Goal: Task Accomplishment & Management: Manage account settings

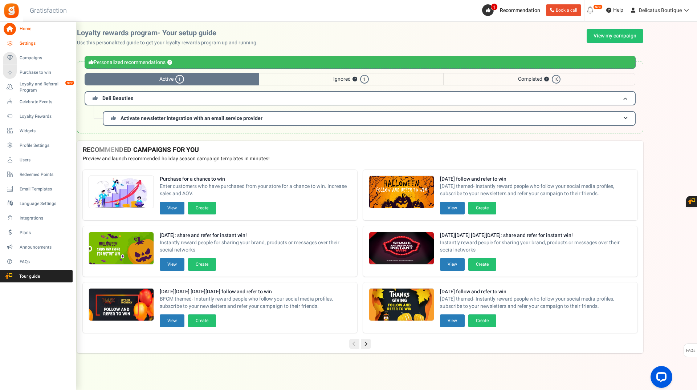
click at [23, 44] on span "Settings" at bounding box center [45, 43] width 51 height 6
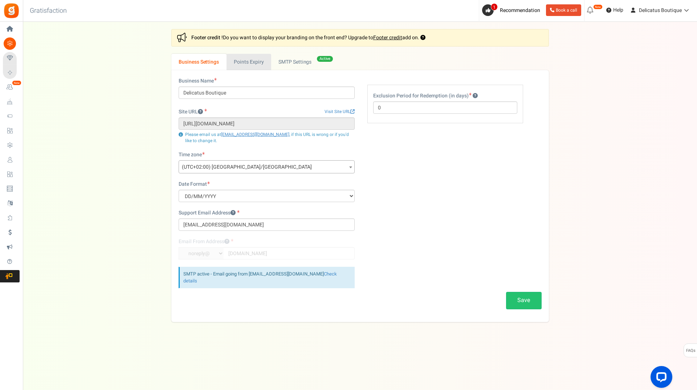
click at [235, 61] on link "Points Expiry" at bounding box center [249, 62] width 45 height 16
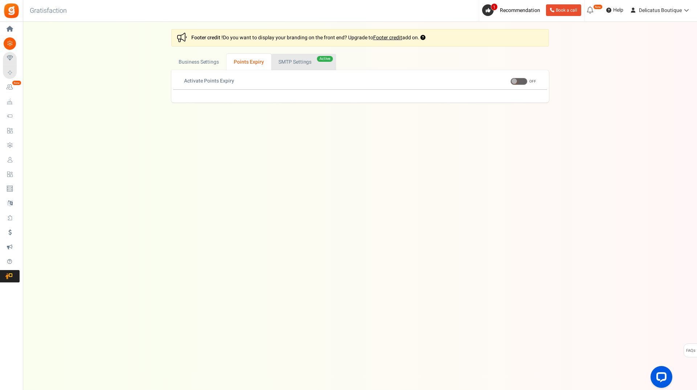
click at [283, 60] on link "Active SMTP Settings" at bounding box center [303, 62] width 65 height 16
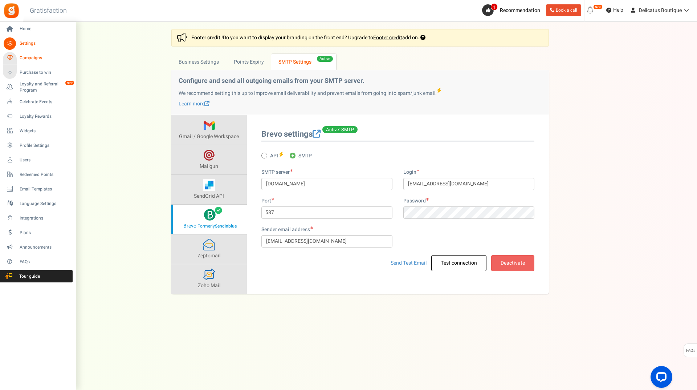
click at [33, 58] on span "Campaigns" at bounding box center [45, 58] width 51 height 6
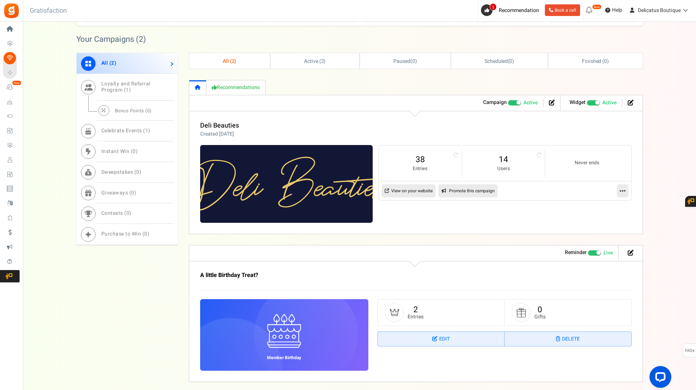
scroll to position [359, 0]
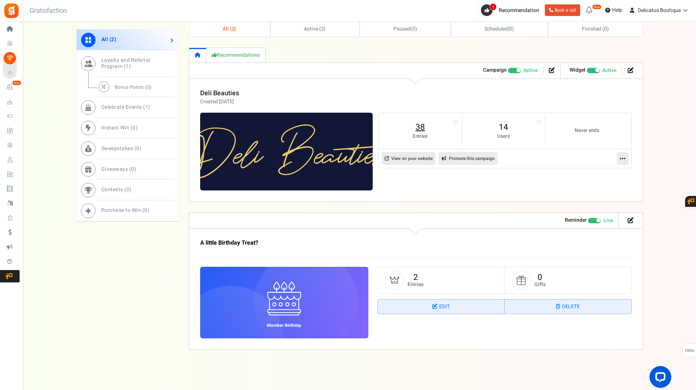
click at [419, 125] on link "38" at bounding box center [420, 127] width 68 height 12
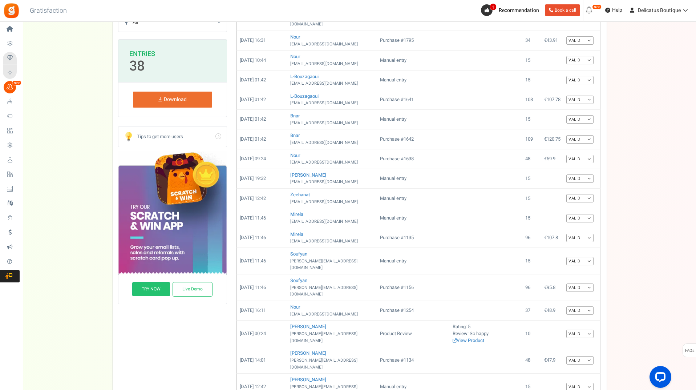
scroll to position [1, 0]
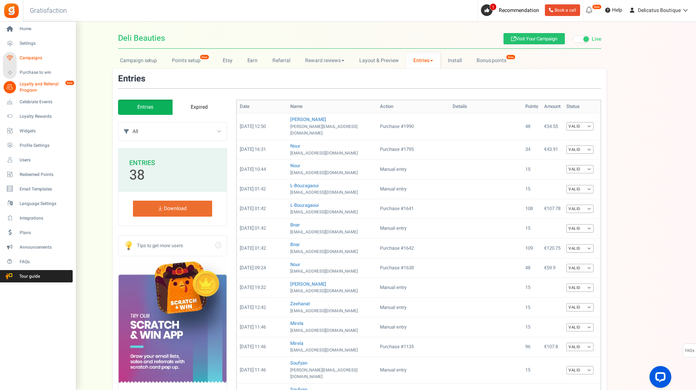
click at [24, 56] on span "Campaigns" at bounding box center [45, 58] width 51 height 6
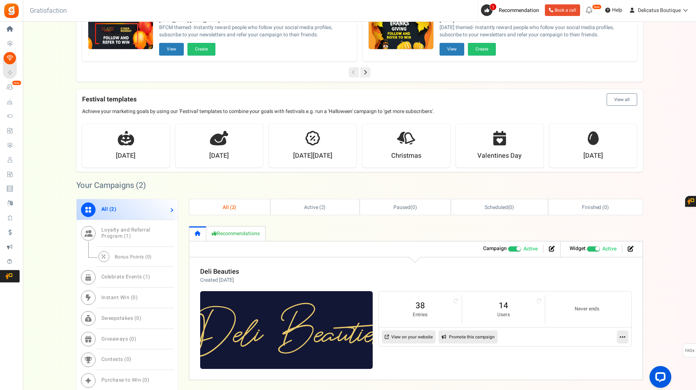
scroll to position [254, 0]
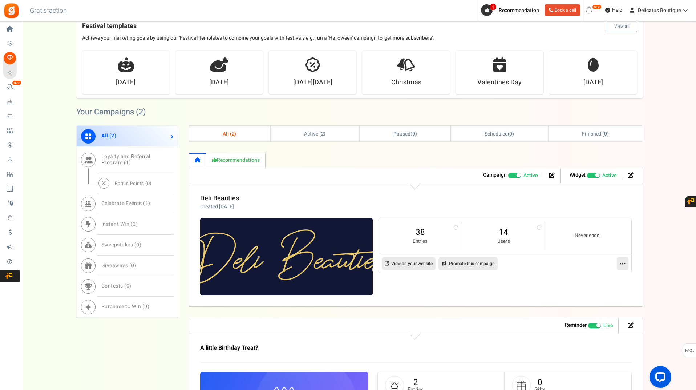
click at [395, 263] on link "View on your website" at bounding box center [409, 263] width 54 height 13
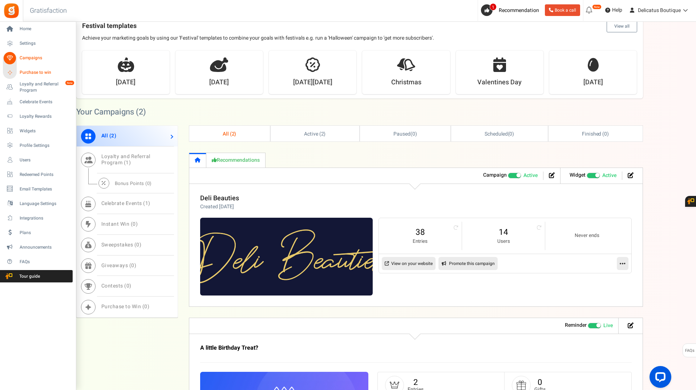
click at [29, 71] on span "Purchase to win" at bounding box center [45, 72] width 51 height 6
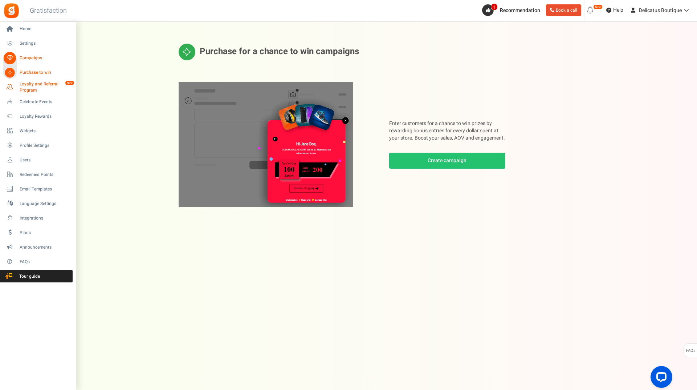
click at [30, 89] on span "Loyalty and Referral Program" at bounding box center [46, 87] width 53 height 12
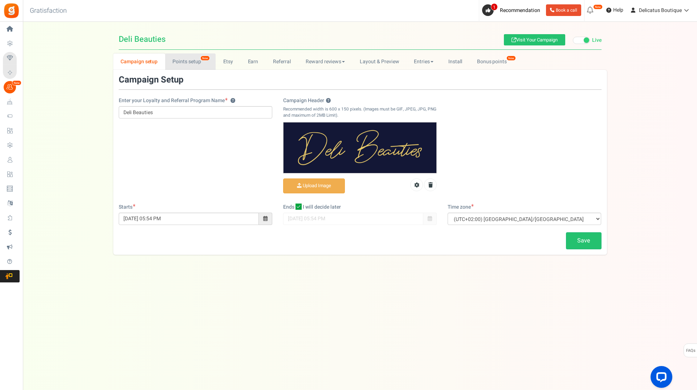
click at [188, 63] on link "Points setup New" at bounding box center [190, 61] width 50 height 16
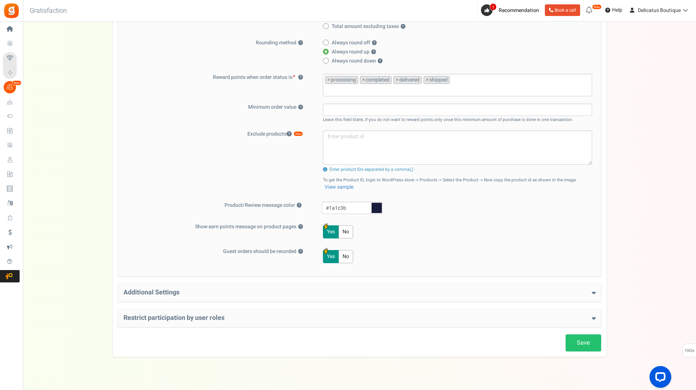
scroll to position [205, 0]
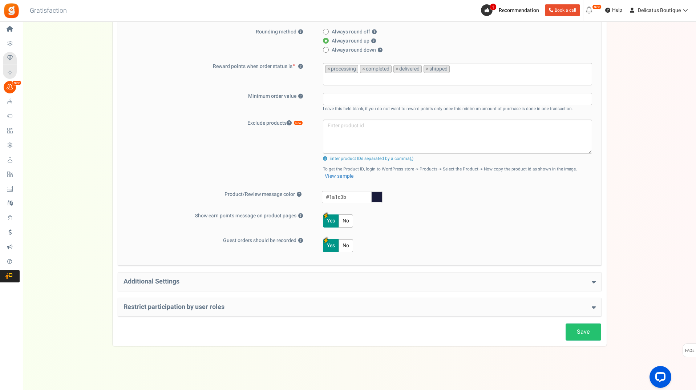
click at [168, 278] on h4 "Additional Settings" at bounding box center [359, 281] width 472 height 7
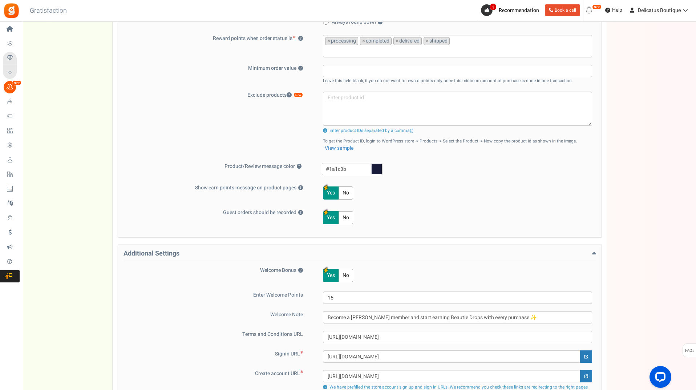
scroll to position [314, 0]
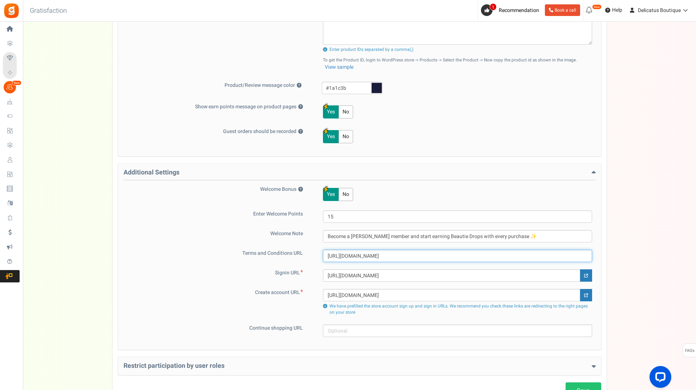
drag, startPoint x: 444, startPoint y: 254, endPoint x: 253, endPoint y: 247, distance: 191.1
click at [263, 247] on div "Welcome Bonus ? Yes No Enter Welcome Points 15 Welcome Note Become a [PERSON_NA…" at bounding box center [359, 261] width 472 height 151
paste input "[DOMAIN_NAME]"
type input "[URL][DOMAIN_NAME]"
click at [199, 267] on div "Welcome Bonus ? Yes No Enter Welcome Points 15 Welcome Note Become a [PERSON_NA…" at bounding box center [359, 261] width 472 height 151
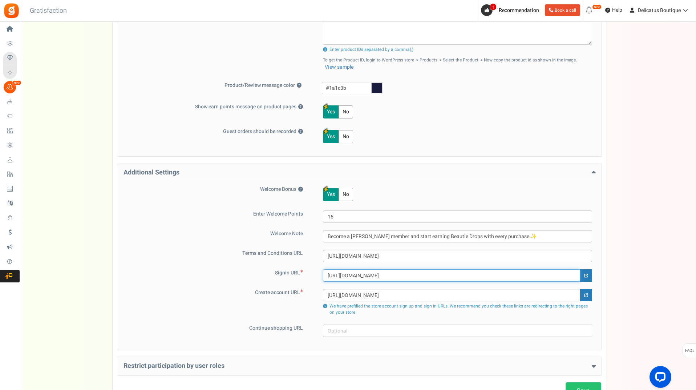
drag, startPoint x: 425, startPoint y: 274, endPoint x: 229, endPoint y: 263, distance: 196.3
click at [234, 263] on div "Welcome Bonus ? Yes No Enter Welcome Points 15 Welcome Note Become a [PERSON_NA…" at bounding box center [359, 261] width 472 height 151
paste input "[DOMAIN_NAME]"
type input "[URL][DOMAIN_NAME]"
drag, startPoint x: 421, startPoint y: 293, endPoint x: 212, endPoint y: 285, distance: 208.6
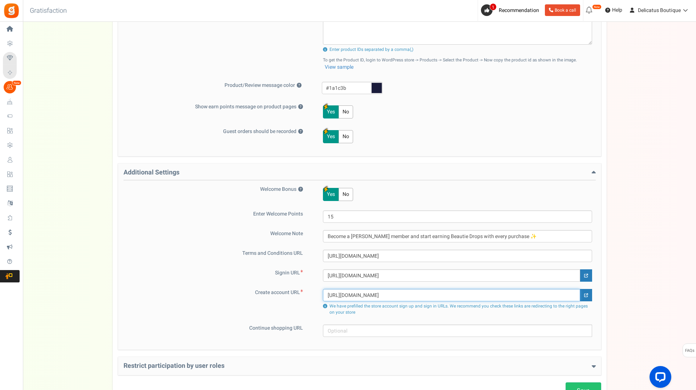
click at [214, 285] on div "Signin URL [URL][DOMAIN_NAME] Create account URL [URL][DOMAIN_NAME] We have pre…" at bounding box center [359, 293] width 472 height 48
paste input "[DOMAIN_NAME]"
type input "[URL][DOMAIN_NAME]"
click at [196, 287] on div "Signin URL [URL][DOMAIN_NAME] Create account URL [URL][DOMAIN_NAME] We have pre…" at bounding box center [359, 293] width 472 height 48
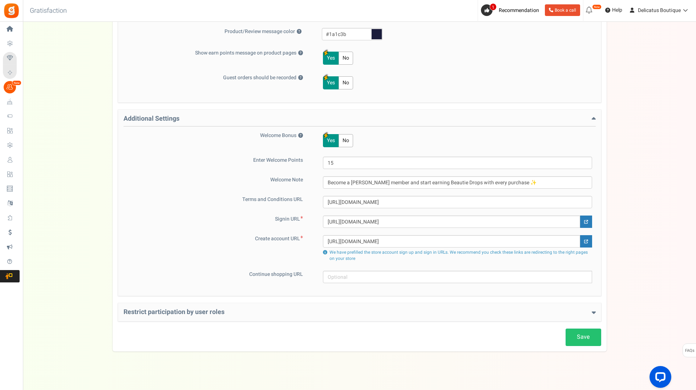
scroll to position [373, 0]
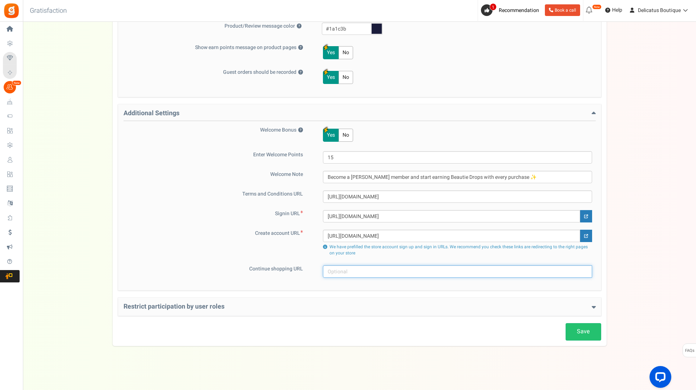
click at [382, 268] on input "text" at bounding box center [457, 271] width 269 height 12
paste input "[URL][DOMAIN_NAME]"
type input "[URL][DOMAIN_NAME]"
click at [642, 287] on div "Campaign setup Points setup New Etsy Earn Referral Reward reviews WOO LOOX [DOM…" at bounding box center [359, 12] width 673 height 665
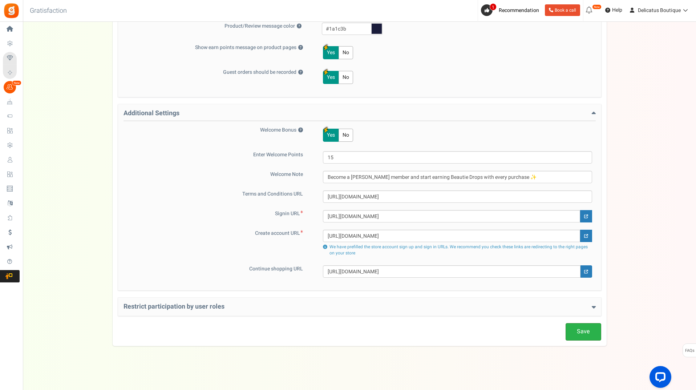
click at [590, 333] on link "Save" at bounding box center [583, 331] width 36 height 17
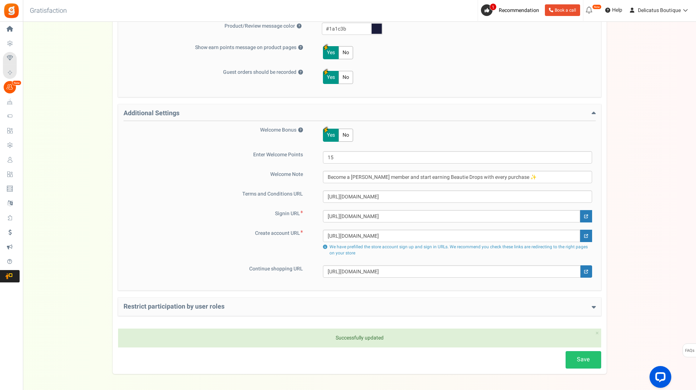
click at [469, 307] on h4 "Restrict participation by user roles" at bounding box center [359, 306] width 472 height 7
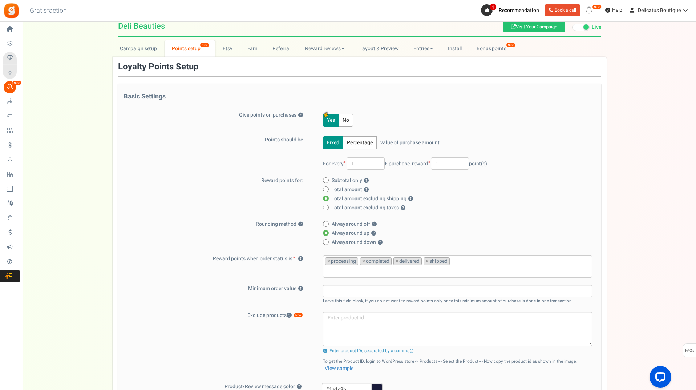
scroll to position [10, 0]
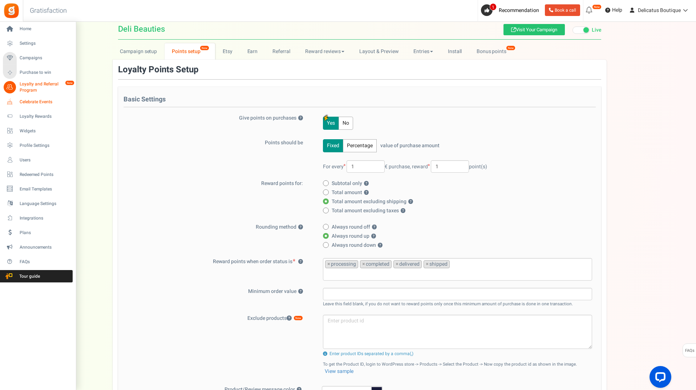
click at [33, 101] on span "Celebrate Events" at bounding box center [45, 102] width 51 height 6
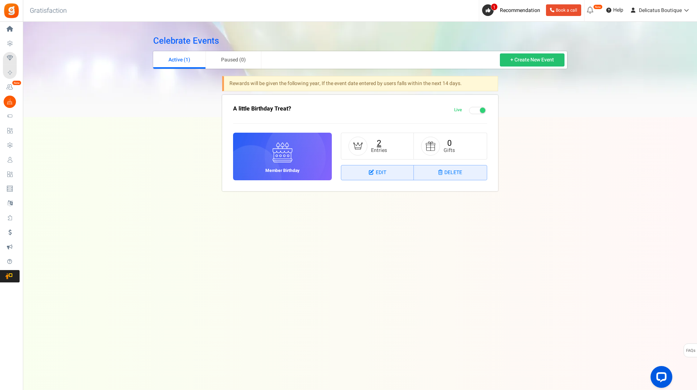
click at [379, 142] on link "2" at bounding box center [379, 143] width 4 height 12
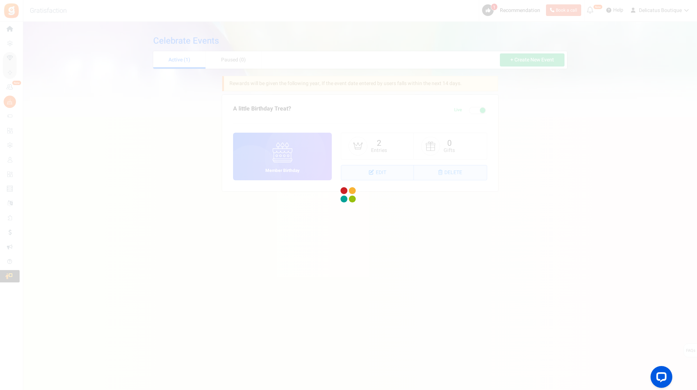
select select "1"
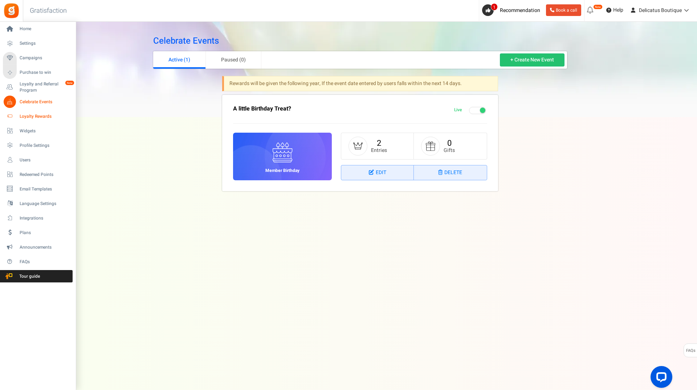
click at [38, 115] on span "Loyalty Rewards" at bounding box center [45, 116] width 51 height 6
click at [28, 117] on span "Loyalty Rewards" at bounding box center [45, 116] width 51 height 6
click at [46, 114] on span "Loyalty Rewards" at bounding box center [45, 116] width 51 height 6
click at [10, 115] on icon at bounding box center [10, 116] width 12 height 12
click at [30, 130] on span "Widgets" at bounding box center [45, 131] width 51 height 6
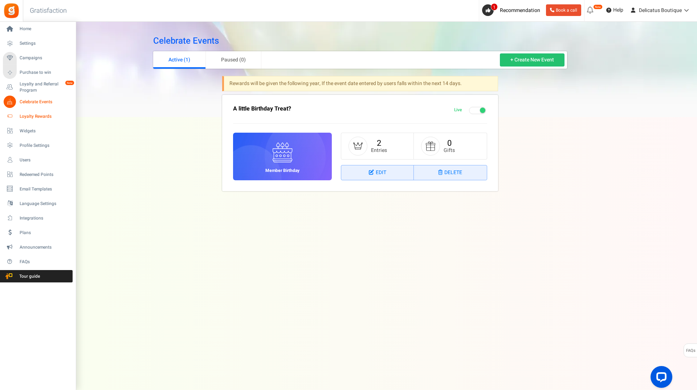
click at [29, 116] on span "Loyalty Rewards" at bounding box center [45, 116] width 51 height 6
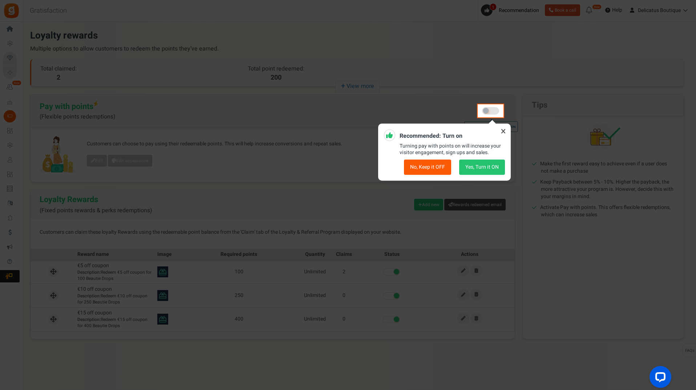
click at [427, 164] on button "No, Keep it OFF" at bounding box center [427, 166] width 47 height 15
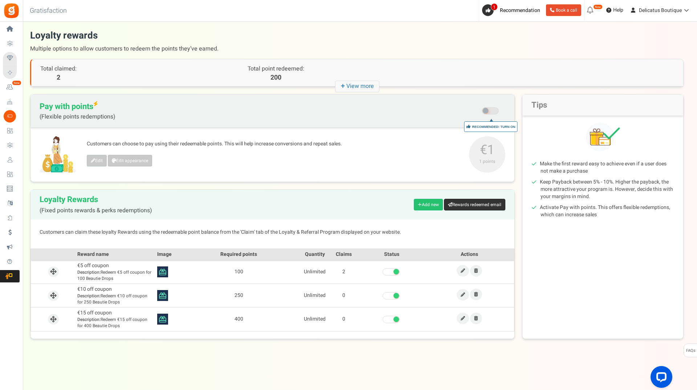
click at [476, 202] on link "Rewards redeemed email" at bounding box center [474, 205] width 61 height 12
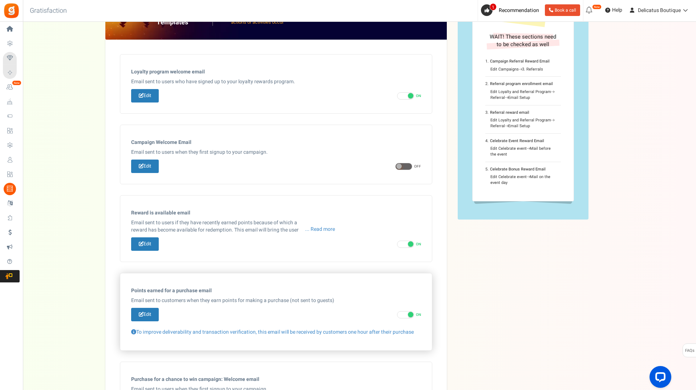
scroll to position [18, 0]
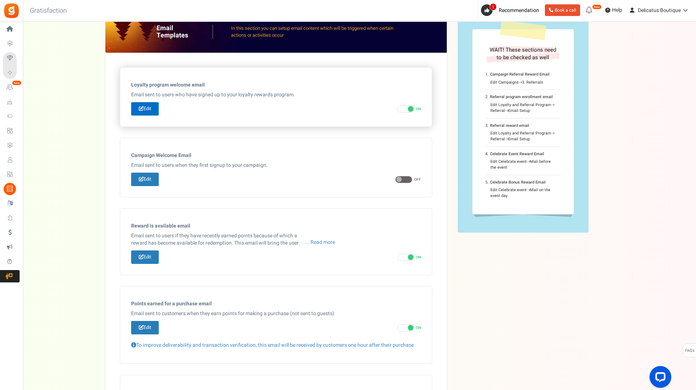
click at [149, 108] on link "Edit" at bounding box center [145, 108] width 28 height 13
type input "A Delicate Welcome, [[Name]]. You're Officially a Deli Beautie!"
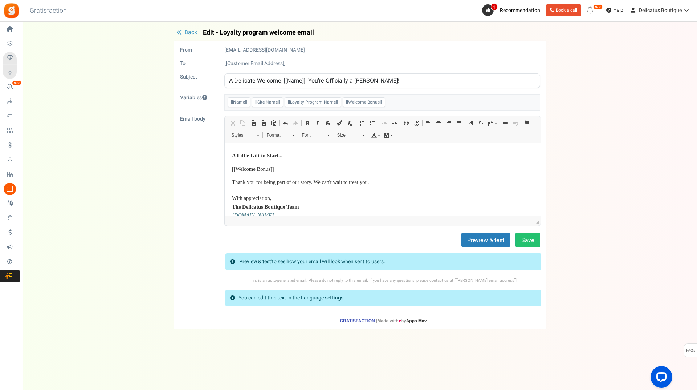
scroll to position [213, 0]
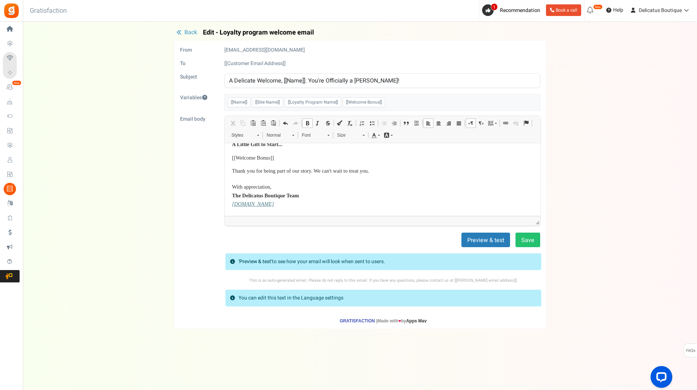
click at [265, 203] on span "[DOMAIN_NAME]" at bounding box center [253, 203] width 42 height 6
drag, startPoint x: 269, startPoint y: 204, endPoint x: 229, endPoint y: 203, distance: 39.6
click at [229, 203] on html "Welcome to the Inner Circle, Gorgeous, At Delicatus Boutique, the word 'Delicat…" at bounding box center [382, 72] width 316 height 286
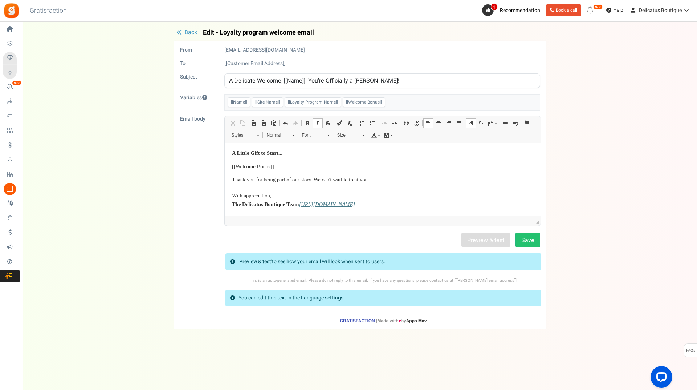
scroll to position [205, 0]
click at [300, 203] on span "[URL][DOMAIN_NAME]" at bounding box center [326, 204] width 56 height 6
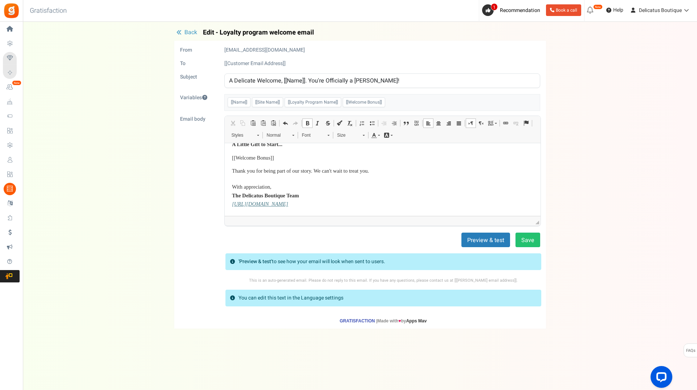
click at [330, 204] on p "Thank you for being part of our story. We can't wait to treat you. With appreci…" at bounding box center [382, 187] width 301 height 42
drag, startPoint x: 301, startPoint y: 203, endPoint x: 221, endPoint y: 203, distance: 79.9
click at [224, 203] on html "Welcome to the Inner Circle, Gorgeous, At Delicatus Boutique, the word 'Delicat…" at bounding box center [382, 72] width 316 height 286
copy span "https://delicatusboutique.com/"
click at [188, 211] on div "Email body Rich Text Editor, email_editor Editor toolbars Clipboard/Undo Cut Ke…" at bounding box center [360, 170] width 371 height 111
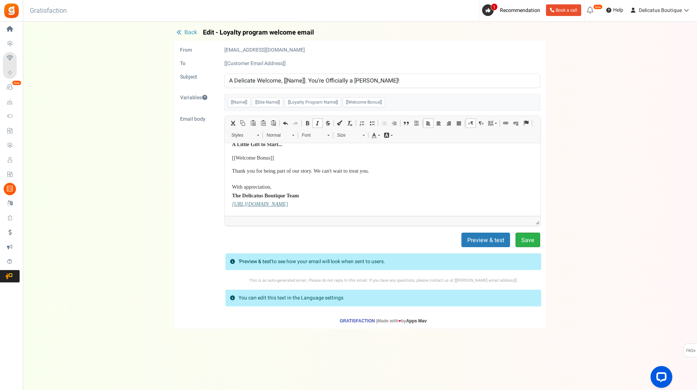
click at [522, 241] on button "Save" at bounding box center [528, 239] width 25 height 15
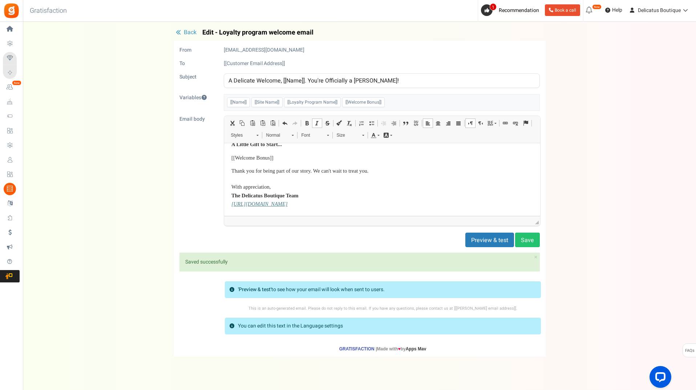
click at [192, 30] on span "Back" at bounding box center [190, 32] width 13 height 9
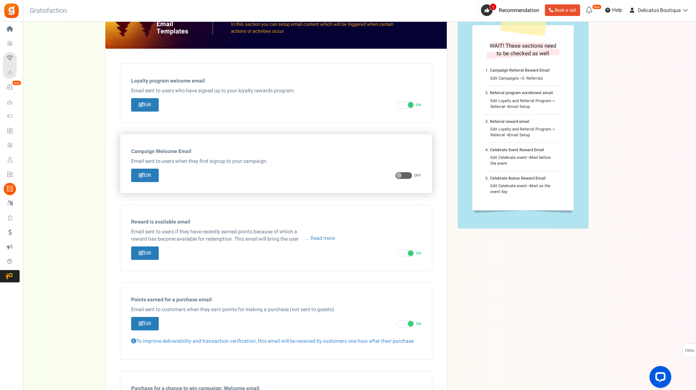
scroll to position [73, 0]
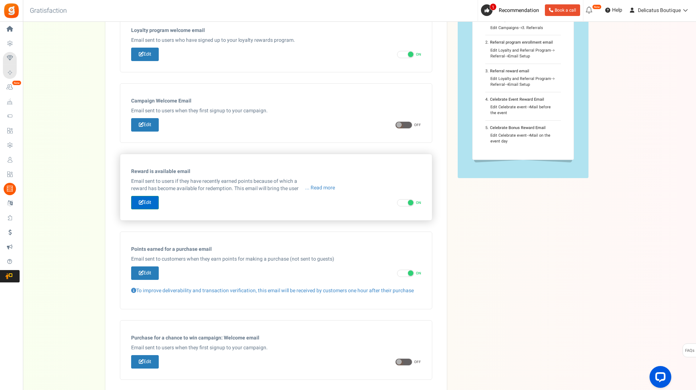
click at [145, 203] on link "Edit" at bounding box center [145, 202] width 28 height 13
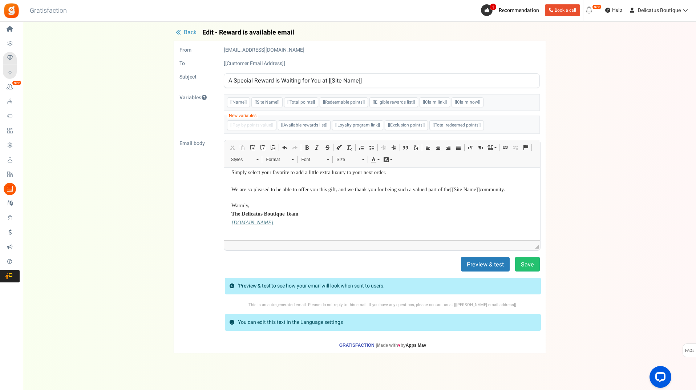
scroll to position [116, 0]
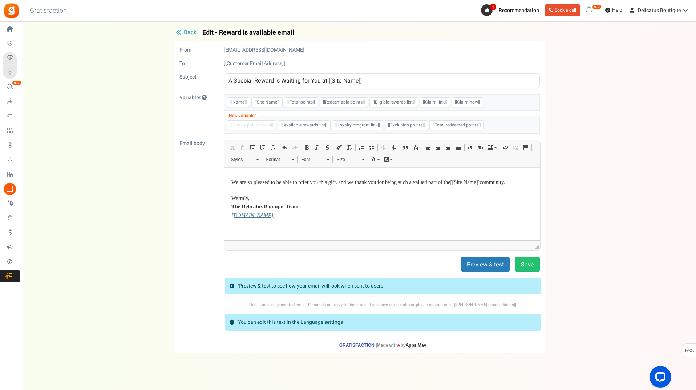
drag, startPoint x: 273, startPoint y: 213, endPoint x: 187, endPoint y: 208, distance: 86.2
click at [224, 208] on html "Dear [[Name]] , Wonderful news! Your loyalty has unlocked something special. As…" at bounding box center [382, 145] width 316 height 189
click at [272, 207] on strong "The Delicatus Boutique Team" at bounding box center [264, 206] width 67 height 6
drag, startPoint x: 273, startPoint y: 215, endPoint x: 215, endPoint y: 212, distance: 58.5
click at [224, 212] on html "Dear [[Name]] , Wonderful news! Your loyalty has unlocked something special. As…" at bounding box center [382, 145] width 316 height 189
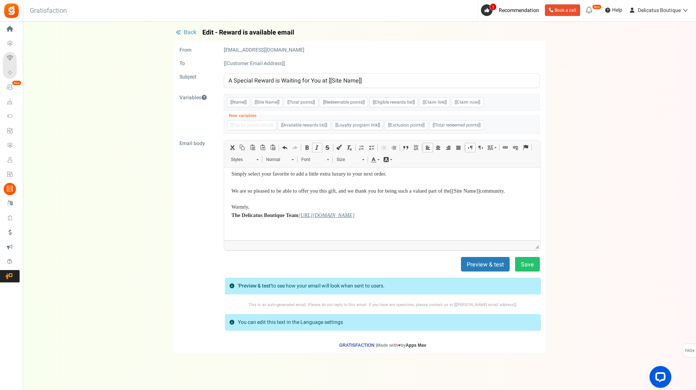
scroll to position [107, 0]
click at [300, 214] on span "https://delicatusboutique.com/" at bounding box center [326, 215] width 56 height 6
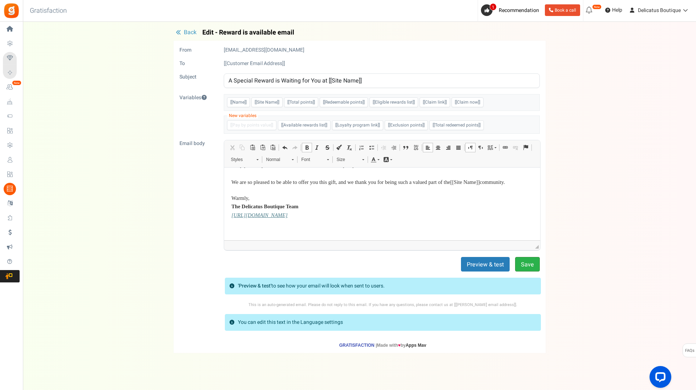
click at [528, 265] on button "Save" at bounding box center [527, 264] width 25 height 15
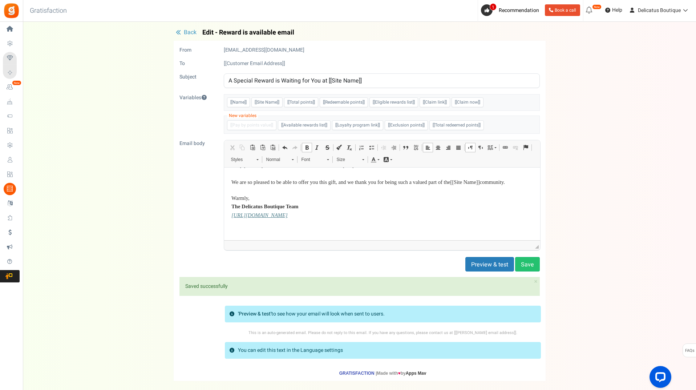
click at [192, 33] on span "Back" at bounding box center [190, 32] width 13 height 9
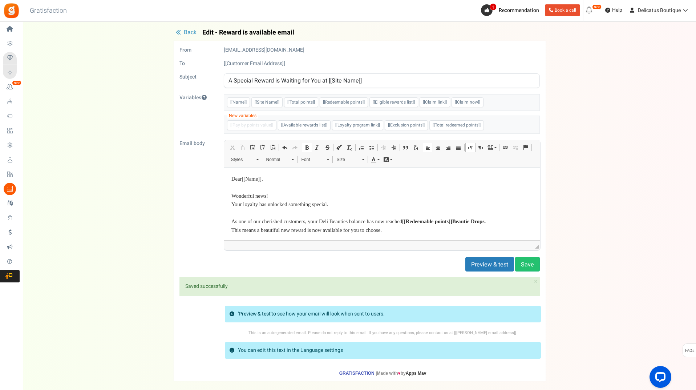
scroll to position [197, 0]
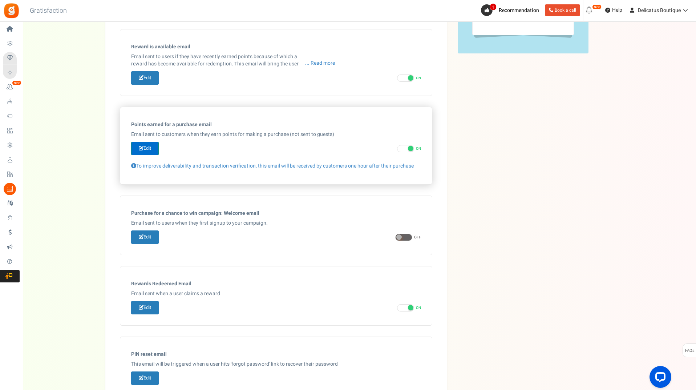
click at [146, 148] on link "Edit" at bounding box center [145, 148] width 28 height 13
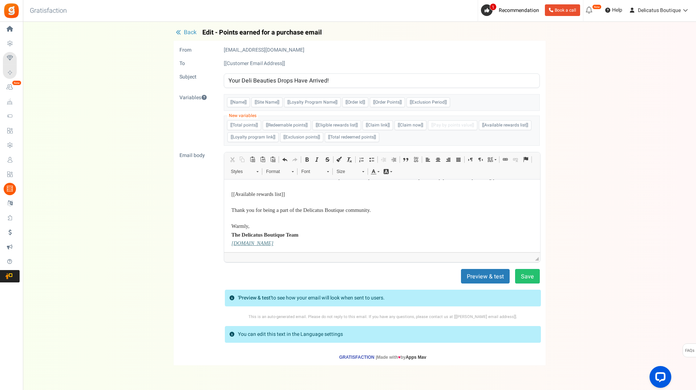
scroll to position [85, 0]
drag, startPoint x: 278, startPoint y: 241, endPoint x: 211, endPoint y: 237, distance: 66.9
click at [224, 237] on html "Dear [[Name]] , We hope you are delighted with your latest selection from Delic…" at bounding box center [382, 173] width 316 height 158
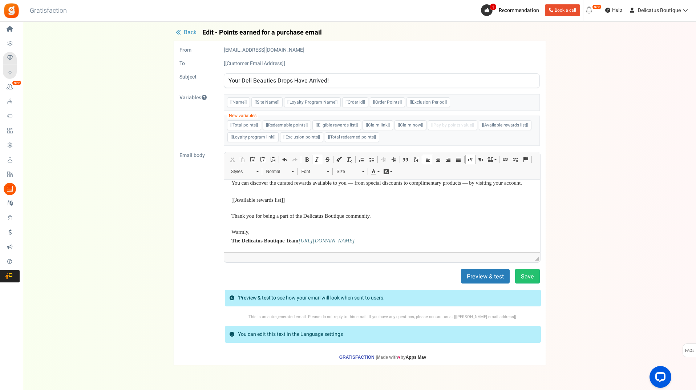
click at [300, 240] on span "https://delicatusboutique.com/" at bounding box center [326, 240] width 56 height 6
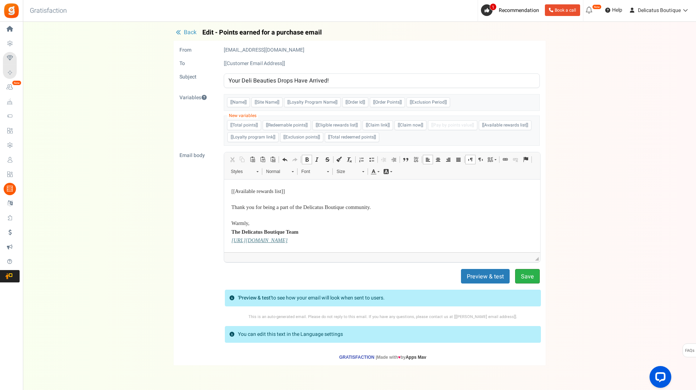
click at [532, 277] on button "Save" at bounding box center [527, 276] width 25 height 15
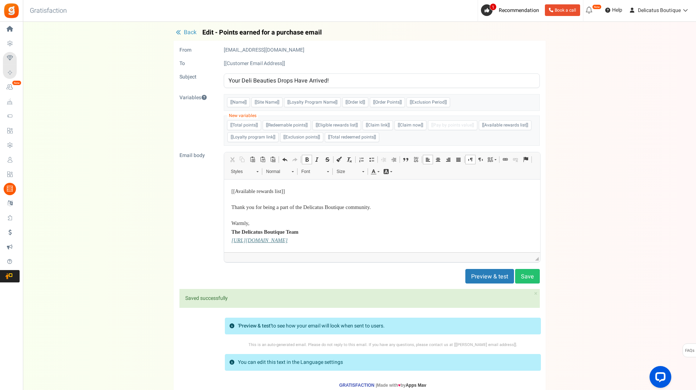
click at [186, 33] on span "Back" at bounding box center [190, 32] width 13 height 9
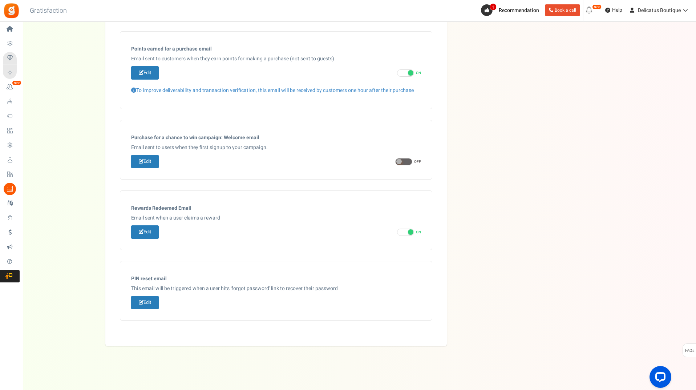
scroll to position [0, 0]
click at [150, 235] on link "Edit" at bounding box center [145, 231] width 28 height 13
type input "Your Beautiful Reward from [[Site Name]] is Ready!"
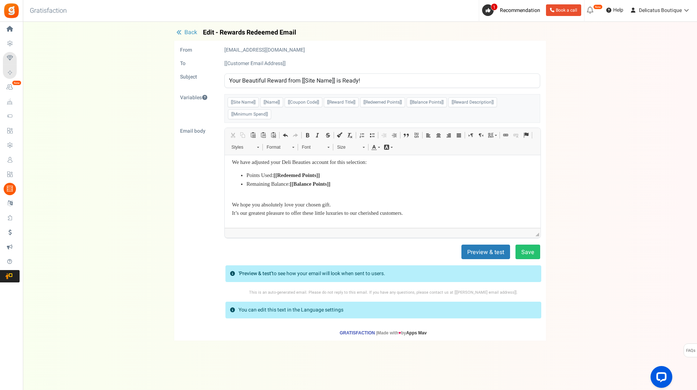
scroll to position [104, 0]
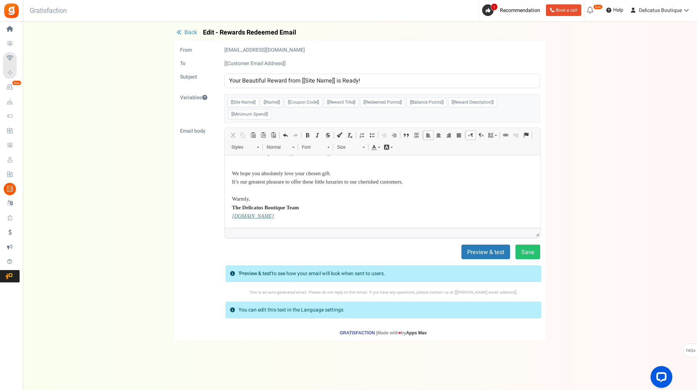
drag, startPoint x: 276, startPoint y: 217, endPoint x: 209, endPoint y: 217, distance: 67.5
click at [224, 217] on html "Dear [[Name]] , Wonderful choice! We are so pleased to confirm that you have se…" at bounding box center [382, 139] width 316 height 176
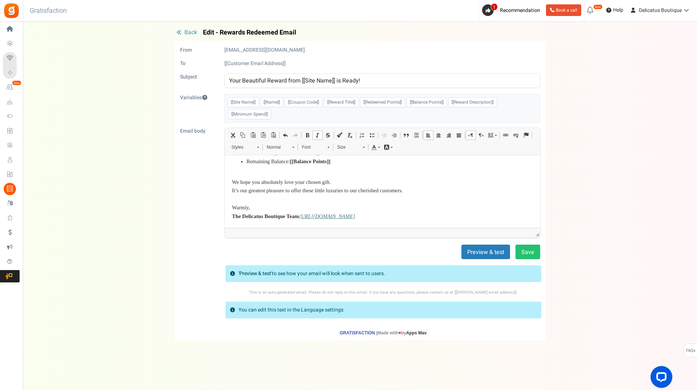
scroll to position [95, 0]
click at [298, 216] on strong "The Delicatus Boutique Team" at bounding box center [265, 216] width 67 height 6
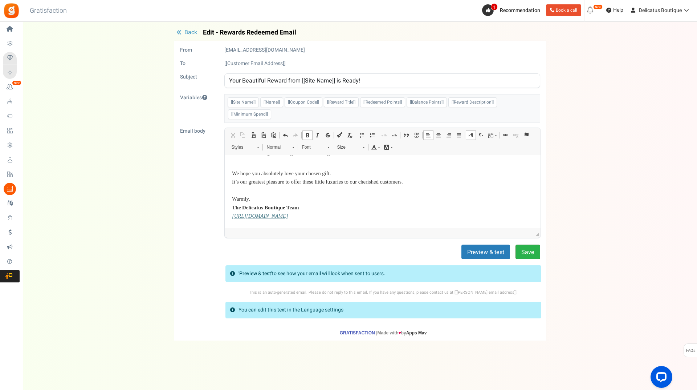
click at [533, 253] on button "Save" at bounding box center [528, 251] width 25 height 15
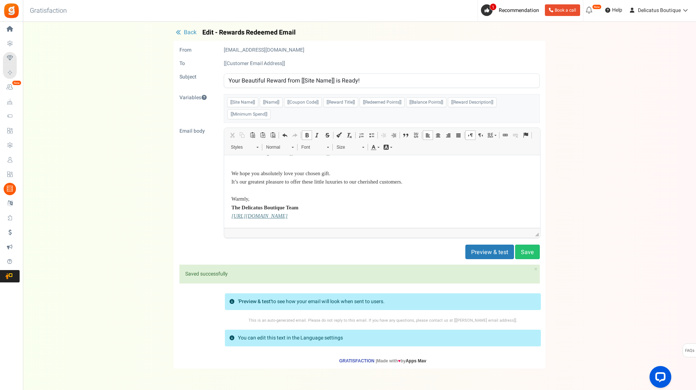
click at [186, 33] on span "Back" at bounding box center [190, 32] width 13 height 9
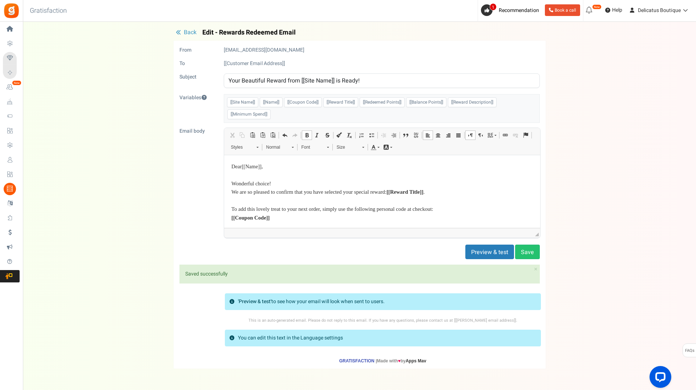
scroll to position [273, 0]
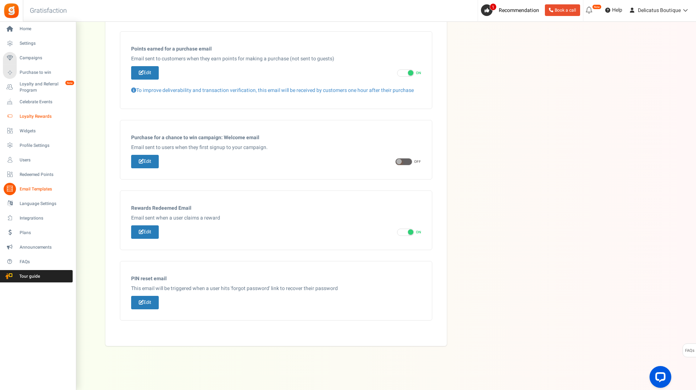
click at [38, 113] on link "Loyalty Rewards" at bounding box center [38, 116] width 70 height 12
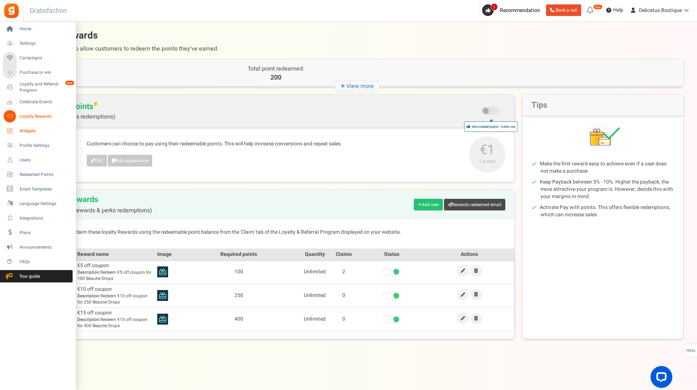
click at [29, 131] on span "Widgets" at bounding box center [45, 131] width 51 height 6
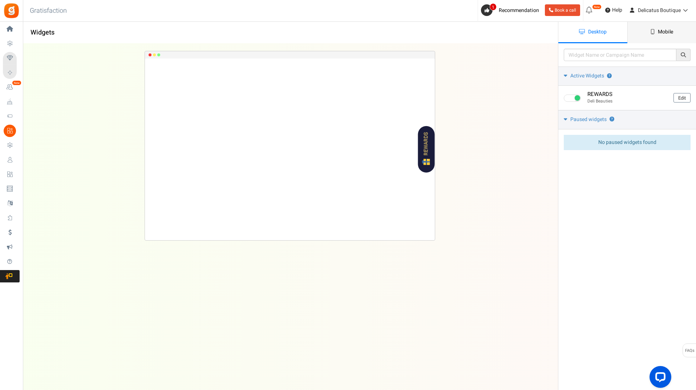
click at [651, 39] on link "Mobile" at bounding box center [661, 32] width 69 height 21
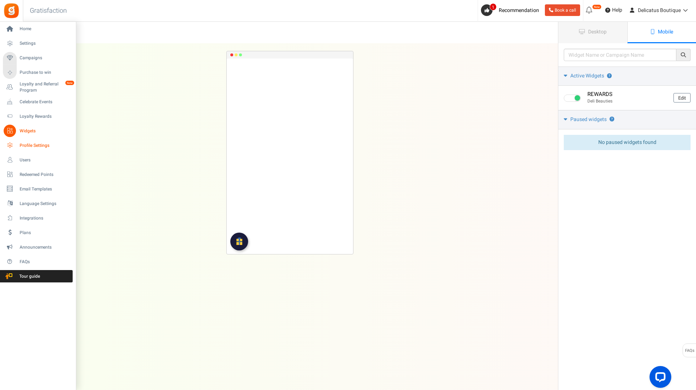
click at [40, 148] on span "Profile Settings" at bounding box center [45, 145] width 51 height 6
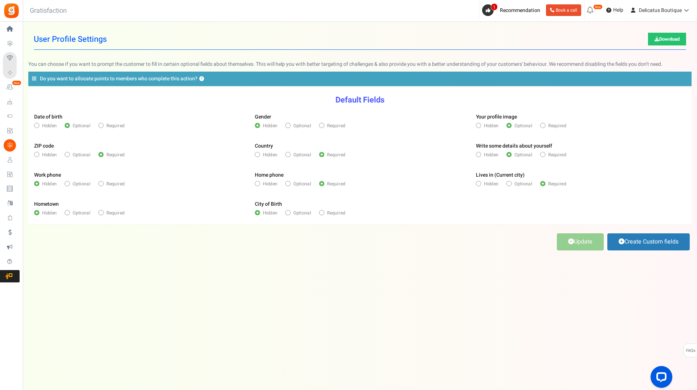
click at [35, 80] on icon at bounding box center [34, 78] width 4 height 5
click at [0, 0] on input "Do you want to allocate points to members who complete this action? ?" at bounding box center [0, 0] width 0 height 0
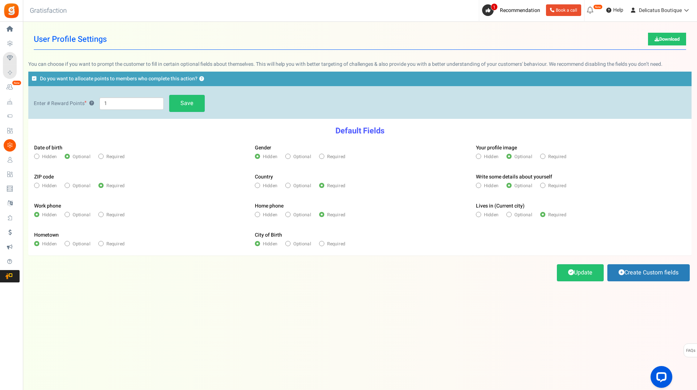
click at [35, 80] on icon at bounding box center [34, 78] width 4 height 5
click at [0, 0] on input "Do you want to allocate points to members who complete this action? ?" at bounding box center [0, 0] width 0 height 0
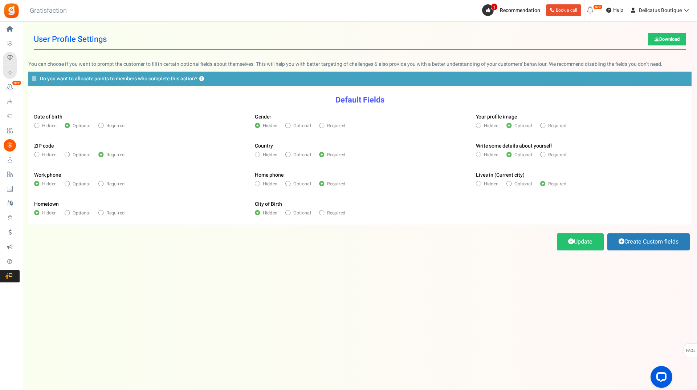
click at [68, 213] on span at bounding box center [67, 212] width 5 height 5
click at [68, 213] on input "Optional" at bounding box center [67, 213] width 4 height 4
radio input "true"
click at [524, 183] on span "Optional" at bounding box center [523, 183] width 18 height 7
click at [511, 183] on input "Optional" at bounding box center [508, 184] width 4 height 4
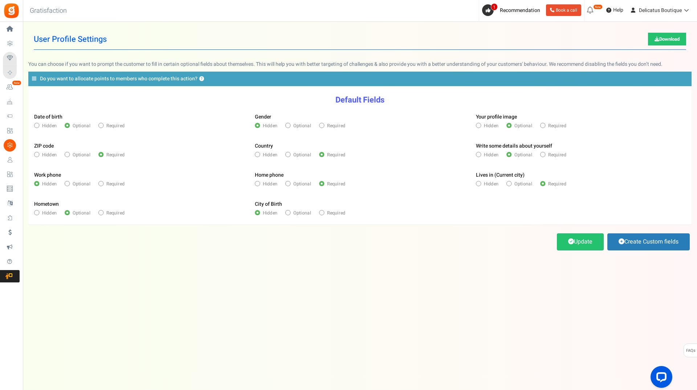
radio input "true"
click at [53, 212] on span "Hidden" at bounding box center [49, 212] width 15 height 7
click at [38, 212] on input "Hidden" at bounding box center [36, 213] width 4 height 4
radio input "true"
click at [582, 243] on link "Update" at bounding box center [580, 241] width 47 height 17
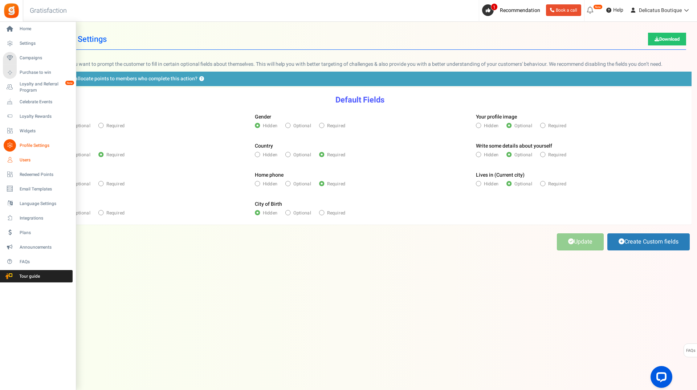
click at [25, 158] on span "Users" at bounding box center [45, 160] width 51 height 6
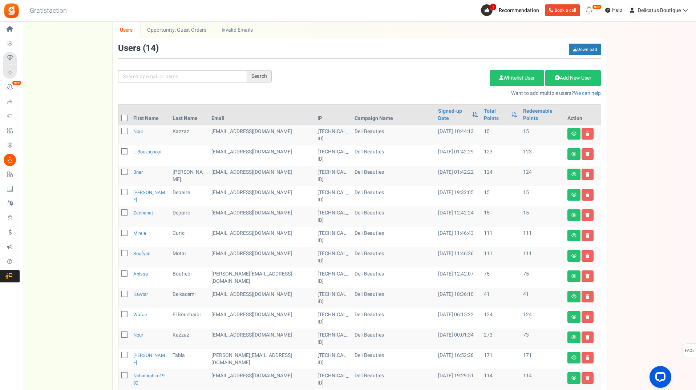
scroll to position [36, 0]
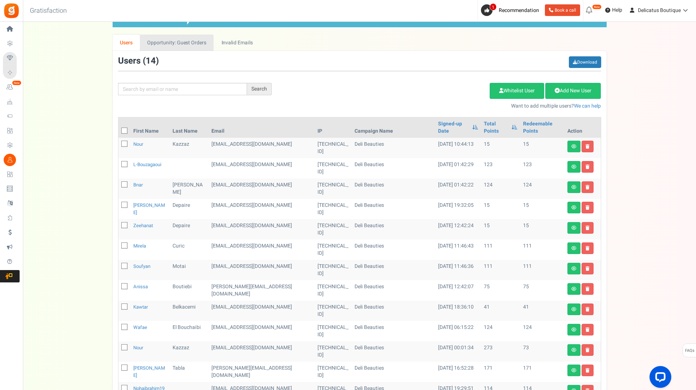
click at [168, 46] on link "Opportunity: Guest Orders" at bounding box center [177, 42] width 74 height 16
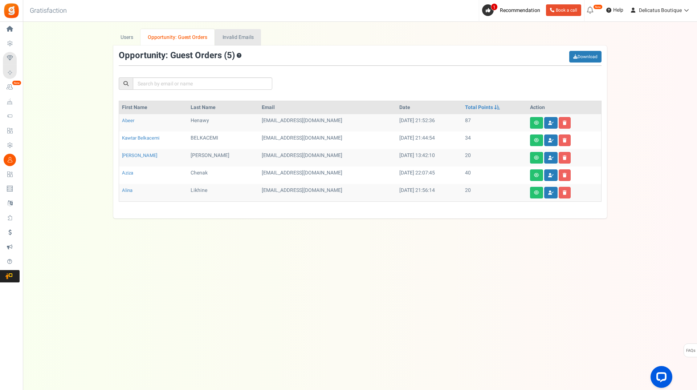
click at [236, 38] on link "Invalid Emails" at bounding box center [238, 37] width 46 height 16
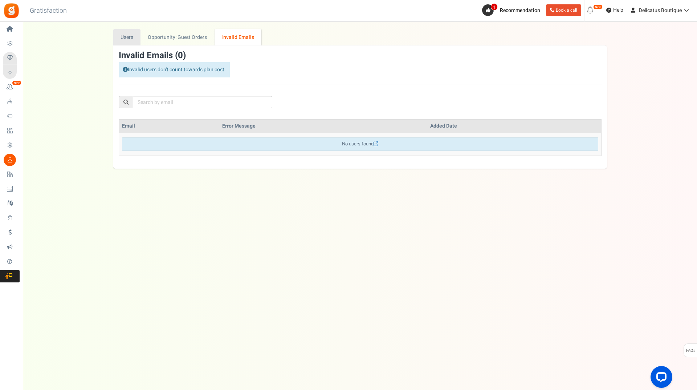
click at [128, 34] on link "Users" at bounding box center [127, 37] width 28 height 16
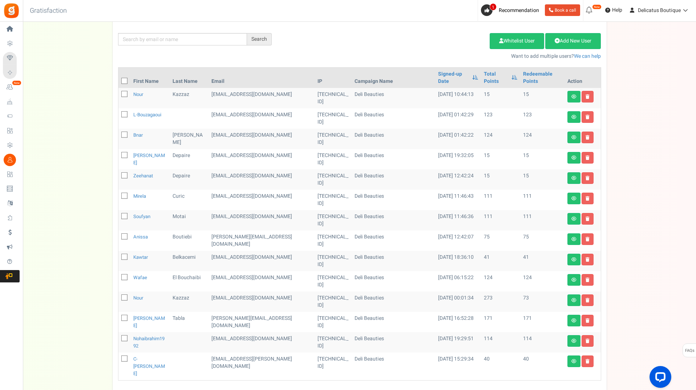
scroll to position [49, 0]
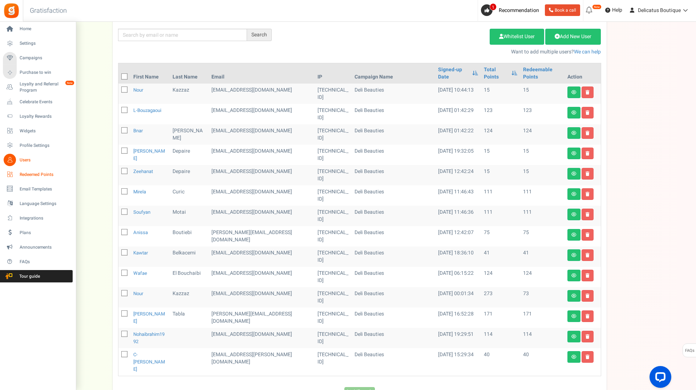
click at [25, 175] on span "Redeemed Points" at bounding box center [45, 174] width 51 height 6
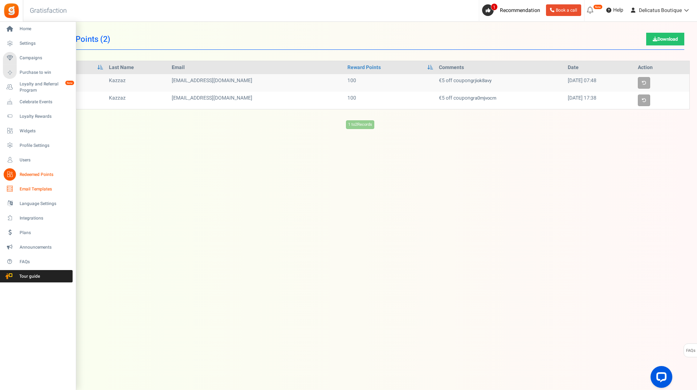
click at [36, 188] on span "Email Templates" at bounding box center [45, 189] width 51 height 6
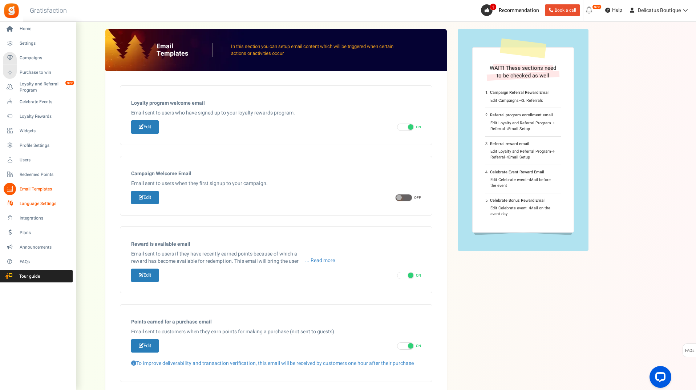
click at [45, 202] on span "Language Settings" at bounding box center [45, 203] width 51 height 6
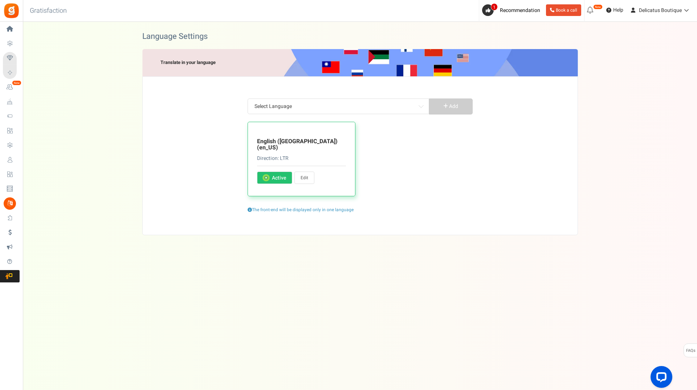
click at [306, 173] on link "Edit" at bounding box center [304, 177] width 20 height 12
type input "Do you already have an account?"
type input "Yes, I am subscribed"
type input "Redeemable Beautie Drops"
type input "Get <strong>+ %s</strong> Beautie Drops when you sign up"
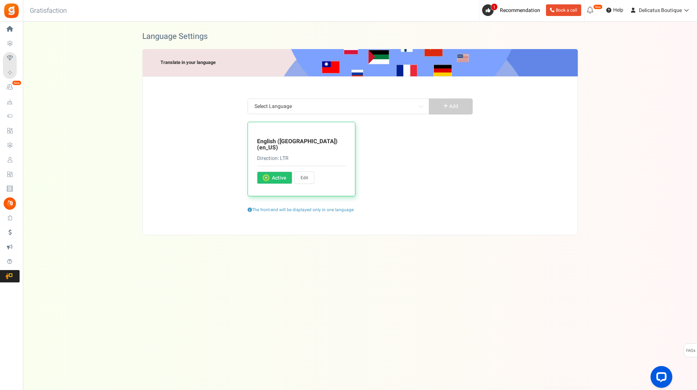
type input "I agree"
type input "Change User"
type input "Claim Now ✨"
type input "Profile filled by User"
type input "Complete actions to earn Beautie Drops"
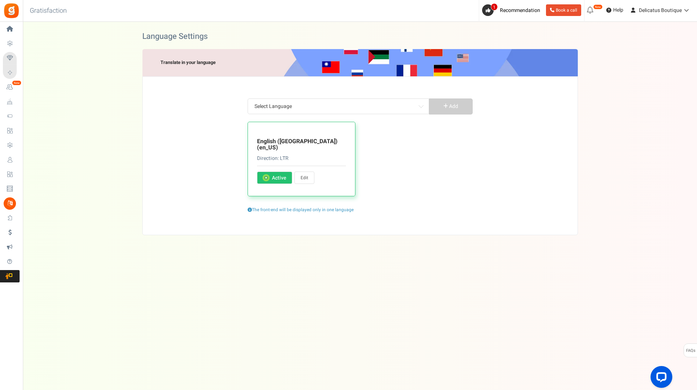
type input "<strong>Hey !</strong> Let's complete your profile and earn %s Beautie Drops! 🎀"
type input "CONGRATULATIONS! 🎉🎉🎉"
type input "Contact Site Admin for reward coupon"
type input "Beautie Drops redeemed on purchase"
type input "Earn <strong>{points}</strong> {points_label} upon purchasing this product"
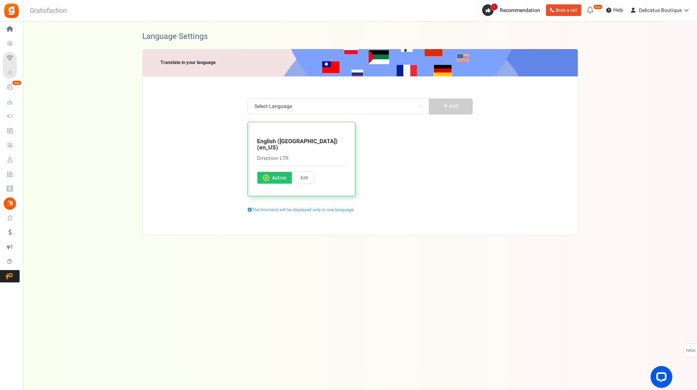
type input "Edit Profile"
type input "This is an auto-generated email. Please do not reply. If you have any questions…"
type input "Enter date"
type input "Please enter a valid date"
type input "Sign in to the Boutique"
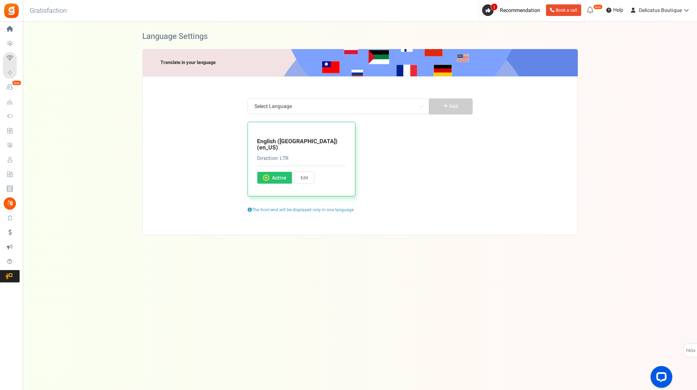
type input "Please accept the Terms and Conditions to proceed"
type input "Hey, your account already exist! 😄 You can sign in below"
type input "This account does not exist 😔"
type input "Oops... This email address is temporarily suspended. Can you please get in touc…"
type input "Your campaign has not been published"
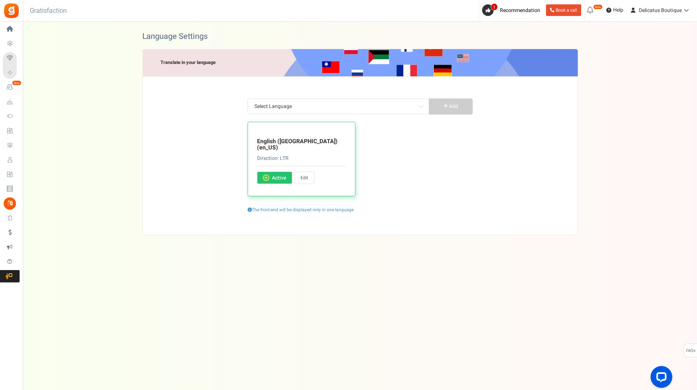
type input "When were you born? 🎂"
type input "Please enter your date of birth in"
type input "Your age should be greater than"
type input "Email or password is incorrect; which one? Can you re-try both? 🙏"
type input "Cannot be empty..."
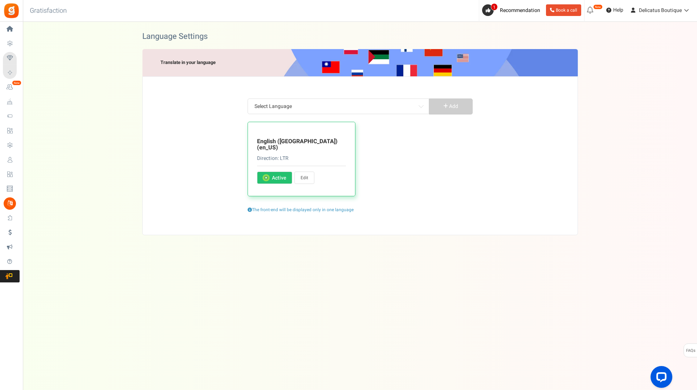
type input "We need a number 🤪"
type input "Oops! BD have already been claimed for this order. Please contact us if you thi…"
type input "Oh no! The order ID does not match with your email address, can you check again?"
type input "Oops! Receipt ID not found. Please contact us if you think this is a mistake."
type input "Oops! BD not allocated. Your order value is less than the minimum order value."
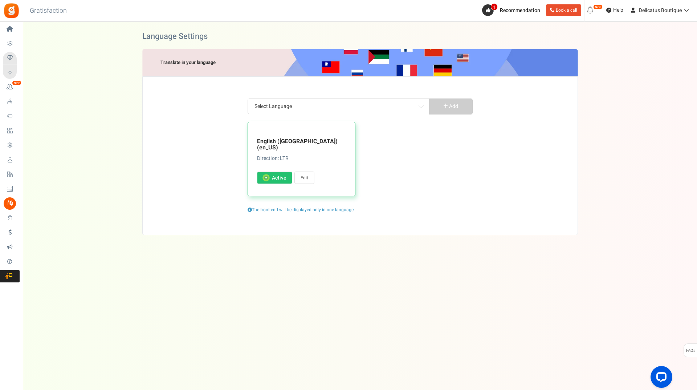
type input "Oh oh... Invalid Campaign"
type input "That was the max, sorry, you now have to confirm that you're not a robot 👾"
type input "Oops, invalid email address."
type input "Just a few seconds late, your session expired."
type input "Oh oh! More Beautie Drops required"
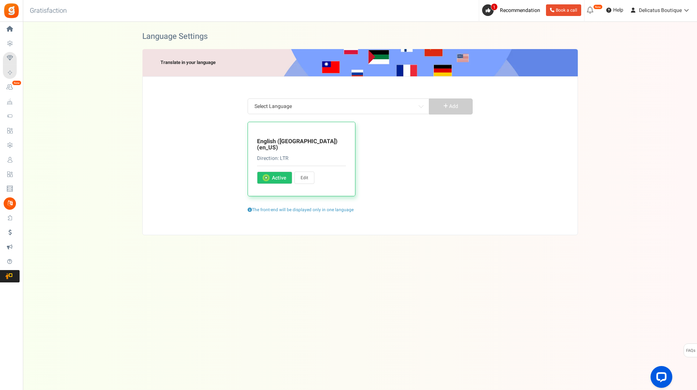
type input "What is your name?"
type input "Oops! Sorry, something went wrong. Can you please try again? 🙏"
type input "Special characters are not allowed"
type input "Congratulations! 🎉 You earned %points for this transaction!"
type input "This promotion is in no way sponsored, endorsed or administered by, or associat…"
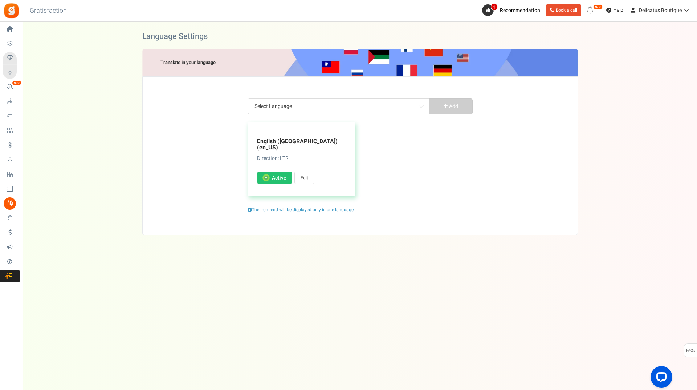
type input "and not to Facebook. By participating in this promotion you agree to a complete…"
type input "Invalid email ID. Do not hesitate to get in touch with us!"
type input "Your account has been restricted. Please contact us if you think this is a mist…"
type input "Instructions to reset PIN have been emailed to you. Do not forget to check your…"
type input "I have read and agreed to the"
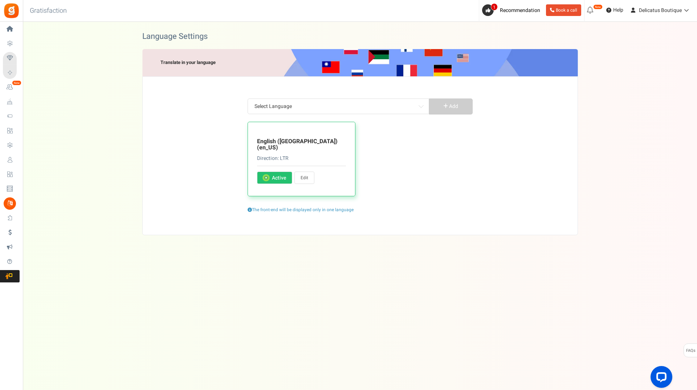
type input "Welcome to our Colorverse! 🎨 The campaign will start in"
type input "Welcome back! This promotion has ended. The winner(s) will be announced shortly!"
type input "Welcome to our Colorverse! 🎨 This campaign is currently unavailable."
type input "Ow, we are sorry. This program is now closed 😔"
type input "We use Apps Mav as our promotions platform. By clicking the above options, you …"
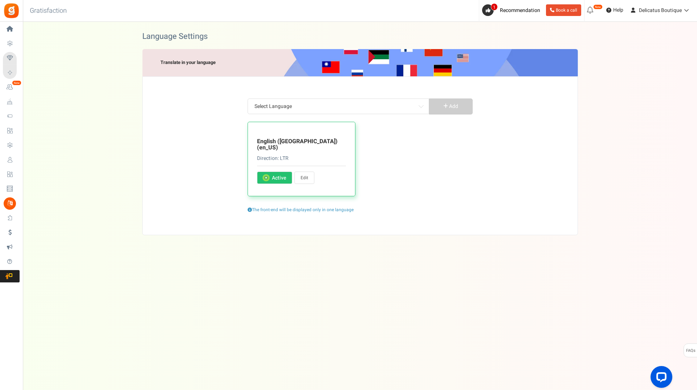
type input "Apps Mav is one of our Data Processor and Data Controller"
type input "Get more Beautie Drops! ✨"
type input "These BD cannot be currently redeemed. They will be added to your 'Redeemable B…"
type input "For more entries"
type input "Beautie Drops that you can redeem for rewards"
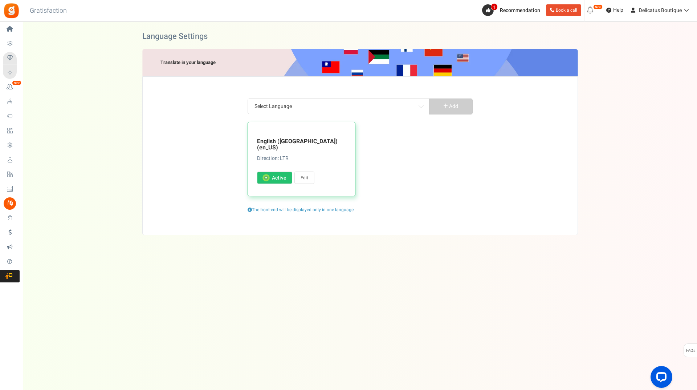
type input "Total BD minus any redeemed BD. BD currently in Exclusion Period are also inclu…"
type input "In which city were you born?"
type input "Company Name"
type input "What is the thing that makes you, YOU?"
type input "Enter email addresses (separate by commas)"
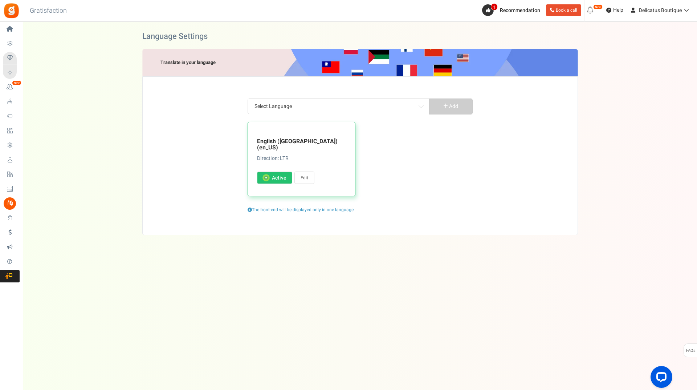
type input "My Rewards"
type input "Profile image"
type input "Redeemed Beautie Drops"
type input "Get point's when you signup"
type input "Slide to select the Beautie Drops"
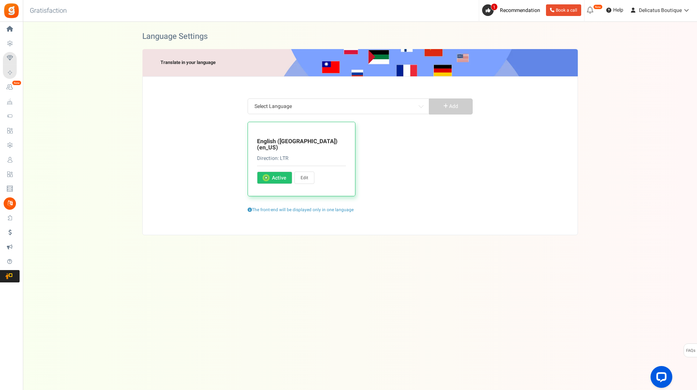
type input "Available Beautie Drops"
type input "Your Name"
type input "Latest Exclusion Period BD"
type input "Sign In"
type input "to check your Balance or redeem Beautie Drops"
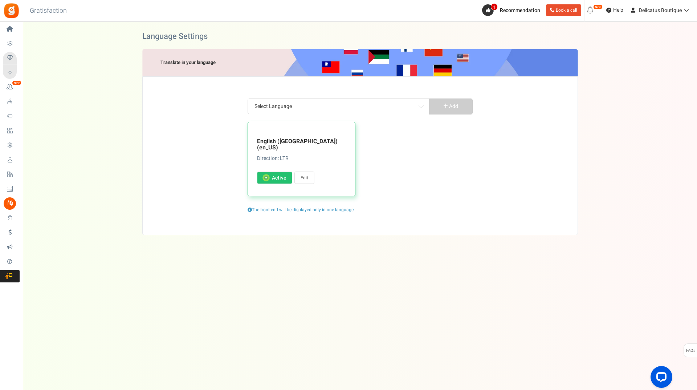
type input "My lifetime Beautie Drops"
type input "Transaction history"
type input "No records found."
type input "No rewards found."
type input "Beautie Drop"
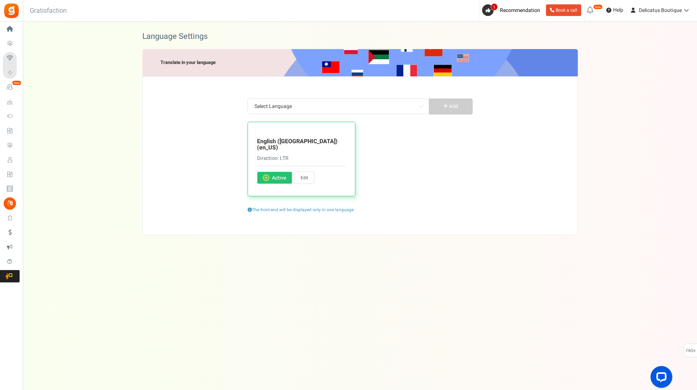
type input "Beautie Drops"
type input "Your next BD will expire on %s"
type input "to check your balance or redeem points."
type input "Enter your Etsy receipt ID to claim Beautie Drops"
type input "Get <strong>%percentage%</strong> of purchase value as loyalty drops"
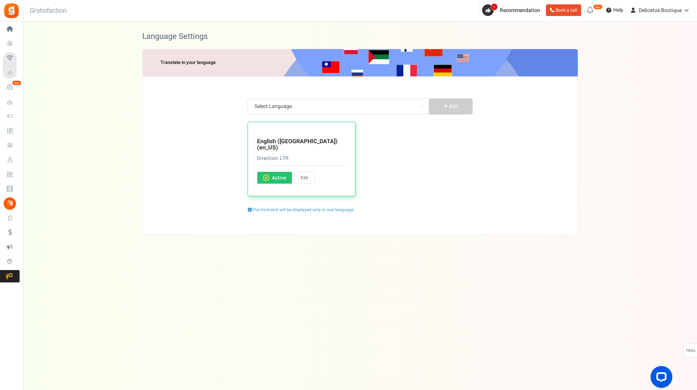
type input "Recommended width is 300 x 300 pixels (images must be GIF, JPEG, JPG, PNG and m…"
type input "Cancel the coupon and get back your Beautie Drops ?"
type input "Sign Up"
type input "Invite your friends and you both earn rewards! 🎁"
type input "Terms and Conditions"
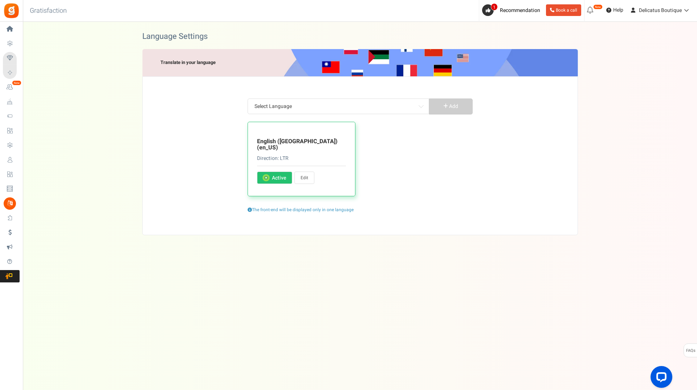
type input "Yay! That's done! 🙌"
type input "Earn <strong>%s</strong> Welcome Beautie Drops!"
type input "Account already exist. Redirecting. Please wait..."
type input "Oh oh... Unexpected error, can you please try again?"
type input "You just earned %s Beautie Drops !"
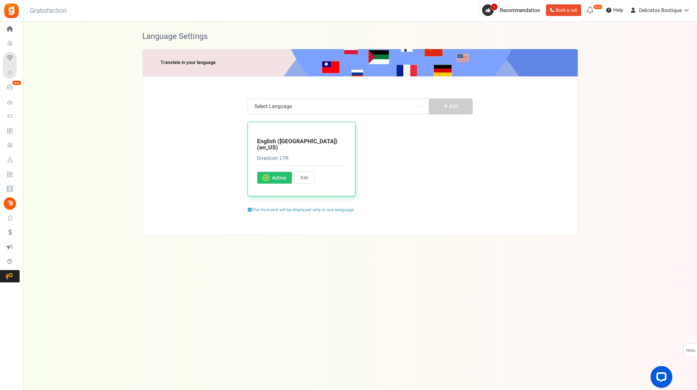
type input "The Winners are..."
type input "Your campaign Beautie Drops"
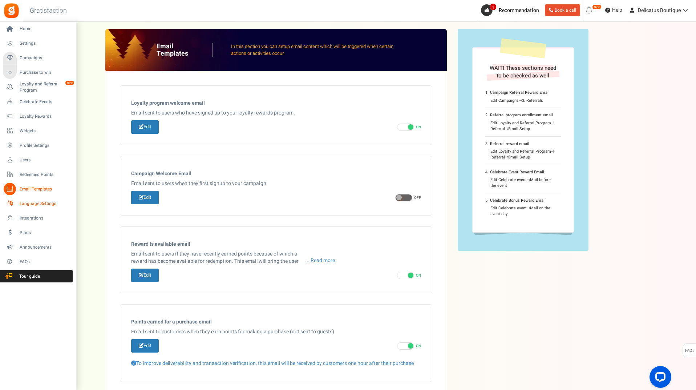
click at [28, 202] on span "Language Settings" at bounding box center [45, 203] width 51 height 6
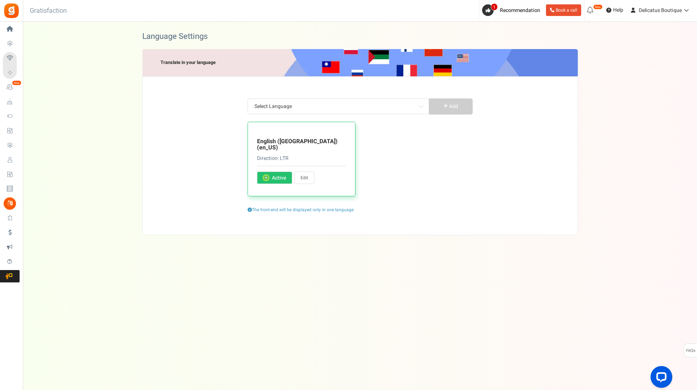
click at [420, 103] on b at bounding box center [420, 105] width 5 height 5
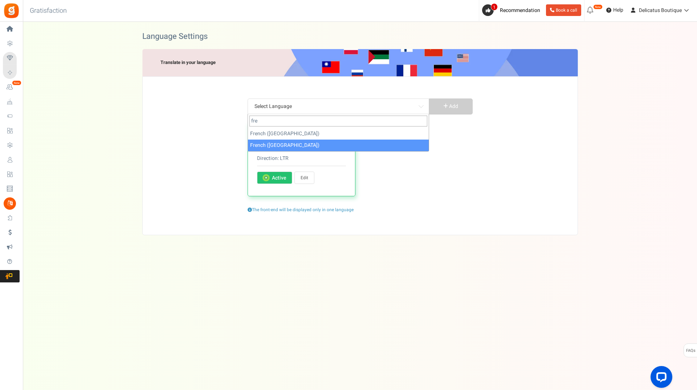
type input "fre"
select select "fr_FR"
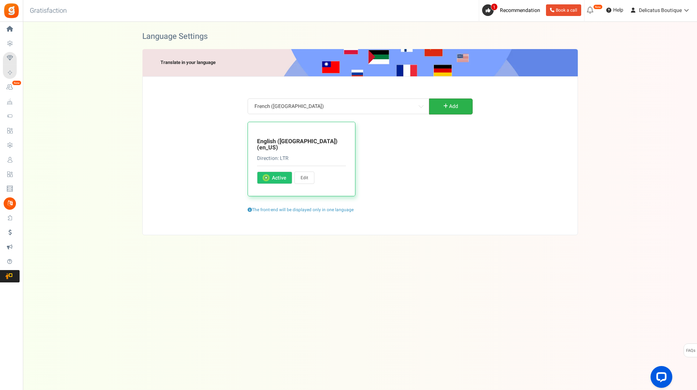
click at [449, 103] on link "Add" at bounding box center [451, 106] width 44 height 16
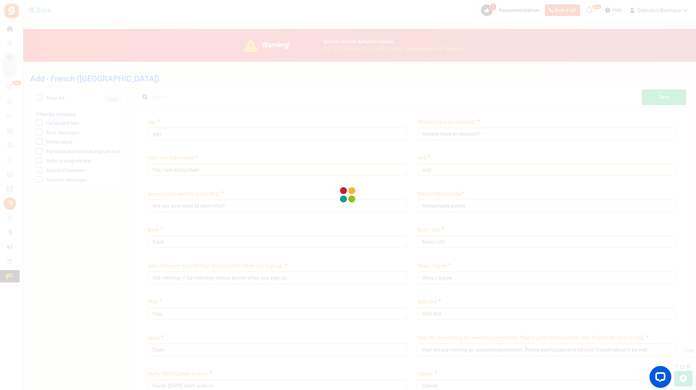
type input "il y a"
type input "Vous avez déjà un compte ?"
type input "Oui, je suis déjà enregistré"
type input "et"
type input "Êtes-vous sur de vouloir cette récompense ?"
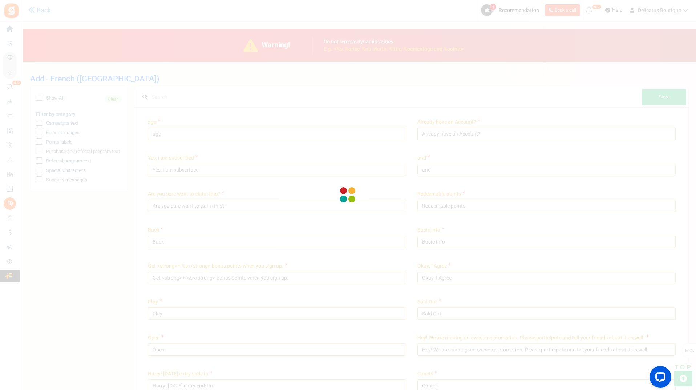
type input "Points échangeables"
type input "arrière"
type input "Informations de base"
type input "Obtenez <strong> +%s </strong> points bonus lors de votre inscription."
type input "D'accord, je suis d'accord"
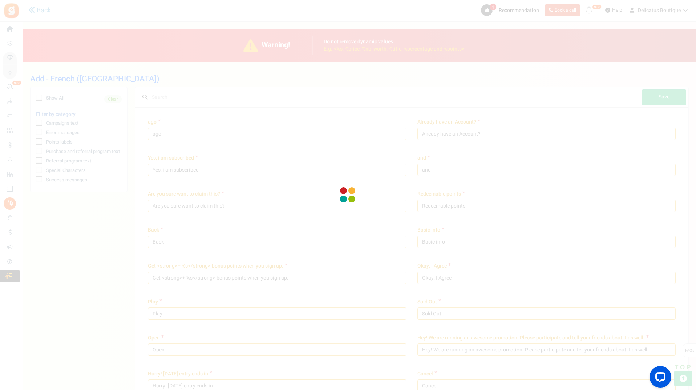
type input "Jouer"
type input "Rupture de stock"
type input "Ouvrir"
type input "Hey! Nous organisons une promotion géniale. Veuillez participer et en parler à …"
type input "Se dépêcher! L'entrée d'aujourd'hui se termine dans"
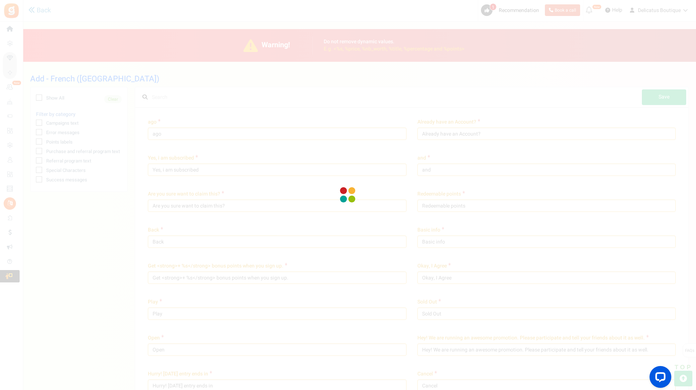
type input "Annuler"
type input "Challenge commencera dans %s"
type input "Changez votre mot de passe"
type input "Changer d'utilisateur"
type input "Réclamer"
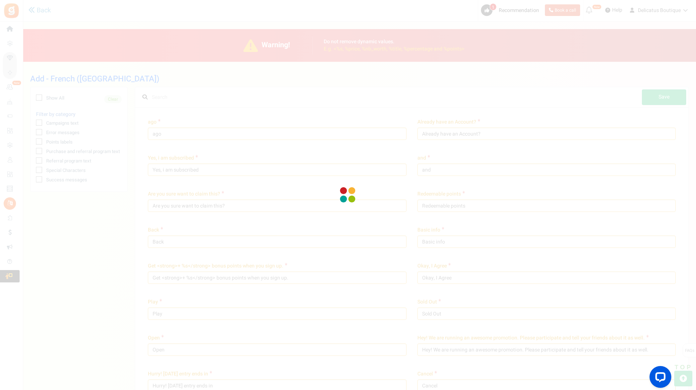
type input "Réclamer maintenant"
type input "Cliquez ici"
type input "Fermez"
type input "Bientôt disponible"
type input "Laisser un commentaire sur un article de blog"
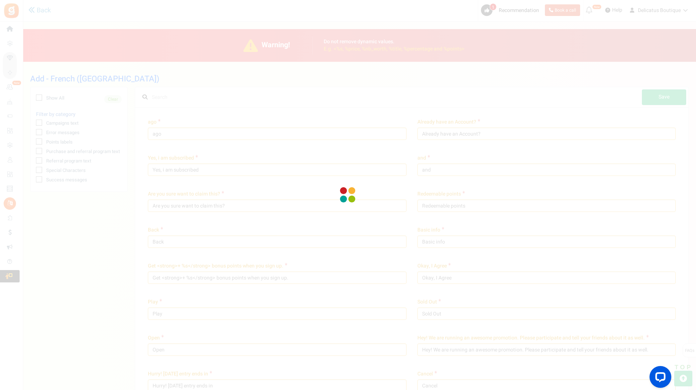
type input "Profil rempli par l'utilisateur"
type input "Terminez les actions pour gagner des points."
type input "Compléter cette action pour déverrouillez votre question."
type input "<strong>Hey !</strong> compléter votre profil et de gagner %s points bonus, S'i…"
type input "terminé"
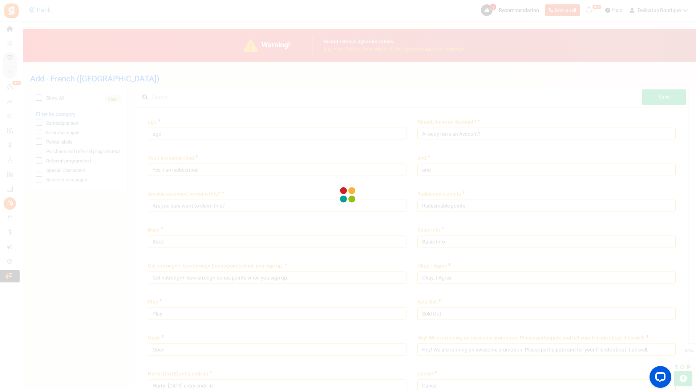
type input "FÉLICITATIONS !"
type input "Connectez avec"
type input "Connexion...."
type input "Contacter l'administrateur du site pour le coupon de récompense"
type input "Continuer"
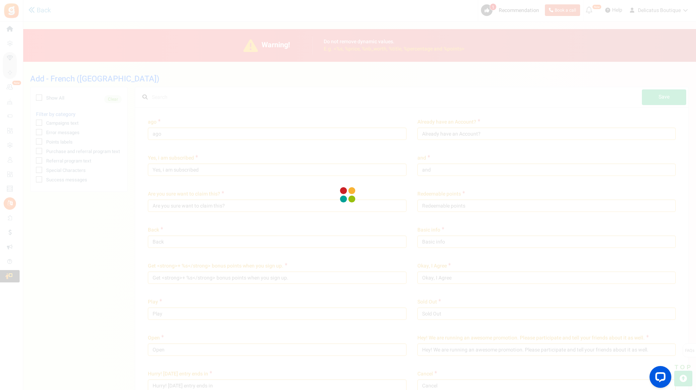
type input "Continuer en tant que"
type input "Continuez vos achats"
type input "Créer un compte"
type input "mot de passe actuel"
type input "Points échangés à l'achat."
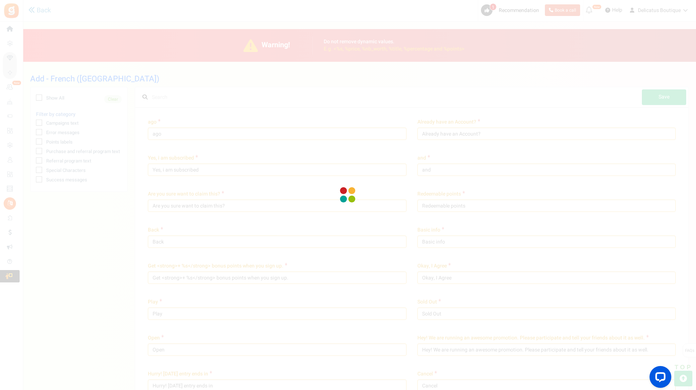
type input "Jour"
type input "jours"
type input "Gagnez des"
type input "Gagnez <strong>{points}</strong> {points_label} à l'achat de ce produit."
type input "Éditer le profil"
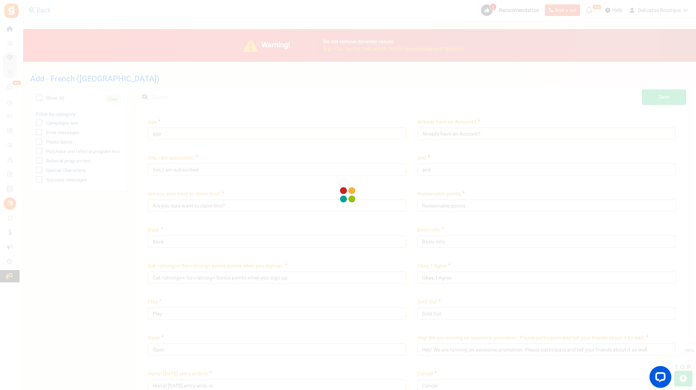
type input "Veuillez contacter %s."
type input "Il s'agit d'un e-mail généré automatiquement. Veuillez ne pas appuyer sur répon…"
type input "Merci de remplir le formulaire"
type input "Entrez l'URL de votre tableau Pinterest :"
type input "Renseignez votre d'utilisateur Pinterest:"
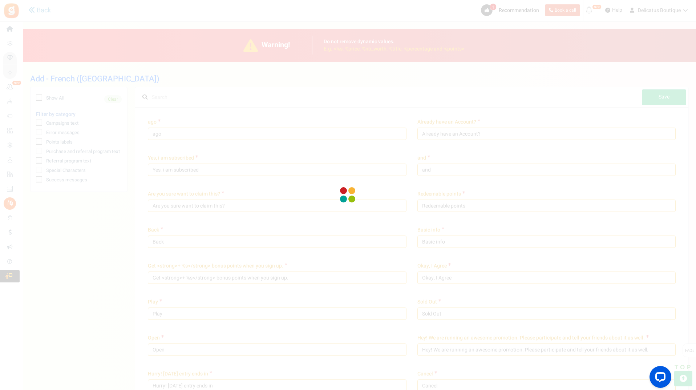
type input "Veuillez entrer la date"
type input "Rentrez une date valide svp"
type input "Entrez votre message"
type input "Connectez-vous à la boutique"
type input "Entrées"
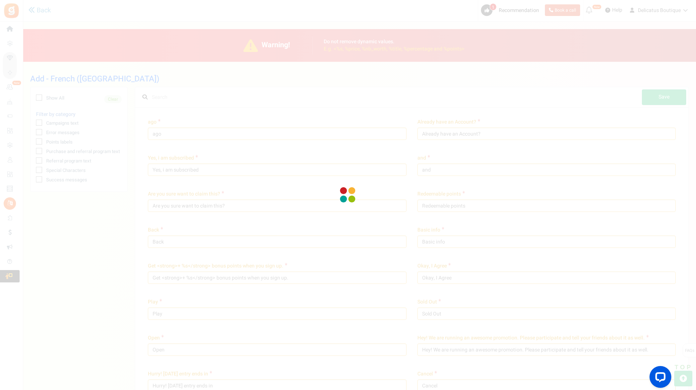
type input "Entrée"
type input "Veuillez accepter les termes et conditions"
type input "Ceci est un compte existant. Veuillez vous connecter ci-dessous"
type input "Votre compte n'existe pas."
type input "Erreur : Cette adresse mail est temporairement suspendue. Veuillez contacter l'…"
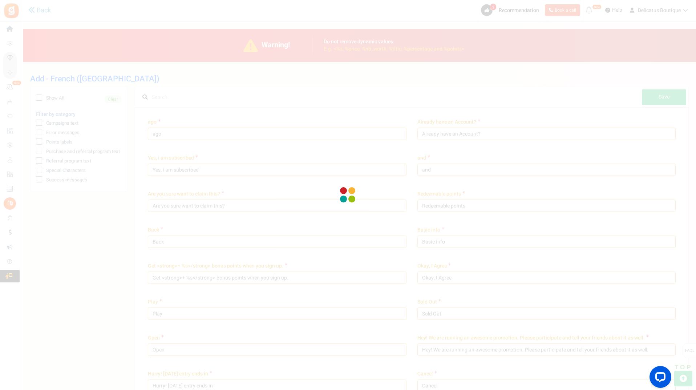
type input "Votre campagne n'est pas publiée"
type input "Erreur : la compétition n'a pas encore commencé"
type input "Confirmez votre date de naissance"
type input "Pour des raisons de sécurité, entrez votre mot de passe actuel"
type input "Le mot de passe actuel n'est pas valide"
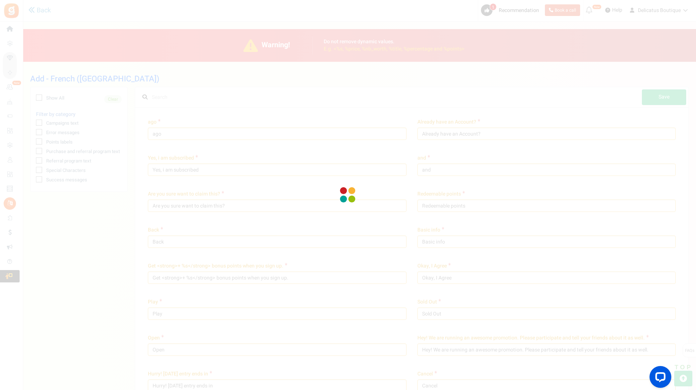
type input "Entrez votre date de naissance"
type input "Veuillez entrer votre date de naissance dans"
type input "Votre âge doit être supérieur à"
type input "Veuillez renseigner votre adresse mail"
type input "Veuillez entrer une adresse email valide"
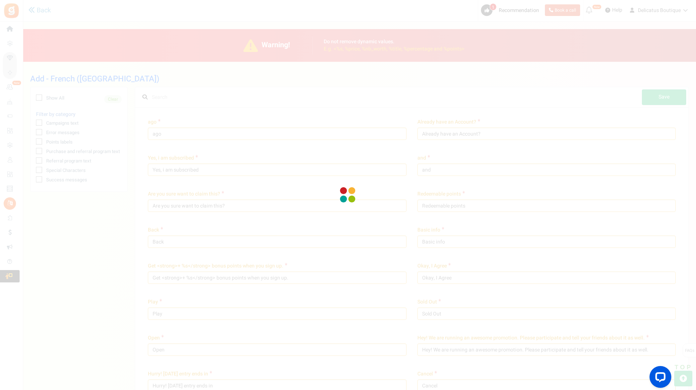
type input "L'adresse mail ou le mot de passe est invalide. Veuillez réessayer et re-confir…"
type input "Ne peut être vide"
type input "Veuillez renseigner votre message"
type input "Entrez l'adresse mail de vos amis"
type input "Veuillez saisir une valeur numérique"
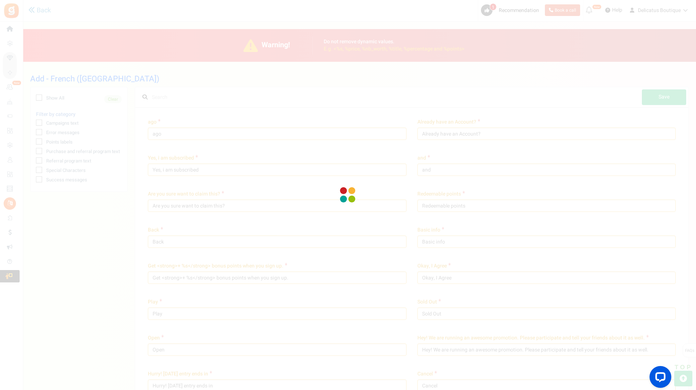
type input "Veuillez entrer un nombre valide"
type input "Erreur! Des points ont déjà été réclamés pour cette commande. Entrez un autre i…"
type input "Fault! The order ID does not match your email address."
type input "Erreur! Identifiant de reçu introuvable. Entrez un autre identifiant de reçu ou…"
type input "Erreur! Points non attribués. La valeur de votre commande est inférieure à la v…"
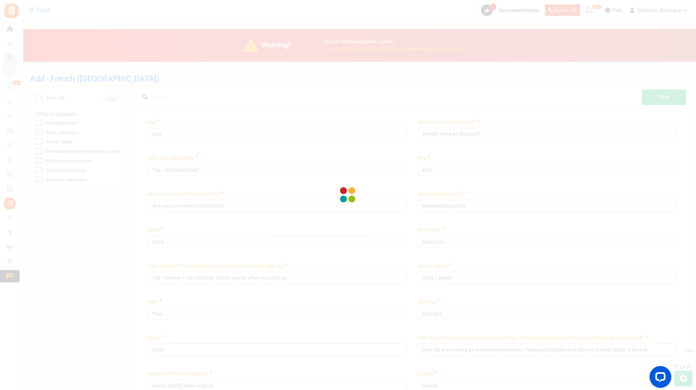
type input "Valeur incorrecte. Veuillez saisir une valeur correcte!"
type input "Erreur : Accès non valide"
type input "Erreur : Campagne invalide"
type input "Trop d'essais! Veuillez confirmer que vous n'êtes pas un robot"
type input "Adresse mail non valide"
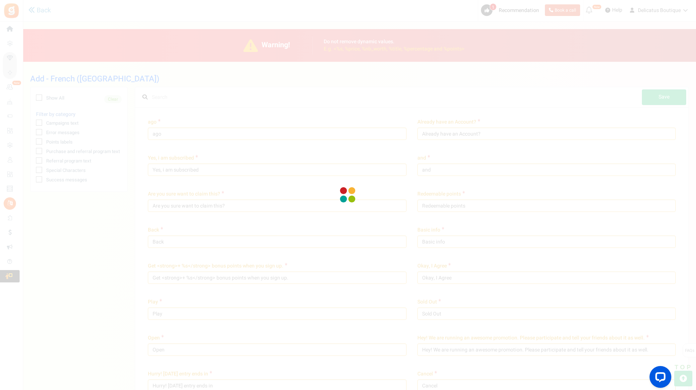
type input "Erreur : extension d'image non valide"
type input "PIN invalide. Le code PIN doit contenir uniquement des caractères numériques (0…"
type input "Produit non valide"
type input "Oops! Votre session a expiré"
type input "Erreur : Site non valide"
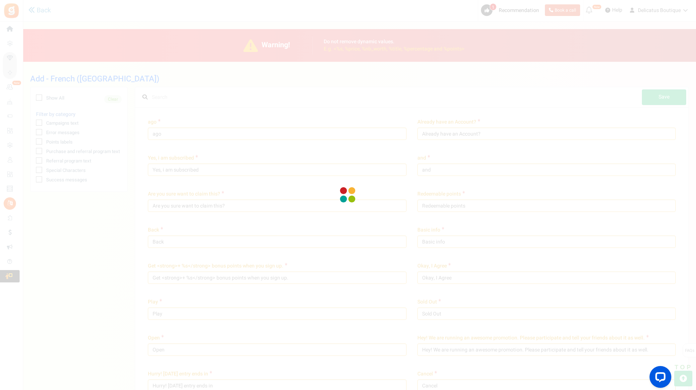
type input "Veuillez entrer une URL valide"
type input "Erreur : Utilisateur invalide"
type input "La valeur de votre commande est inférieure à la valeur de commande minimale"
type input "Oups! Plus de points requis"
type input "Merci d'entrer votre nom"
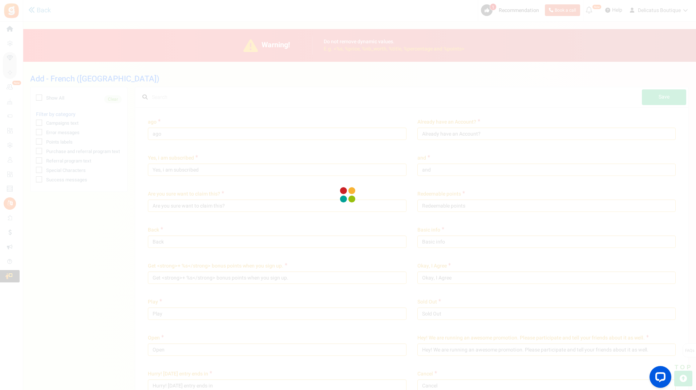
type input "Saisissez uniquement des lettres"
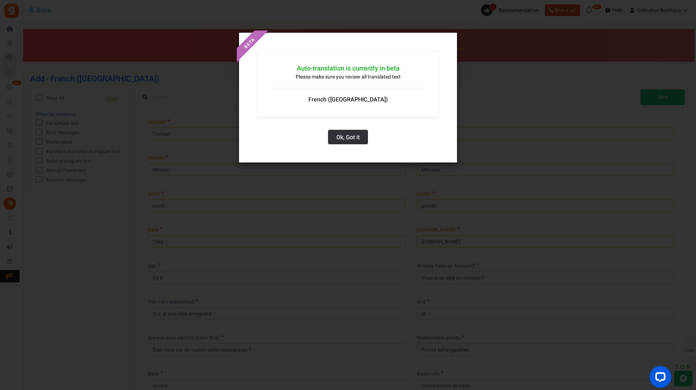
click at [345, 140] on button "Ok, Got it" at bounding box center [348, 137] width 40 height 15
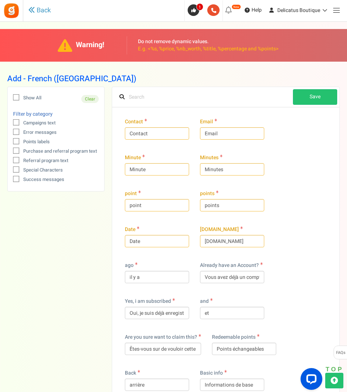
click at [16, 121] on icon at bounding box center [16, 123] width 5 height 5
click at [11, 121] on input "Campaigns text" at bounding box center [8, 123] width 5 height 5
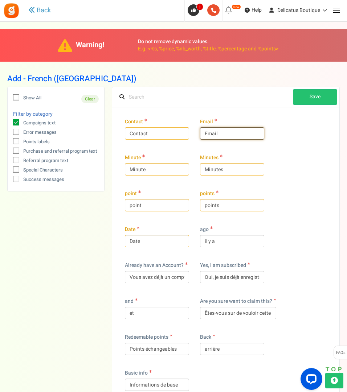
click at [207, 135] on input "Email" at bounding box center [232, 133] width 64 height 12
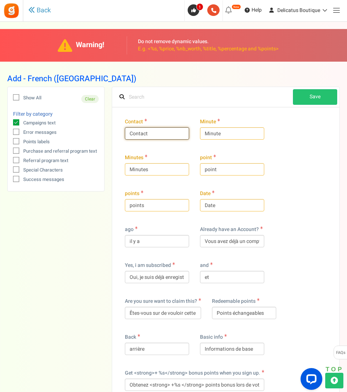
click at [163, 135] on input "Contact" at bounding box center [157, 133] width 64 height 12
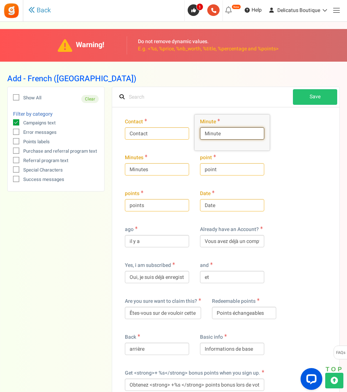
click at [236, 135] on input "Minute" at bounding box center [232, 133] width 64 height 12
click at [147, 134] on input "Contact" at bounding box center [157, 133] width 64 height 12
click at [265, 152] on div "point point" at bounding box center [232, 169] width 75 height 36
click at [234, 135] on input "Minute" at bounding box center [232, 133] width 64 height 12
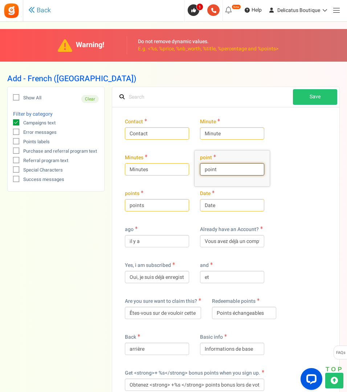
drag, startPoint x: 231, startPoint y: 171, endPoint x: 181, endPoint y: 171, distance: 49.7
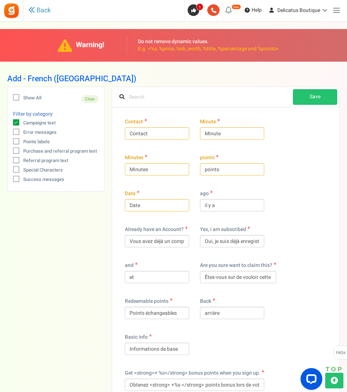
drag, startPoint x: 228, startPoint y: 171, endPoint x: 199, endPoint y: 170, distance: 29.4
click at [197, 170] on div "points points" at bounding box center [232, 169] width 75 height 36
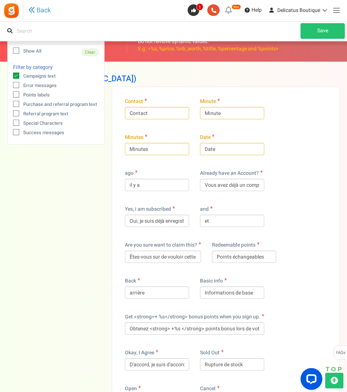
scroll to position [2815, 0]
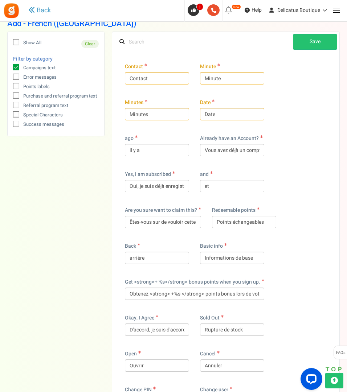
scroll to position [0, 0]
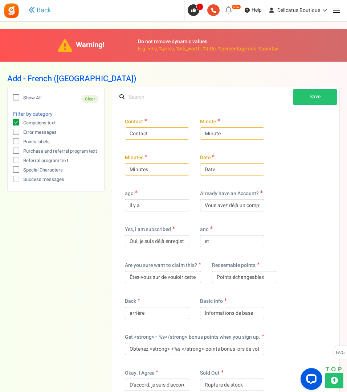
drag, startPoint x: 227, startPoint y: 207, endPoint x: 187, endPoint y: 204, distance: 40.4
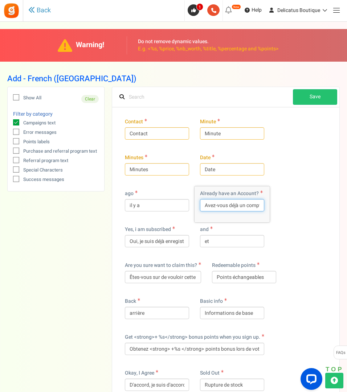
scroll to position [0, 8]
click at [151, 241] on input "Oui, je suis déjà enregistré" at bounding box center [157, 241] width 64 height 12
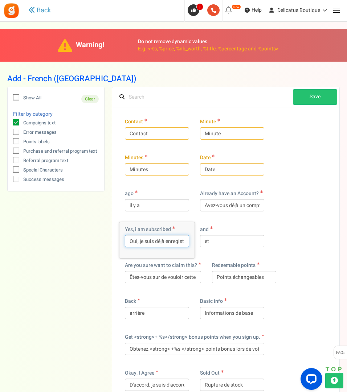
scroll to position [0, 4]
drag, startPoint x: 164, startPoint y: 243, endPoint x: 208, endPoint y: 241, distance: 43.6
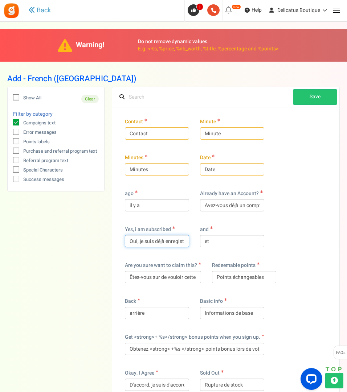
click at [185, 243] on input "Oui, je suis déjà enregistré" at bounding box center [157, 241] width 64 height 12
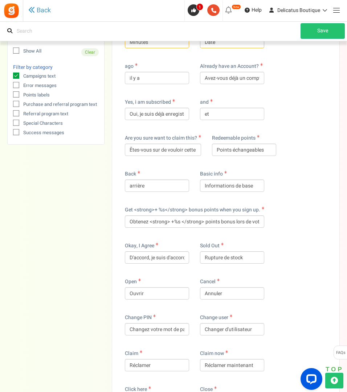
scroll to position [109, 0]
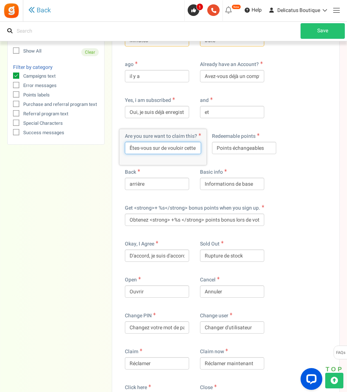
click at [171, 150] on input "Êtes-vous sur de vouloir cette récompense ?" at bounding box center [163, 148] width 76 height 12
drag, startPoint x: 182, startPoint y: 148, endPoint x: 221, endPoint y: 149, distance: 39.6
click at [155, 147] on input "Êtes-vous sur de vouloir cette récompense ?" at bounding box center [163, 148] width 76 height 12
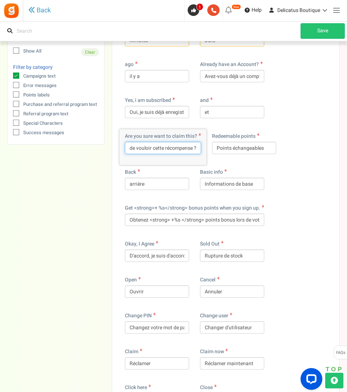
scroll to position [0, 0]
drag, startPoint x: 166, startPoint y: 147, endPoint x: 101, endPoint y: 149, distance: 65.4
click at [158, 147] on input "Êtes-vous sur de vouloir cette récompense ?" at bounding box center [163, 148] width 76 height 12
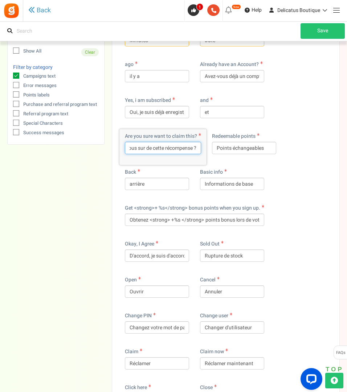
drag, startPoint x: 186, startPoint y: 149, endPoint x: 203, endPoint y: 149, distance: 17.8
click at [203, 149] on div "Are you sure want to claim this? Êtes-vous sur de cette récompense ?" at bounding box center [162, 147] width 87 height 36
click at [171, 150] on input "Êtes-vous sur de cette récompense ?" at bounding box center [163, 148] width 76 height 12
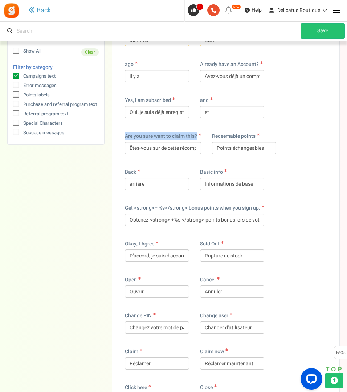
drag, startPoint x: 197, startPoint y: 136, endPoint x: 125, endPoint y: 138, distance: 72.6
click at [125, 138] on div "Are you sure want to claim this? Êtes-vous sur de cette récompense ?" at bounding box center [162, 147] width 87 height 36
copy span "Are you sure want to claim this?"
click at [163, 148] on input "Êtes-vous sur de cette récompense ?" at bounding box center [163, 148] width 76 height 12
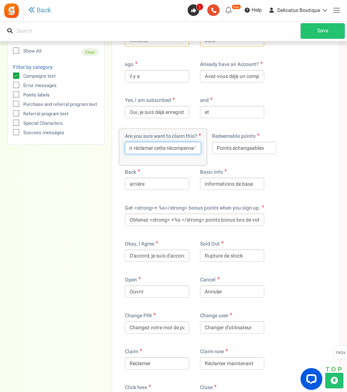
scroll to position [0, 53]
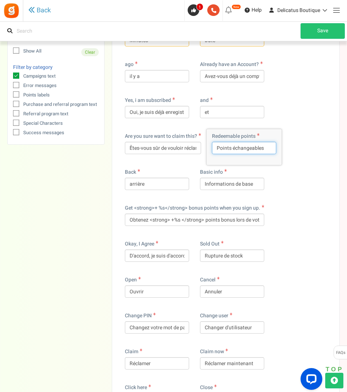
drag, startPoint x: 231, startPoint y: 149, endPoint x: 180, endPoint y: 147, distance: 50.9
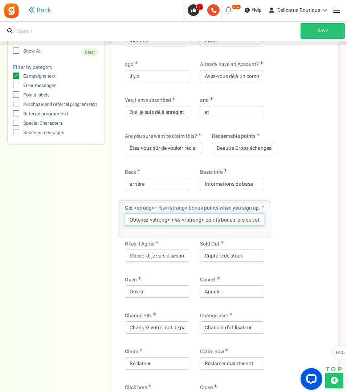
drag, startPoint x: 219, startPoint y: 221, endPoint x: 205, endPoint y: 220, distance: 13.8
click at [205, 220] on input "Obtenez <strong> +%s </strong> points bonus lors de votre inscription." at bounding box center [194, 220] width 139 height 12
drag, startPoint x: 243, startPoint y: 220, endPoint x: 285, endPoint y: 221, distance: 41.8
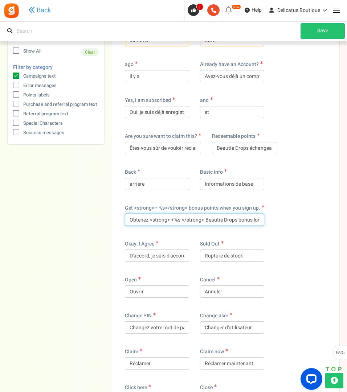
click at [236, 220] on input "Obtenez <strong> +%s </strong> Beautie Drops bonus lors de votre inscription." at bounding box center [194, 220] width 139 height 12
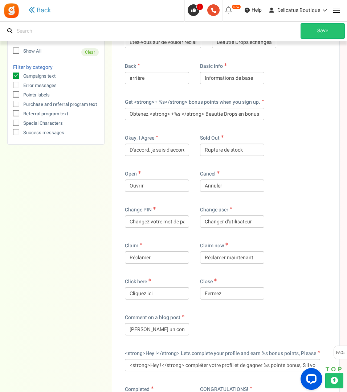
scroll to position [218, 0]
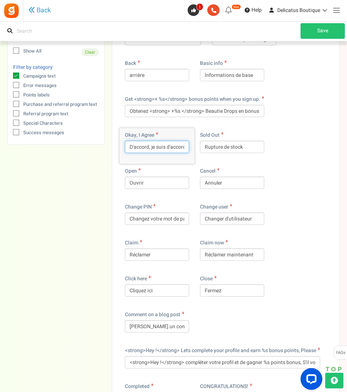
drag, startPoint x: 153, startPoint y: 148, endPoint x: 80, endPoint y: 145, distance: 73.0
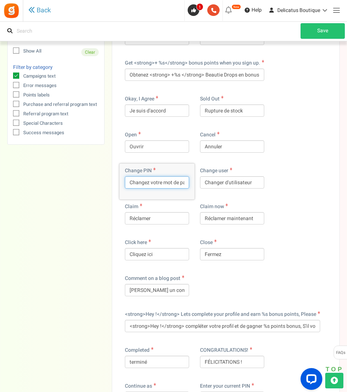
scroll to position [0, 9]
drag, startPoint x: 156, startPoint y: 182, endPoint x: 197, endPoint y: 183, distance: 40.7
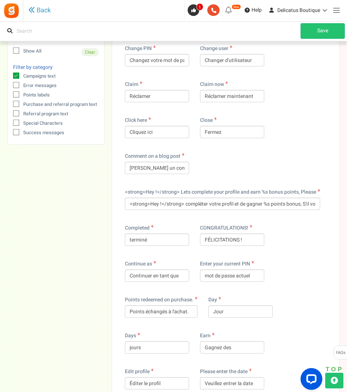
scroll to position [399, 0]
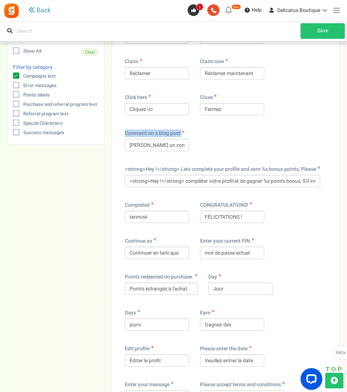
drag, startPoint x: 187, startPoint y: 134, endPoint x: 123, endPoint y: 133, distance: 63.5
click at [123, 133] on div "Comment on a blog post Laisser un commentaire sur un article de blog" at bounding box center [156, 144] width 75 height 36
copy label "Comment on a blog post"
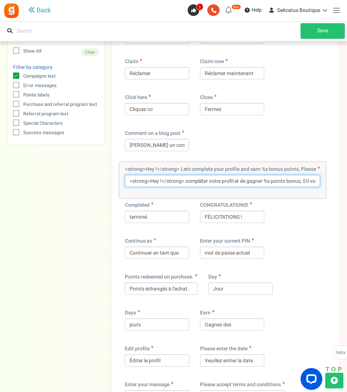
drag, startPoint x: 240, startPoint y: 181, endPoint x: 281, endPoint y: 195, distance: 43.7
click at [240, 181] on input "<strong>Hey !</strong> compléter votre profil et de gagner %s points bonus, S'i…" at bounding box center [222, 181] width 195 height 12
click at [267, 182] on input "<strong>Hey !</strong> compléter votre profil et gagner %s points bonus, S'il v…" at bounding box center [222, 181] width 195 height 12
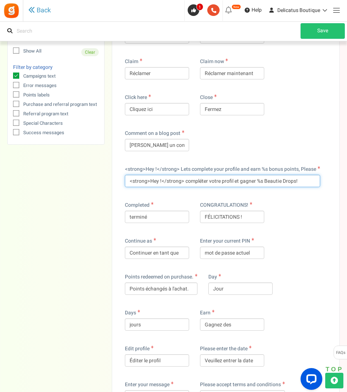
click at [302, 181] on input "<strong>Hey !</strong> compléter votre profil et gagner %s Beautie Drops!" at bounding box center [222, 181] width 195 height 12
paste input "🎀"
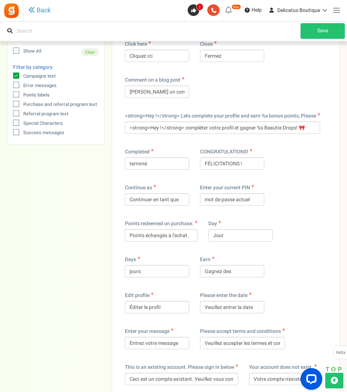
scroll to position [472, 0]
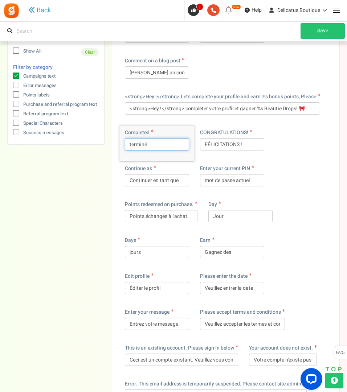
drag, startPoint x: 132, startPoint y: 146, endPoint x: 102, endPoint y: 144, distance: 29.4
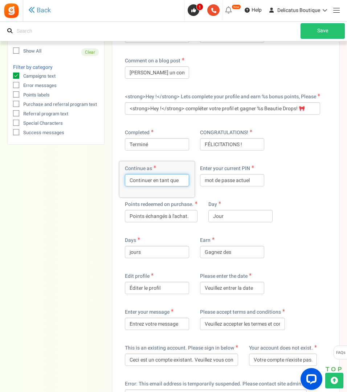
drag, startPoint x: 164, startPoint y: 180, endPoint x: 196, endPoint y: 180, distance: 31.6
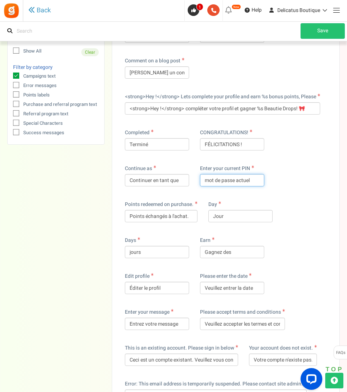
click at [205, 180] on input "mot de passe actuel" at bounding box center [232, 180] width 64 height 12
drag, startPoint x: 258, startPoint y: 180, endPoint x: 306, endPoint y: 184, distance: 48.4
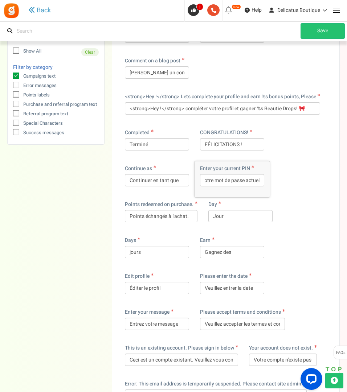
scroll to position [0, 0]
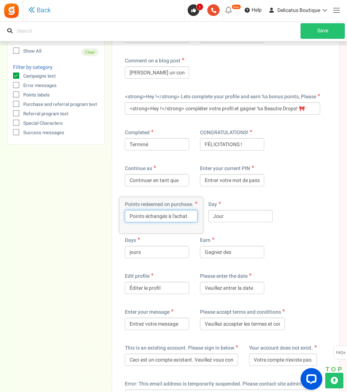
drag, startPoint x: 144, startPoint y: 216, endPoint x: 105, endPoint y: 210, distance: 40.1
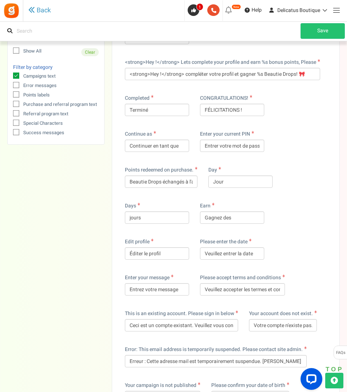
scroll to position [508, 0]
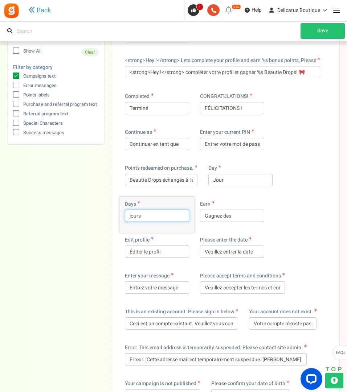
drag, startPoint x: 131, startPoint y: 217, endPoint x: 102, endPoint y: 213, distance: 30.0
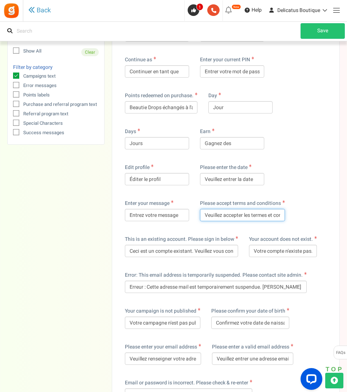
scroll to position [0, 19]
drag, startPoint x: 252, startPoint y: 215, endPoint x: 318, endPoint y: 216, distance: 65.7
click at [234, 216] on input "Veuillez accepter les termes et conditions" at bounding box center [242, 215] width 85 height 12
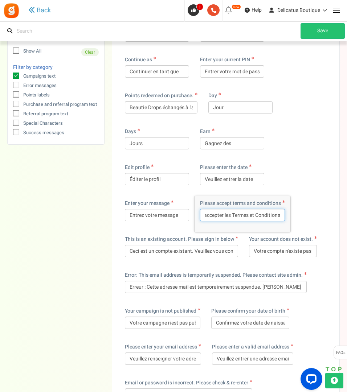
drag, startPoint x: 236, startPoint y: 217, endPoint x: 342, endPoint y: 223, distance: 105.8
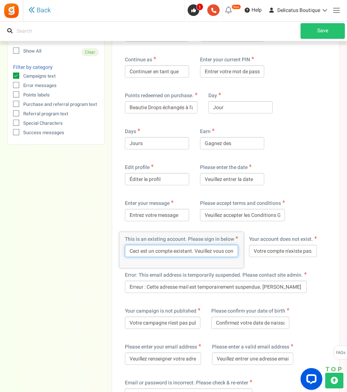
scroll to position [0, 41]
drag, startPoint x: 129, startPoint y: 252, endPoint x: 255, endPoint y: 253, distance: 126.4
paste input "Hé, votre compte existe déjà ! 😄 Vous pouvez vous connecter ci-dessous."
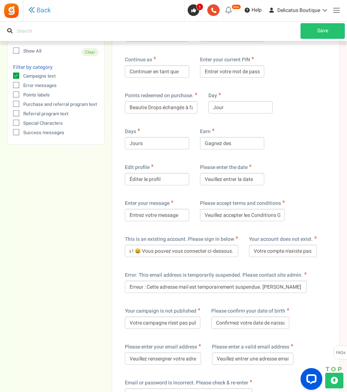
scroll to position [0, 0]
click at [286, 251] on input "Votre compte n'existe pas." at bounding box center [283, 251] width 68 height 12
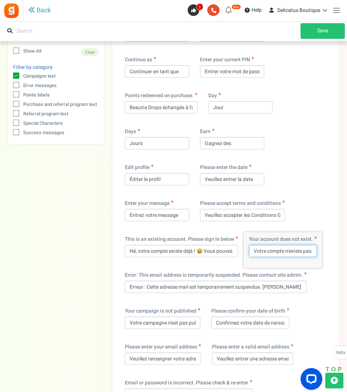
drag, startPoint x: 266, startPoint y: 251, endPoint x: 220, endPoint y: 248, distance: 45.5
click at [307, 250] on input "Ce compte n'existe pas." at bounding box center [283, 251] width 68 height 12
paste input "😔"
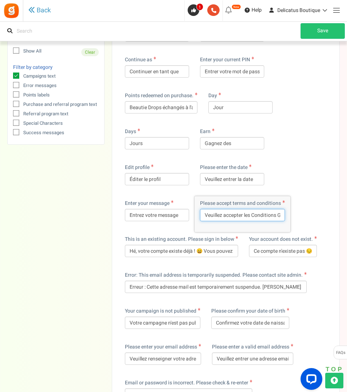
scroll to position [0, 20]
drag, startPoint x: 261, startPoint y: 216, endPoint x: 322, endPoint y: 217, distance: 61.0
click at [263, 215] on input "Veuillez accepter les Conditions Générales" at bounding box center [242, 215] width 85 height 12
click at [283, 214] on input "Veuillez accepter les Conditions Générales" at bounding box center [242, 215] width 85 height 12
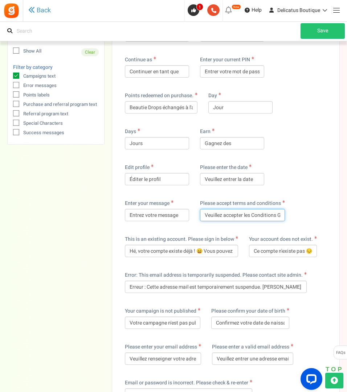
scroll to position [0, 21]
drag, startPoint x: 273, startPoint y: 215, endPoint x: 311, endPoint y: 218, distance: 37.8
click at [282, 216] on input "Veuillez accepter les Conditions Générales" at bounding box center [242, 215] width 85 height 12
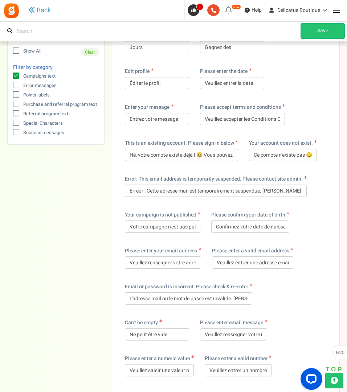
scroll to position [690, 0]
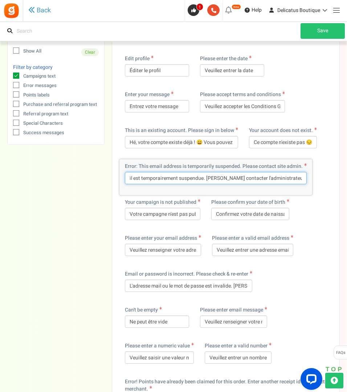
drag, startPoint x: 127, startPoint y: 178, endPoint x: 348, endPoint y: 184, distance: 221.5
paste input "Oups... Cette adresse e-mail est temporairement suspendue. Pouvez-vous nous con…"
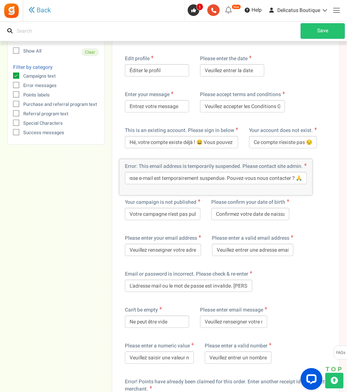
drag, startPoint x: 93, startPoint y: 222, endPoint x: 103, endPoint y: 224, distance: 10.3
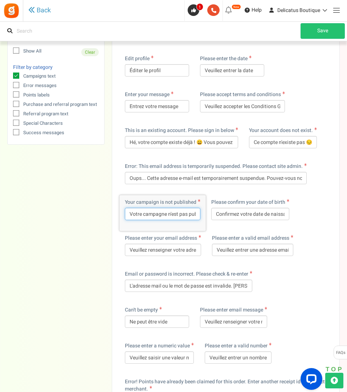
scroll to position [0, 10]
drag, startPoint x: 163, startPoint y: 215, endPoint x: 235, endPoint y: 214, distance: 71.5
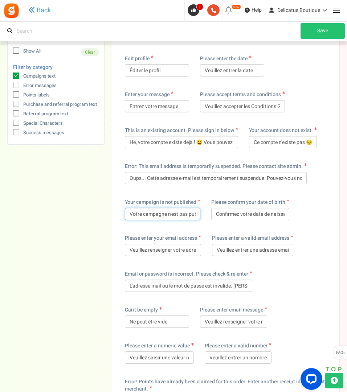
click at [173, 215] on input "Votre campagne n'est pas publiée" at bounding box center [163, 214] width 76 height 12
drag, startPoint x: 177, startPoint y: 215, endPoint x: 231, endPoint y: 216, distance: 54.5
click at [209, 227] on div "Please confirm your date of birth Confirmez votre date de naissance" at bounding box center [250, 213] width 89 height 36
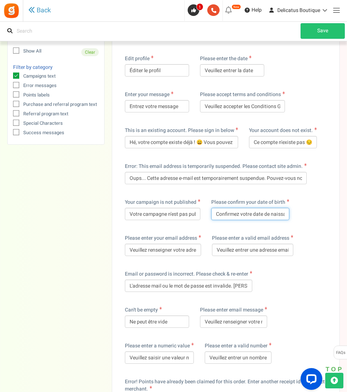
scroll to position [0, 9]
drag, startPoint x: 239, startPoint y: 217, endPoint x: 327, endPoint y: 219, distance: 88.6
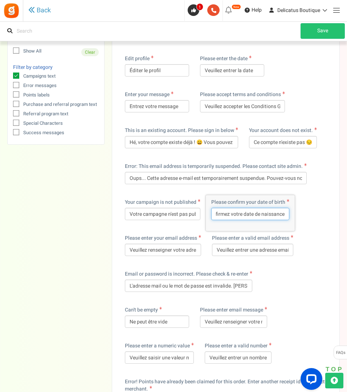
drag, startPoint x: 215, startPoint y: 213, endPoint x: 346, endPoint y: 218, distance: 131.1
paste input "'est quand ton anniversaire ? 🎂"
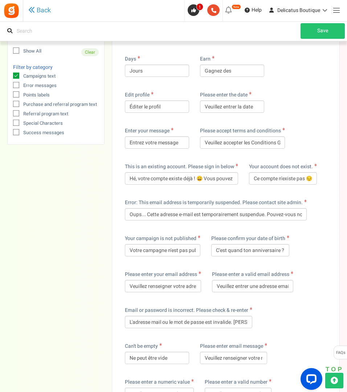
scroll to position [690, 0]
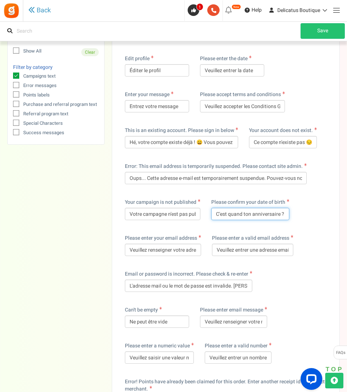
drag, startPoint x: 245, startPoint y: 216, endPoint x: 310, endPoint y: 233, distance: 67.3
click at [245, 216] on input "C'est quand ton anniversaire ? 🎂" at bounding box center [250, 214] width 78 height 12
drag, startPoint x: 263, startPoint y: 214, endPoint x: 323, endPoint y: 213, distance: 60.3
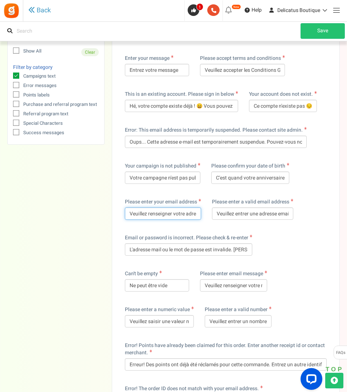
scroll to position [0, 18]
drag, startPoint x: 197, startPoint y: 212, endPoint x: 231, endPoint y: 215, distance: 33.5
drag, startPoint x: 178, startPoint y: 211, endPoint x: 225, endPoint y: 213, distance: 46.9
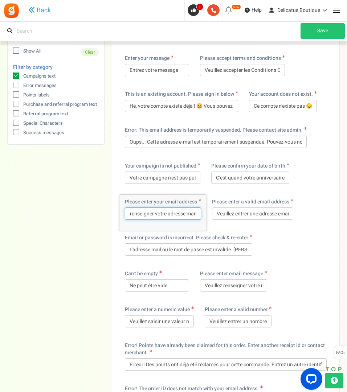
drag, startPoint x: 180, startPoint y: 214, endPoint x: 229, endPoint y: 213, distance: 49.7
click at [190, 215] on input "Veuillez renseigner votre adresse mail" at bounding box center [163, 214] width 76 height 12
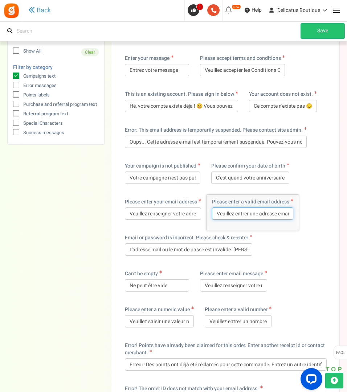
scroll to position [0, 17]
drag, startPoint x: 237, startPoint y: 213, endPoint x: 311, endPoint y: 212, distance: 74.4
drag, startPoint x: 268, startPoint y: 214, endPoint x: 304, endPoint y: 215, distance: 36.7
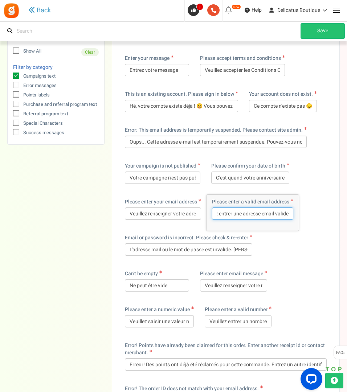
click at [262, 214] on input "Veuillez entrer une adresse email valide" at bounding box center [252, 214] width 81 height 12
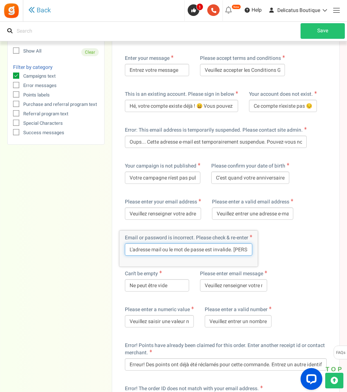
scroll to position [0, 61]
drag, startPoint x: 130, startPoint y: 249, endPoint x: 318, endPoint y: 253, distance: 187.7
paste input "e-mail ou le mot de passe est incorrect ; lequel ? Pouvez-vous réessayer les de…"
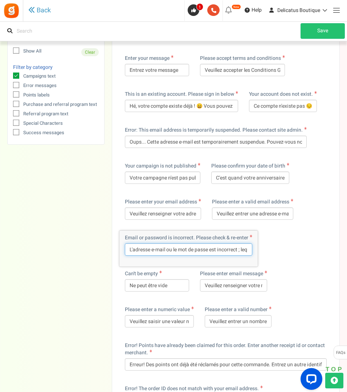
drag, startPoint x: 164, startPoint y: 252, endPoint x: 85, endPoint y: 251, distance: 78.8
click at [223, 251] on input "L'adresse e-mail ou le mot de passe est incorrect ; lequel ? Pouvez-vous réessa…" at bounding box center [188, 250] width 127 height 12
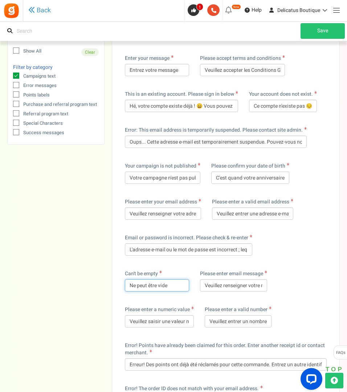
click at [174, 284] on input "Ne peut être vide" at bounding box center [157, 286] width 64 height 12
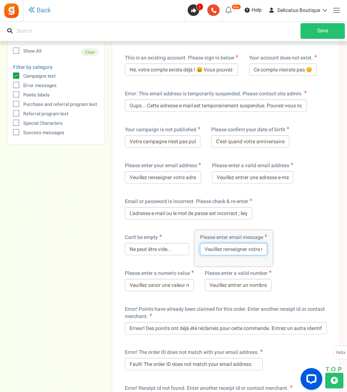
scroll to position [0, 19]
drag, startPoint x: 246, startPoint y: 248, endPoint x: 308, endPoint y: 249, distance: 62.1
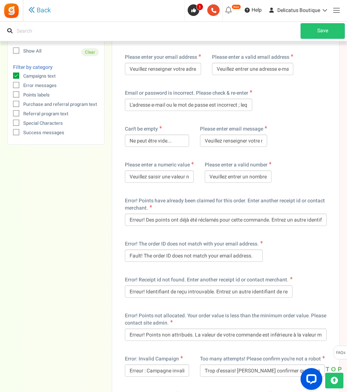
scroll to position [871, 0]
click at [129, 176] on input "Veuillez saisir une valeur numérique" at bounding box center [159, 176] width 69 height 12
drag, startPoint x: 130, startPoint y: 175, endPoint x: 276, endPoint y: 179, distance: 146.7
paste input "Nous avons besoin d'un numéro 🤪"
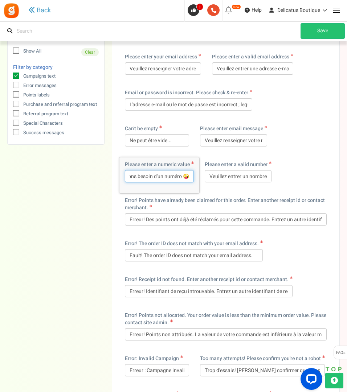
scroll to position [0, 21]
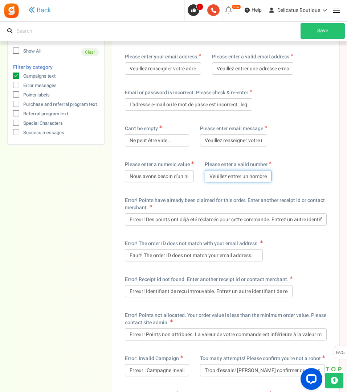
click at [245, 173] on input "Veuillez entrer un nombre valide" at bounding box center [238, 176] width 67 height 12
drag, startPoint x: 256, startPoint y: 174, endPoint x: 288, endPoint y: 175, distance: 31.2
click at [251, 178] on input "Veuillez entrer un nombre valide" at bounding box center [238, 176] width 67 height 12
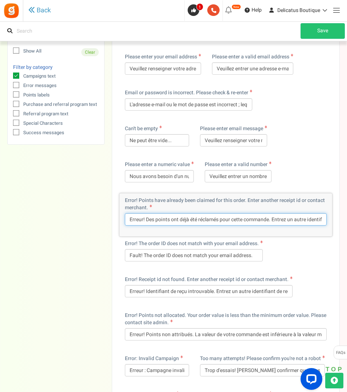
scroll to position [0, 89]
drag, startPoint x: 130, startPoint y: 219, endPoint x: 348, endPoint y: 232, distance: 218.9
paste input "Oups ! Les BD ont déjà été réclamés pour cette commande. Veuillez nous contacte…"
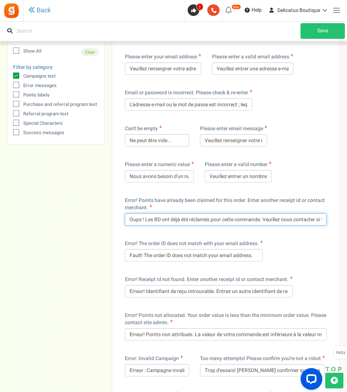
scroll to position [0, 82]
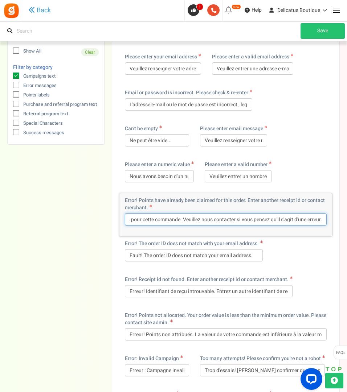
drag, startPoint x: 299, startPoint y: 220, endPoint x: 348, endPoint y: 220, distance: 49.0
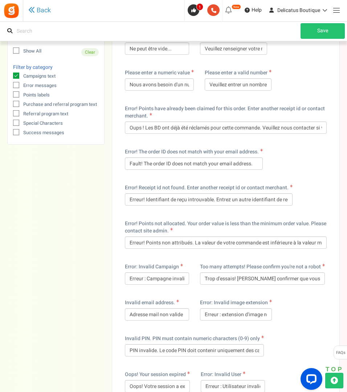
scroll to position [980, 0]
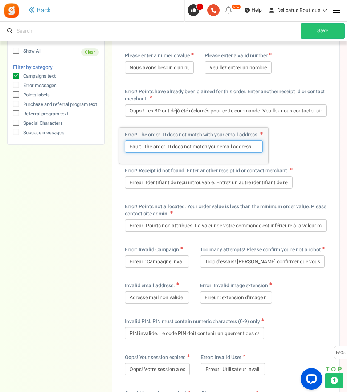
drag, startPoint x: 128, startPoint y: 147, endPoint x: 282, endPoint y: 148, distance: 154.7
paste input "Oh non ! L'identifiant de commande ne correspond pas à votre adresse e-mail, po…"
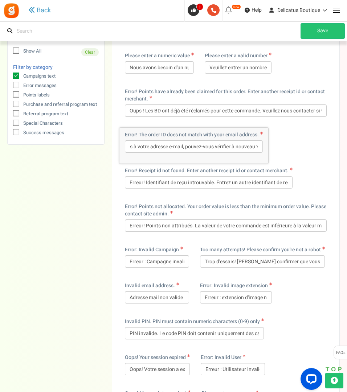
scroll to position [0, 0]
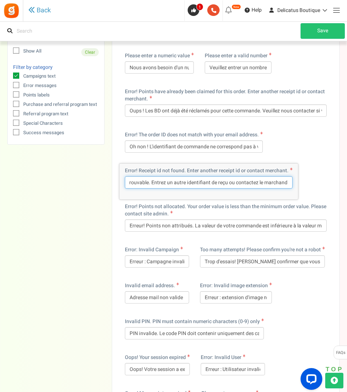
drag, startPoint x: 129, startPoint y: 184, endPoint x: 343, endPoint y: 183, distance: 214.6
paste input "Oups ! Numéro de reçu introuvable. Veuillez nous contacter si vous pensez qu'il…"
drag, startPoint x: 194, startPoint y: 184, endPoint x: 62, endPoint y: 180, distance: 132.2
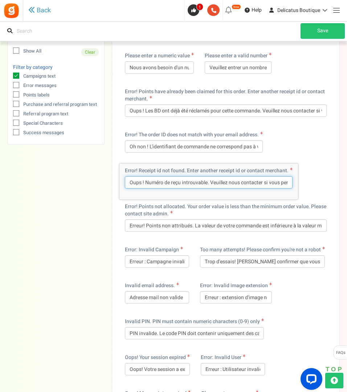
click at [191, 181] on input "Oups ! Numéro de reçu introuvable. Veuillez nous contacter si vous pensez qu'il…" at bounding box center [209, 182] width 168 height 12
drag, startPoint x: 248, startPoint y: 180, endPoint x: 348, endPoint y: 180, distance: 100.2
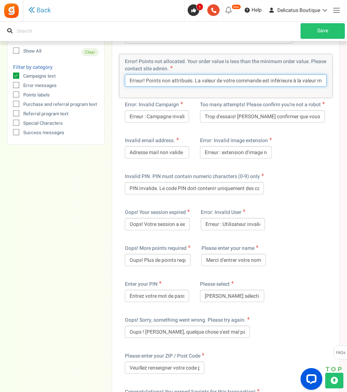
scroll to position [0, 152]
drag, startPoint x: 129, startPoint y: 80, endPoint x: 348, endPoint y: 73, distance: 219.4
paste input "Oups ! BD non attribué. Le montant de votre commande est inférieur au montant m…"
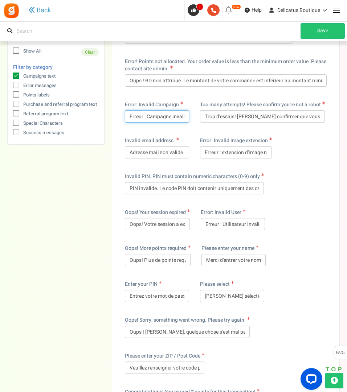
click at [143, 115] on input "Erreur : Campagne invalide" at bounding box center [157, 116] width 64 height 12
drag, startPoint x: 146, startPoint y: 117, endPoint x: 95, endPoint y: 115, distance: 50.5
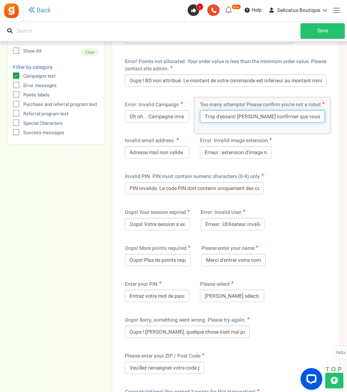
scroll to position [0, 23]
drag, startPoint x: 205, startPoint y: 116, endPoint x: 348, endPoint y: 121, distance: 142.8
paste input "C'était le maximum, désolé, vous devez maintenant confirmer que vous n'êtes pas…"
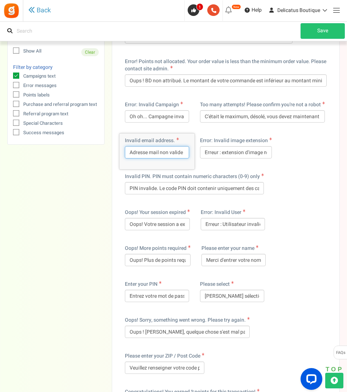
click at [131, 156] on input "Adresse mail non valide" at bounding box center [157, 152] width 64 height 12
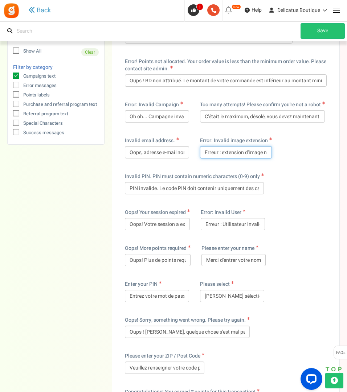
scroll to position [0, 21]
drag, startPoint x: 231, startPoint y: 154, endPoint x: 295, endPoint y: 166, distance: 65.3
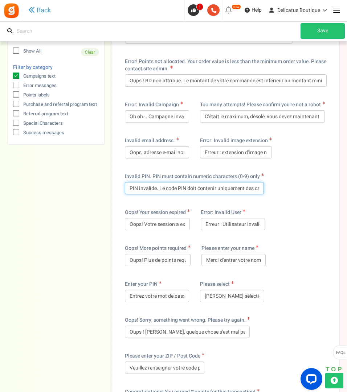
click at [199, 189] on input "PIN invalide. Le code PIN doit contenir uniquement des caractères numériques (0…" at bounding box center [194, 188] width 139 height 12
drag, startPoint x: 224, startPoint y: 191, endPoint x: 312, endPoint y: 187, distance: 87.6
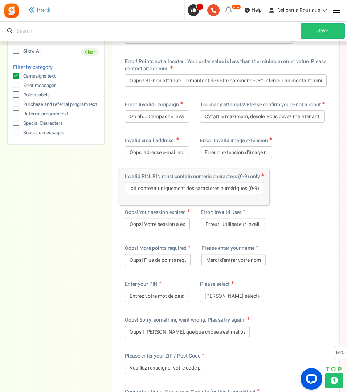
drag, startPoint x: 227, startPoint y: 187, endPoint x: 307, endPoint y: 186, distance: 79.9
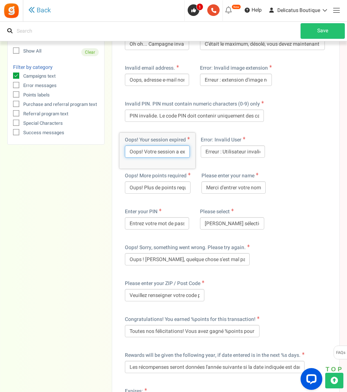
scroll to position [0, 8]
drag, startPoint x: 129, startPoint y: 152, endPoint x: 205, endPoint y: 150, distance: 76.3
paste input "Quelques secondes plus tard, votre session a expiré."
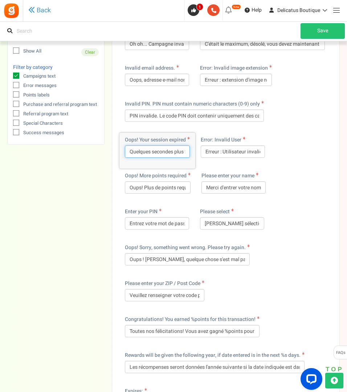
drag, startPoint x: 153, startPoint y: 155, endPoint x: 111, endPoint y: 151, distance: 41.6
click at [170, 151] on input "Quelques secondes plus tard, votre session a expiré." at bounding box center [157, 152] width 65 height 12
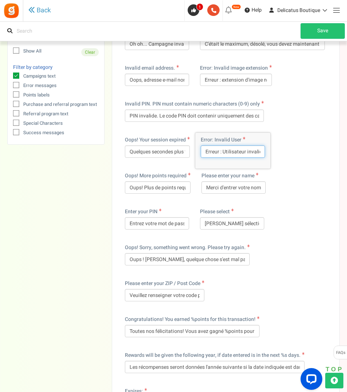
scroll to position [0, 4]
drag, startPoint x: 245, startPoint y: 152, endPoint x: 286, endPoint y: 155, distance: 41.5
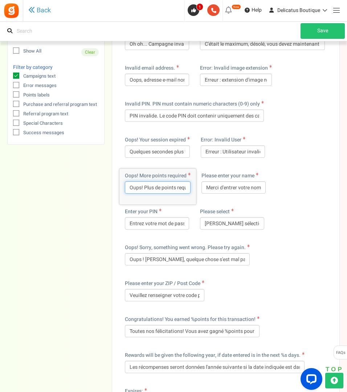
scroll to position [0, 5]
drag, startPoint x: 129, startPoint y: 187, endPoint x: 241, endPoint y: 189, distance: 112.6
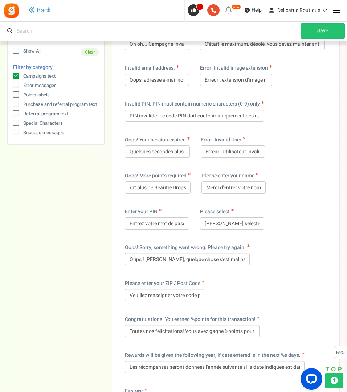
scroll to position [0, 0]
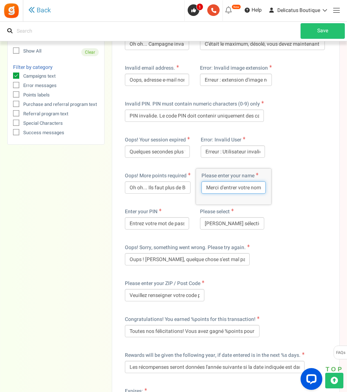
drag, startPoint x: 245, startPoint y: 187, endPoint x: 289, endPoint y: 188, distance: 43.9
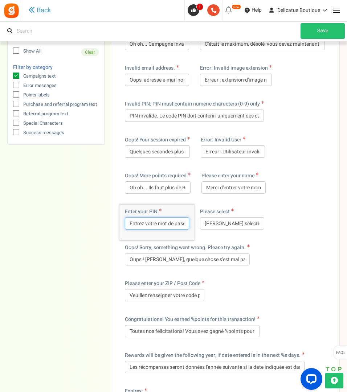
scroll to position [0, 4]
drag, startPoint x: 163, startPoint y: 224, endPoint x: 222, endPoint y: 228, distance: 59.0
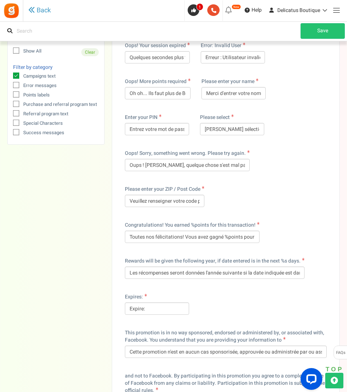
scroll to position [1307, 0]
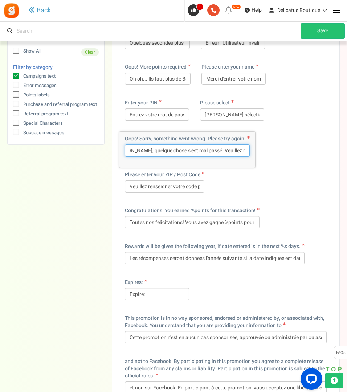
drag, startPoint x: 130, startPoint y: 151, endPoint x: 288, endPoint y: 158, distance: 158.8
paste input "une erreur s'est produite. Pouvez-vous réessayer ? 🙏"
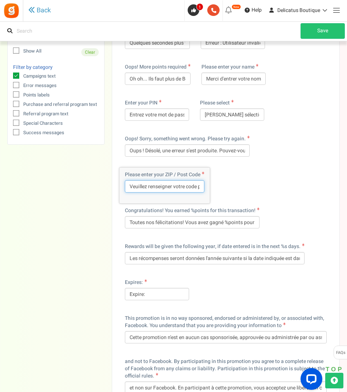
scroll to position [0, 12]
drag, startPoint x: 182, startPoint y: 184, endPoint x: 254, endPoint y: 186, distance: 73.0
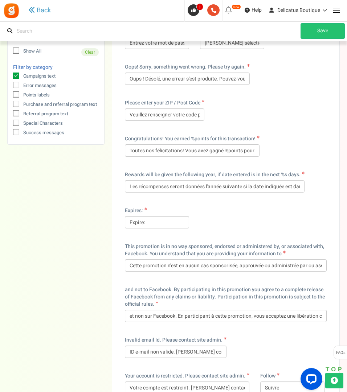
scroll to position [1380, 0]
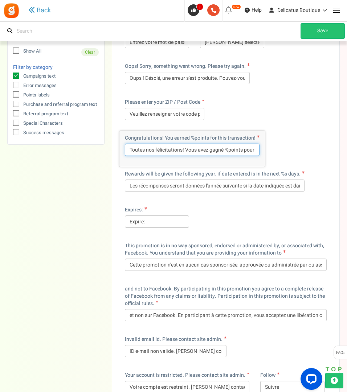
drag, startPoint x: 158, startPoint y: 150, endPoint x: 86, endPoint y: 148, distance: 71.6
click at [161, 150] on input "Félicitations! Vous avez gagné %points pour cette transaction!" at bounding box center [192, 150] width 135 height 12
paste input "🎉"
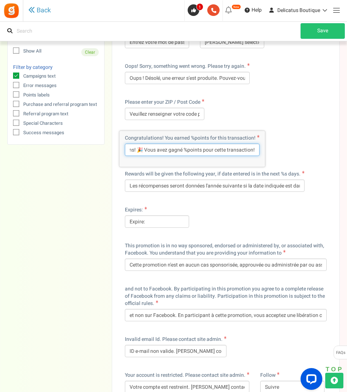
drag, startPoint x: 241, startPoint y: 150, endPoint x: 281, endPoint y: 152, distance: 40.0
click at [225, 152] on input "Félicitations! 🎉 Vous avez gagné %points pour cette transaction!" at bounding box center [192, 150] width 135 height 12
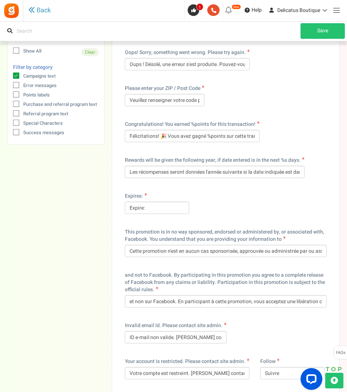
scroll to position [1416, 0]
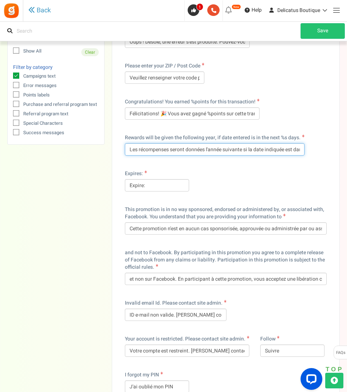
click at [186, 149] on input "Les récompenses seront données l'année suivante si la date indiquée est dans le…" at bounding box center [215, 149] width 180 height 12
click at [247, 148] on input "Les récompenses seront attribuées l'année suivante si la date indiquée est dans…" at bounding box center [215, 149] width 180 height 12
click at [270, 151] on input "Les récompenses seront attribuées l'année suivante, si la date indiquée est dan…" at bounding box center [215, 149] width 180 height 12
click at [228, 152] on input "Les récompenses seront attribuées l'année suivante, si la date saisie est dans …" at bounding box center [215, 149] width 180 height 12
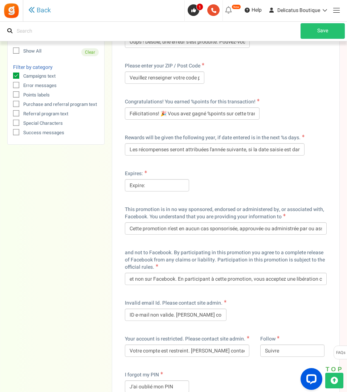
scroll to position [1452, 0]
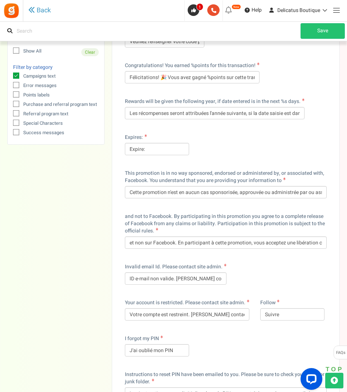
drag, startPoint x: 53, startPoint y: 219, endPoint x: 58, endPoint y: 220, distance: 4.8
click at [230, 192] on input "Cette promotion n'est en aucun cas sponsorisée, approuvée ou administrée par ou…" at bounding box center [226, 192] width 202 height 12
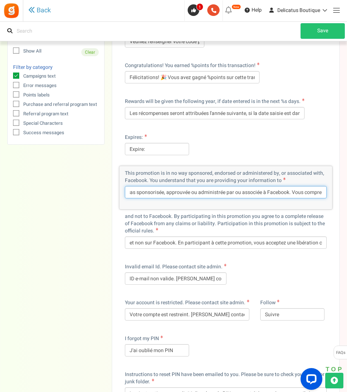
scroll to position [0, 172]
drag, startPoint x: 296, startPoint y: 193, endPoint x: 339, endPoint y: 193, distance: 43.6
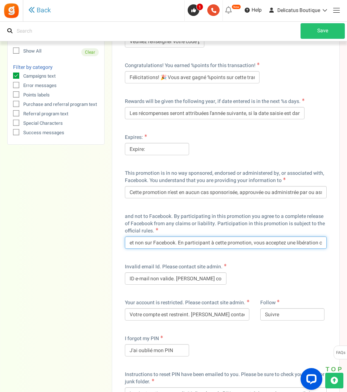
click at [248, 243] on input "et non sur Facebook. En participant à cette promotion, vous acceptez une libéra…" at bounding box center [226, 243] width 202 height 12
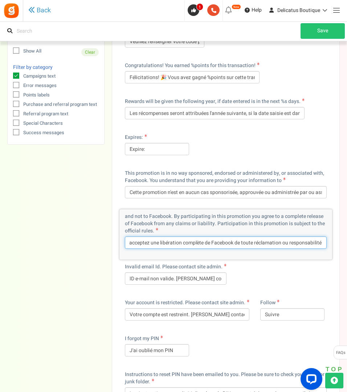
scroll to position [0, 293]
drag, startPoint x: 302, startPoint y: 244, endPoint x: 343, endPoint y: 244, distance: 40.7
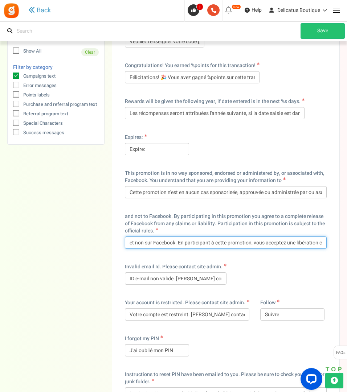
click at [157, 246] on input "et non sur Facebook. En participant à cette promotion, vous acceptez une libéra…" at bounding box center [226, 243] width 202 height 12
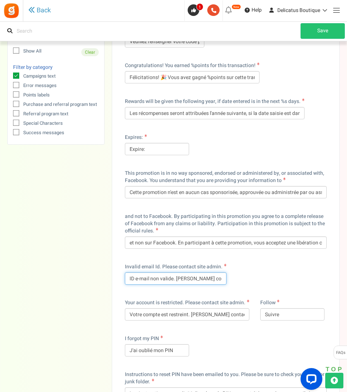
click at [202, 279] on input "ID e-mail non valide. Veuillez contacter l'administrateur du site." at bounding box center [176, 279] width 102 height 12
drag, startPoint x: 134, startPoint y: 279, endPoint x: 97, endPoint y: 277, distance: 37.1
click at [164, 278] on input "Adresse e-mail non valide. Veuillez contacter l'administrateur du site." at bounding box center [176, 279] width 102 height 12
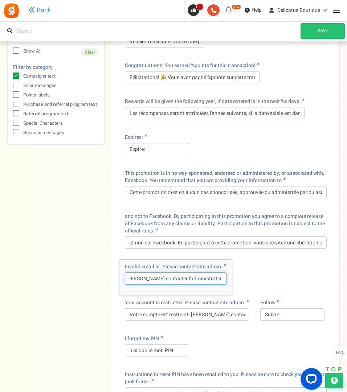
drag, startPoint x: 185, startPoint y: 278, endPoint x: 304, endPoint y: 283, distance: 119.2
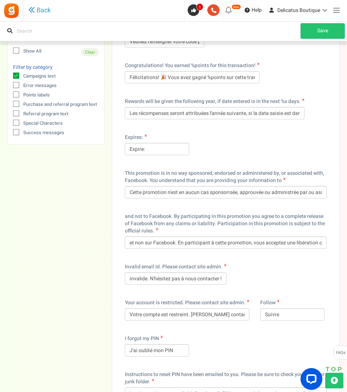
scroll to position [0, 0]
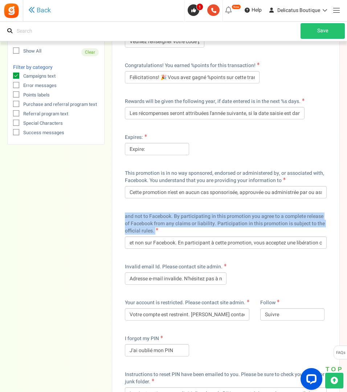
drag, startPoint x: 162, startPoint y: 228, endPoint x: 123, endPoint y: 216, distance: 39.7
click at [123, 216] on div "and not to Facebook. By participating in this promotion you agree to a complete…" at bounding box center [225, 234] width 213 height 50
copy label "and not to Facebook. By participating in this promotion you agree to a complete…"
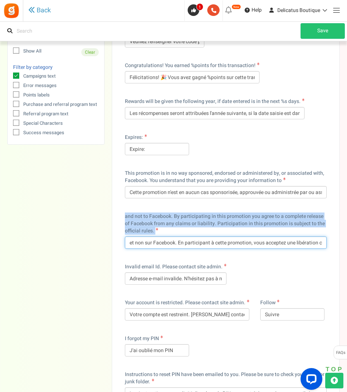
drag, startPoint x: 270, startPoint y: 243, endPoint x: 285, endPoint y: 251, distance: 15.9
click at [270, 243] on input "et non sur Facebook. En participant à cette promotion, vous acceptez une libéra…" at bounding box center [226, 243] width 202 height 12
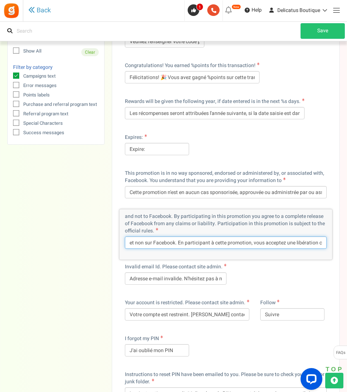
click at [296, 245] on input "et non sur Facebook. En participant à cette promotion, vous acceptez une libéra…" at bounding box center [226, 243] width 202 height 12
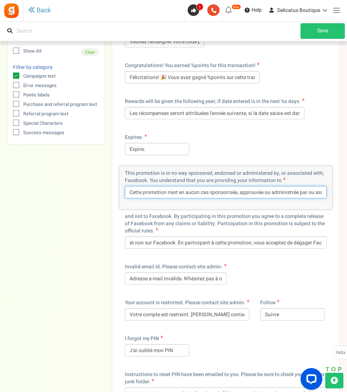
click at [282, 188] on input "Cette promotion n'est en aucun cas sponsorisée, approuvée ou administrée par ou…" at bounding box center [226, 192] width 202 height 12
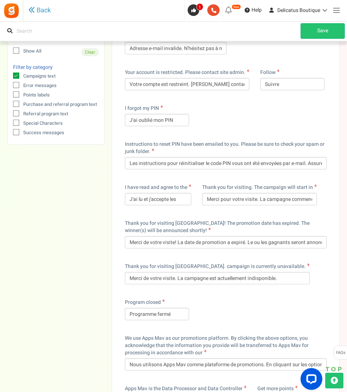
scroll to position [1670, 0]
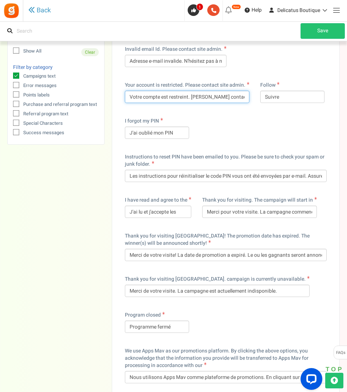
click at [170, 97] on input "Votre compte est restreint. Veuillez contacter l'administrateur du site." at bounding box center [187, 97] width 125 height 12
click at [207, 98] on input "Votre compte est bloqué. Veuillez contacter l'administrateur du site." at bounding box center [187, 97] width 125 height 12
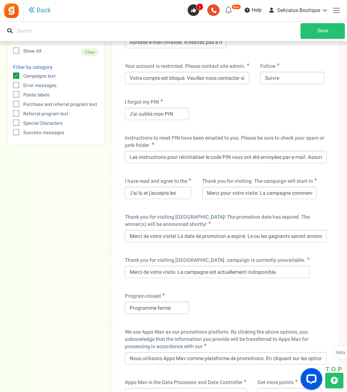
scroll to position [1706, 0]
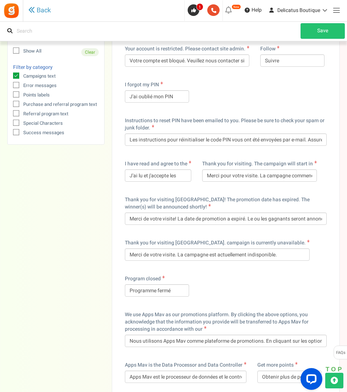
click at [204, 139] on input "Les instructions pour réinitialiser le code PIN vous ont été envoyées par e-mai…" at bounding box center [226, 140] width 202 height 12
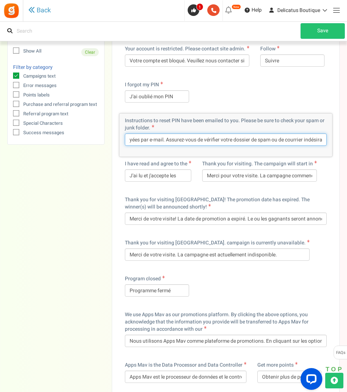
scroll to position [0, 159]
drag, startPoint x: 317, startPoint y: 140, endPoint x: 348, endPoint y: 140, distance: 31.6
click at [347, 140] on html "Install now Back to Home Back to program setup Home Settings Campaigns Purchase…" at bounding box center [173, 399] width 347 height 4210
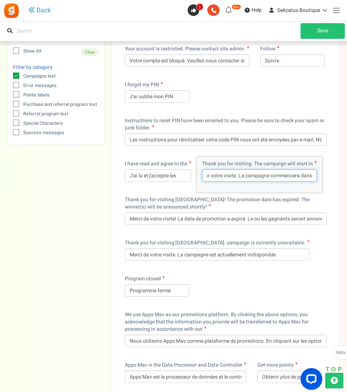
drag, startPoint x: 254, startPoint y: 178, endPoint x: 348, endPoint y: 183, distance: 94.2
click at [347, 183] on html "Install now Back to Home Back to program setup Home Settings Campaigns Purchase…" at bounding box center [173, 399] width 347 height 4210
paste input "Bienvenue dans notre univers coloré ! 🎨 La campagne début"
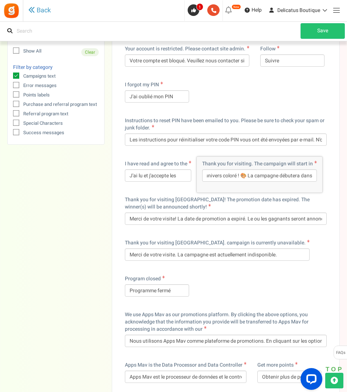
scroll to position [0, 0]
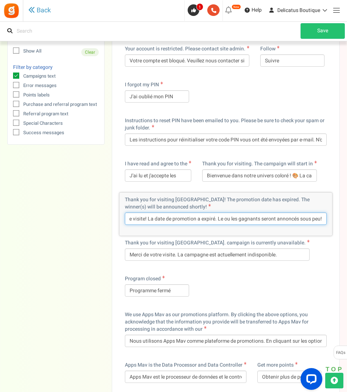
drag, startPoint x: 130, startPoint y: 218, endPoint x: 348, endPoint y: 228, distance: 218.4
click at [347, 228] on html "Install now Back to Home Back to program setup Home Settings Campaigns Purchase…" at bounding box center [173, 399] width 347 height 4210
paste input "Bon retour ! Cette promotion est terminée. Le ou les gagnants seront annoncés p…"
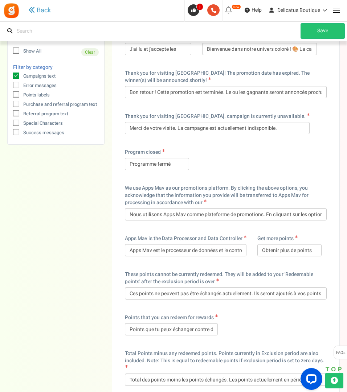
scroll to position [1852, 0]
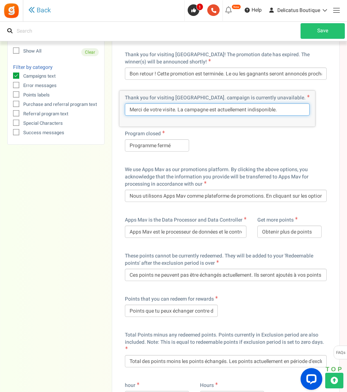
drag, startPoint x: 128, startPoint y: 109, endPoint x: 319, endPoint y: 115, distance: 191.8
click at [319, 115] on div "ago il y a Already have an Account? Avez-vous déjà un compte ? Yes, i am subscr…" at bounding box center [225, 267] width 213 height 4048
paste input "Bienvenue dans notre univers coloré ! 🎨 Cette campagne n'est actuellement pas"
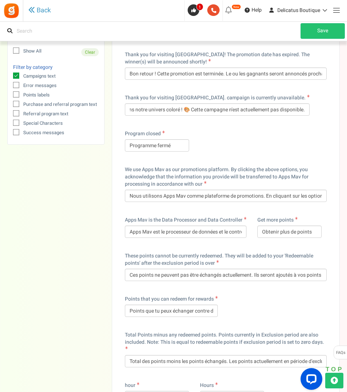
click at [73, 159] on div "Show All Clear Filter by category Campaigns text Error messages Points labels P…" at bounding box center [173, 274] width 333 height 4079
drag, startPoint x: 127, startPoint y: 145, endPoint x: 244, endPoint y: 148, distance: 116.6
click at [243, 148] on div "ago il y a Already have an Account? Avez-vous déjà un compte ? Yes, i am subscr…" at bounding box center [225, 267] width 213 height 4048
paste input "Oh, nous sommes désolés. Ce programme est désormais terminé 😔"
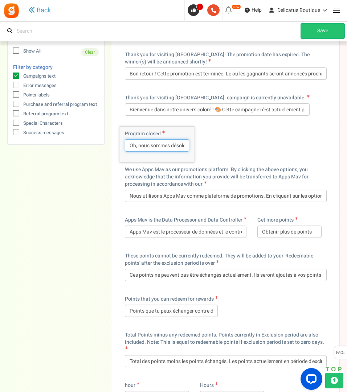
scroll to position [0, 101]
click at [258, 151] on div "ago il y a Already have an Account? Avez-vous déjà un compte ? Yes, i am subscr…" at bounding box center [225, 267] width 213 height 4048
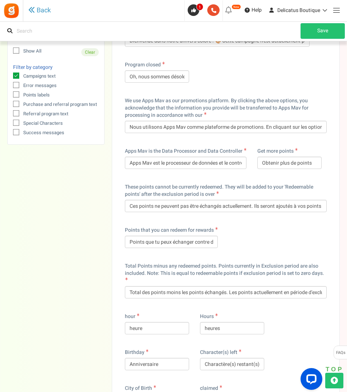
scroll to position [1924, 0]
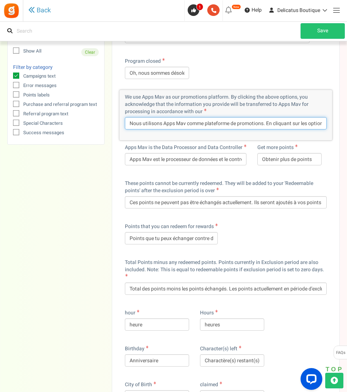
click at [233, 123] on input "Nous utilisons Apps Mav comme plateforme de promotions. En cliquant sur les opt…" at bounding box center [226, 123] width 202 height 12
click at [319, 121] on input "Nous utilisons Apps Mav comme plateforme promotionnelle. En cliquant sur les op…" at bounding box center [226, 123] width 202 height 12
click at [254, 123] on input "Nous utilisons Apps Mav comme plateforme promotionnelle. En cliquant sur les op…" at bounding box center [226, 123] width 202 height 12
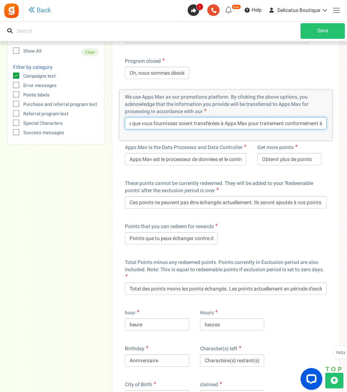
scroll to position [0, 312]
click at [241, 125] on input "Nous utilisons Apps Mav comme plateforme promotionnelle. En cliquant sur les op…" at bounding box center [226, 123] width 202 height 12
click at [32, 214] on div "Show All Clear Filter by category Campaigns text Error messages Points labels P…" at bounding box center [173, 202] width 333 height 4079
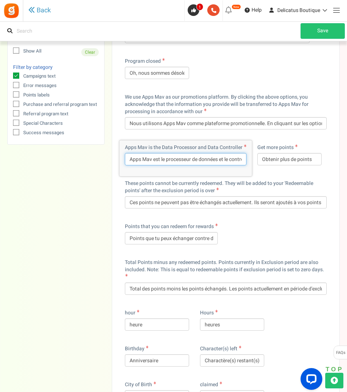
scroll to position [0, 40]
drag, startPoint x: 194, startPoint y: 158, endPoint x: 261, endPoint y: 160, distance: 67.2
click at [261, 160] on div "ago il y a Already have an Account? Avez-vous déjà un compte ? Yes, i am subscr…" at bounding box center [225, 194] width 213 height 4048
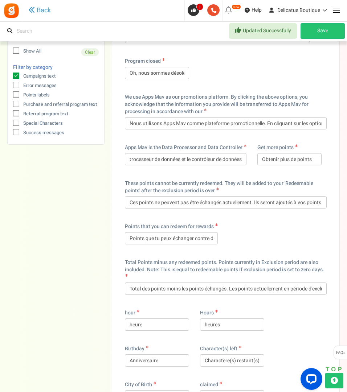
scroll to position [0, 0]
drag, startPoint x: 125, startPoint y: 146, endPoint x: 248, endPoint y: 147, distance: 122.3
click at [248, 147] on div "Apps Mav is the Data Processor and Data Controller Apps Mav est le processeur d…" at bounding box center [185, 158] width 133 height 36
copy label "Apps Mav is the Data Processor and Data Controller"
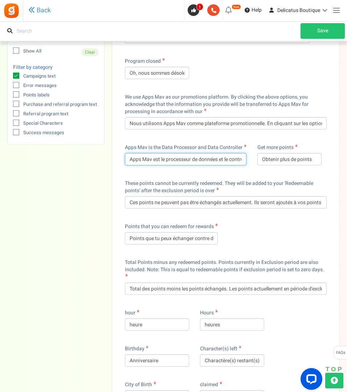
click at [163, 159] on input "Apps Mav est le processeur de données et le contrôleur de données" at bounding box center [186, 159] width 122 height 12
drag, startPoint x: 207, startPoint y: 161, endPoint x: 266, endPoint y: 159, distance: 58.5
click at [266, 159] on div "ago il y a Already have an Account? Avez-vous déjà un compte ? Yes, i am subscr…" at bounding box center [225, 194] width 213 height 4048
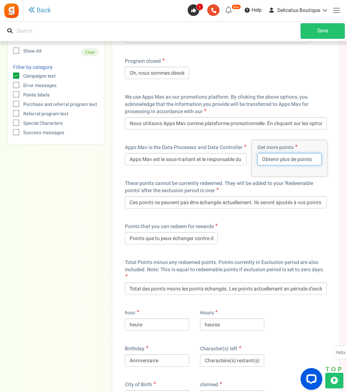
drag, startPoint x: 264, startPoint y: 160, endPoint x: 348, endPoint y: 162, distance: 84.6
click at [347, 160] on html "Install now Back to Home Back to program setup Home Settings Campaigns Purchase…" at bounding box center [173, 181] width 347 height 4210
paste input "ez plus de Beautie Drops ! ✨"
click at [57, 214] on div "Show All Clear Filter by category Campaigns text Error messages Points labels P…" at bounding box center [173, 202] width 333 height 4079
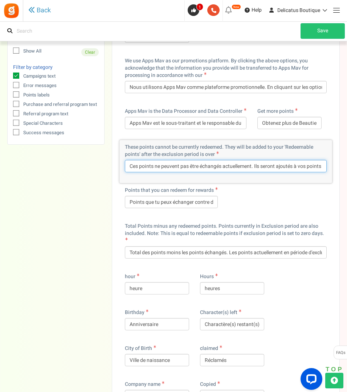
scroll to position [0, 93]
drag, startPoint x: 130, startPoint y: 167, endPoint x: 348, endPoint y: 167, distance: 218.6
click at [347, 167] on html "Install now Back to Home Back to program setup Home Settings Campaigns Purchase…" at bounding box center [173, 145] width 347 height 4210
paste input "BD ne peuvent actuellement pas être échangés. Ils seront ajoutés à vos « Beauti…"
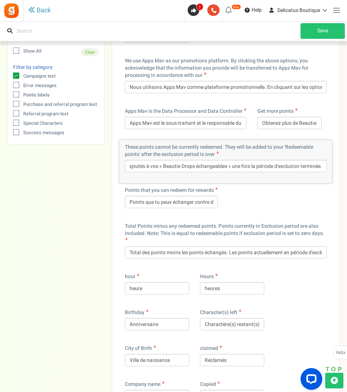
click at [61, 202] on div "Show All Clear Filter by category Campaigns text Error messages Points labels P…" at bounding box center [173, 165] width 333 height 4079
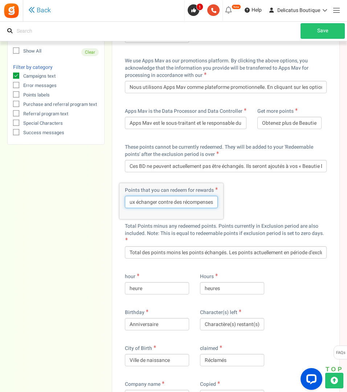
drag, startPoint x: 127, startPoint y: 200, endPoint x: 291, endPoint y: 205, distance: 164.2
click at [290, 205] on div "ago il y a Already have an Account? Avez-vous déjà un compte ? Yes, i am subscr…" at bounding box center [225, 158] width 213 height 4048
paste input "Beautie Drops que vous pouvez"
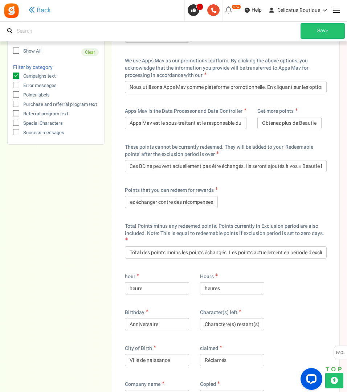
click at [120, 235] on div "Total Points minus any redeemed points. Points currently in Exclusion period ar…" at bounding box center [225, 244] width 213 height 50
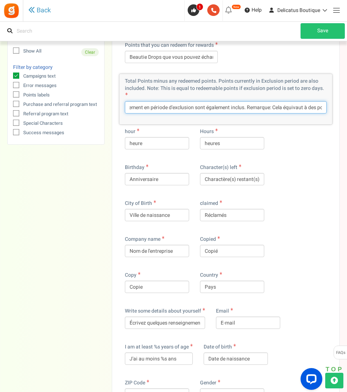
scroll to position [0, 295]
drag, startPoint x: 130, startPoint y: 106, endPoint x: 348, endPoint y: 112, distance: 218.3
paste input "BD moins les BD rachetés. Les BD actuellement en période d'exclusion sont égale…"
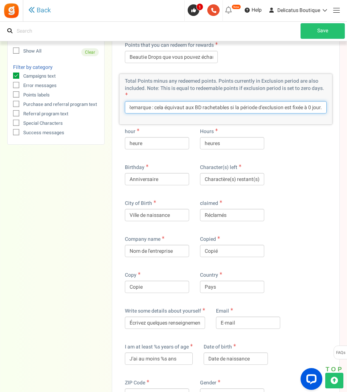
click at [310, 107] on input "Total des BD moins les BD rachetés. Les BD actuellement en période d'exclusion …" at bounding box center [226, 107] width 202 height 12
click at [77, 199] on div "Show All Clear Filter by category Campaigns text Error messages Points labels P…" at bounding box center [173, 20] width 333 height 4079
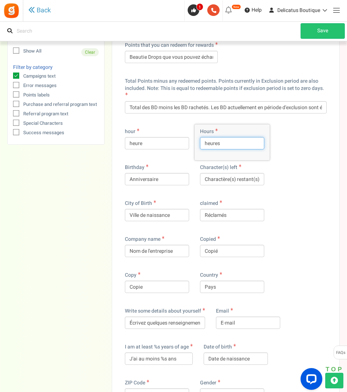
click at [206, 143] on input "heures" at bounding box center [232, 143] width 64 height 12
click at [82, 204] on div "Show All Clear Filter by category Campaigns text Error messages Points labels P…" at bounding box center [173, 20] width 333 height 4079
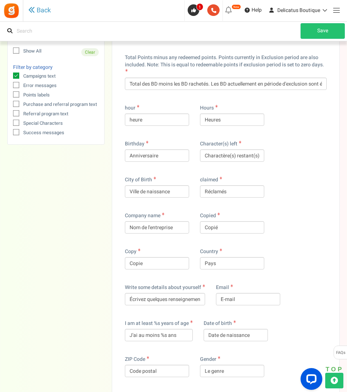
scroll to position [2142, 0]
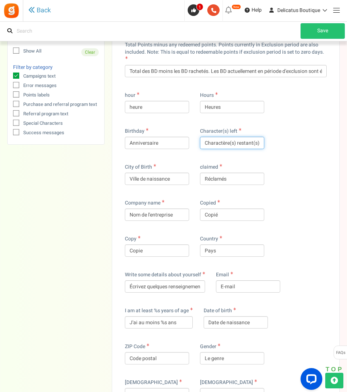
click at [229, 145] on input "Charactère(s) restant(s)" at bounding box center [232, 143] width 64 height 12
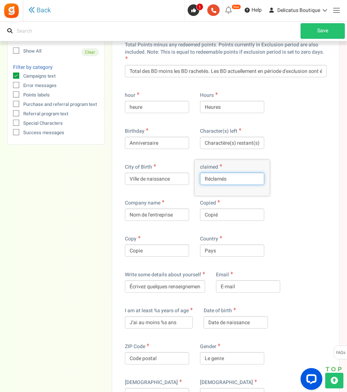
drag, startPoint x: 207, startPoint y: 180, endPoint x: 148, endPoint y: 179, distance: 59.2
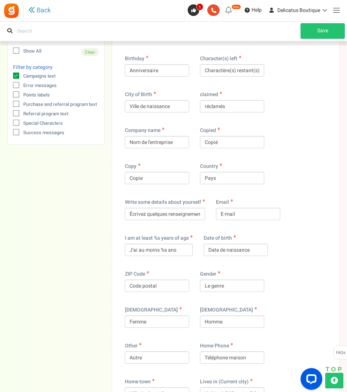
scroll to position [2251, 0]
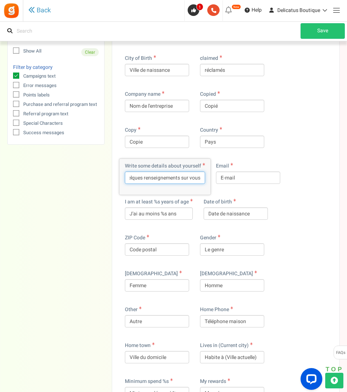
drag, startPoint x: 129, startPoint y: 178, endPoint x: 253, endPoint y: 180, distance: 124.9
paste input "Qu'est-ce qui fait que vous êtes VOUS ?"
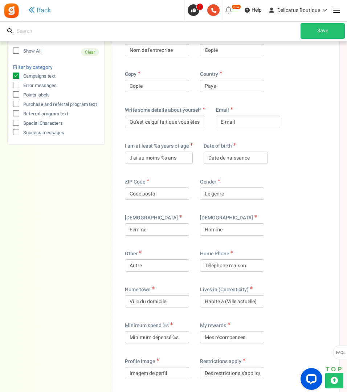
scroll to position [2324, 0]
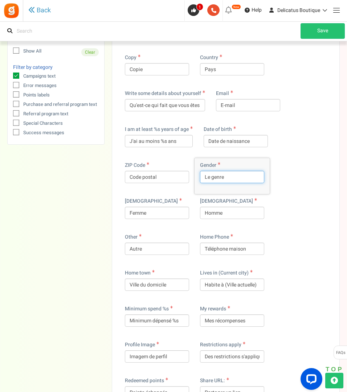
drag, startPoint x: 241, startPoint y: 178, endPoint x: 159, endPoint y: 175, distance: 82.8
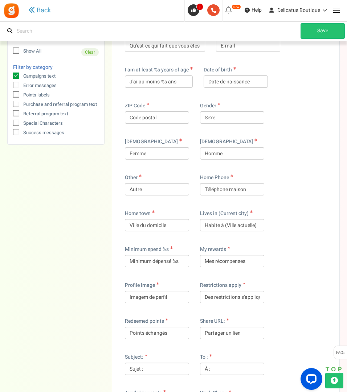
scroll to position [2396, 0]
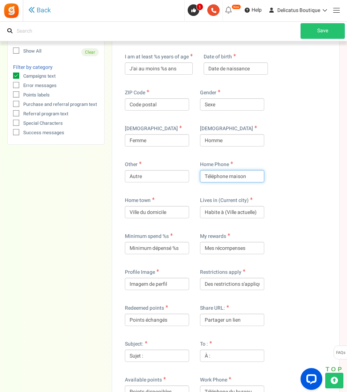
click at [229, 176] on input "Téléphone maison" at bounding box center [232, 176] width 64 height 12
click at [254, 176] on input "Téléphone (maison" at bounding box center [232, 176] width 64 height 12
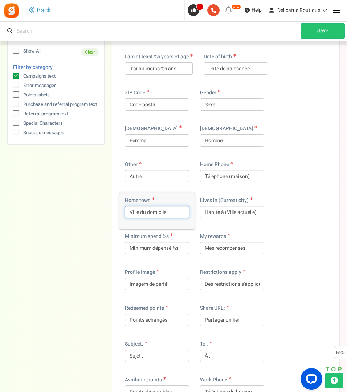
drag, startPoint x: 141, startPoint y: 215, endPoint x: 186, endPoint y: 215, distance: 44.3
click at [185, 215] on input "Ville du domicile" at bounding box center [157, 212] width 64 height 12
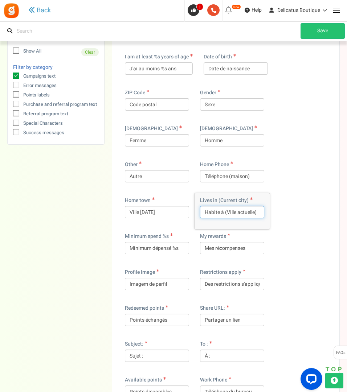
click at [222, 212] on input "Habite à (Ville actuelle)" at bounding box center [232, 212] width 64 height 12
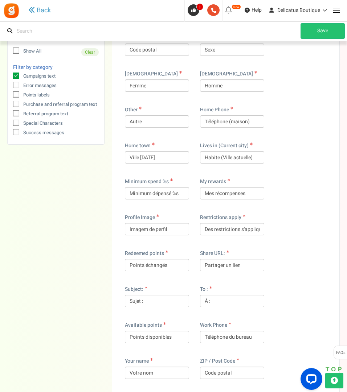
scroll to position [2469, 0]
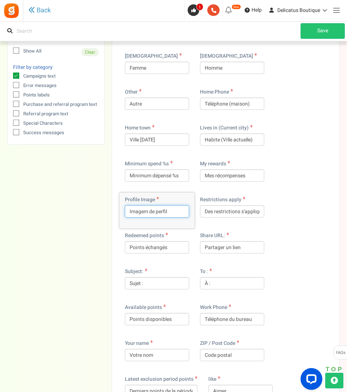
click at [144, 212] on input "Imagem de perfil" at bounding box center [157, 211] width 64 height 12
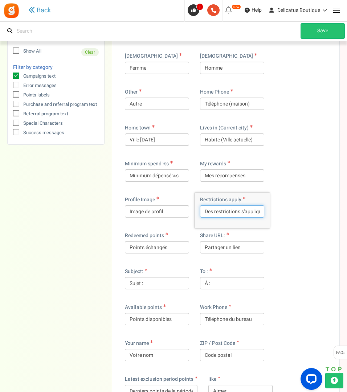
scroll to position [0, 9]
drag, startPoint x: 247, startPoint y: 212, endPoint x: 248, endPoint y: 225, distance: 13.1
click at [269, 216] on div "Restrictions apply Des restrictions s'appliquent" at bounding box center [232, 211] width 75 height 36
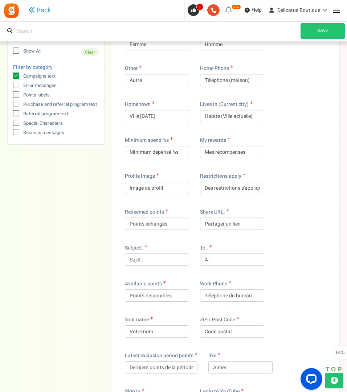
scroll to position [2541, 0]
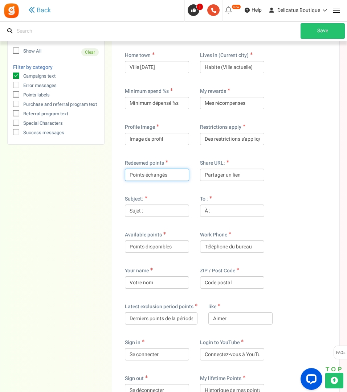
drag, startPoint x: 143, startPoint y: 176, endPoint x: 92, endPoint y: 172, distance: 51.3
click at [261, 173] on input "Partager un lien" at bounding box center [232, 175] width 64 height 12
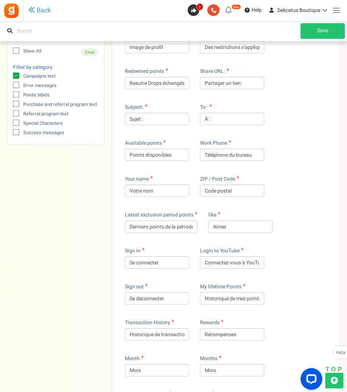
scroll to position [2650, 0]
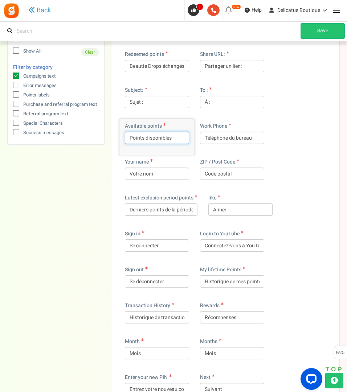
drag, startPoint x: 145, startPoint y: 138, endPoint x: 90, endPoint y: 135, distance: 54.9
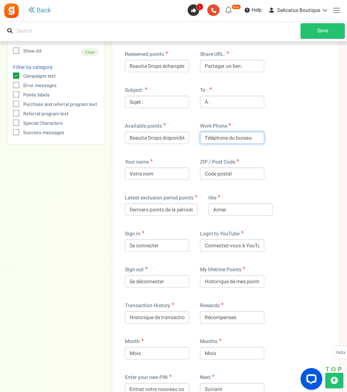
click at [229, 138] on input "Téléphone du bureau" at bounding box center [232, 138] width 64 height 12
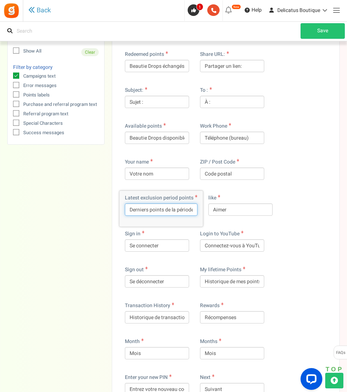
scroll to position [0, 28]
drag, startPoint x: 174, startPoint y: 208, endPoint x: 210, endPoint y: 210, distance: 36.8
click at [159, 211] on input "Derniers points de la période d'exclusion" at bounding box center [161, 210] width 73 height 12
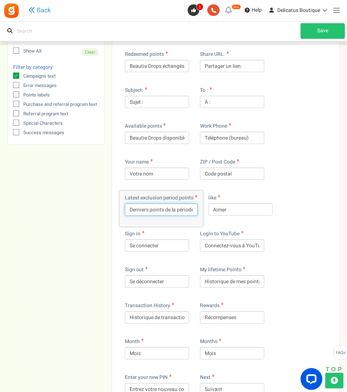
drag, startPoint x: 142, startPoint y: 212, endPoint x: 100, endPoint y: 212, distance: 41.8
click at [164, 209] on input "Derniers points de la période d'exclusion" at bounding box center [161, 210] width 73 height 12
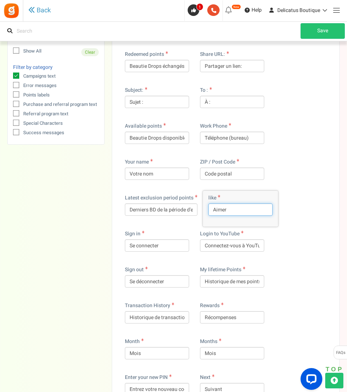
drag, startPoint x: 241, startPoint y: 209, endPoint x: 163, endPoint y: 209, distance: 78.1
click at [231, 210] on input "aime" at bounding box center [240, 210] width 64 height 12
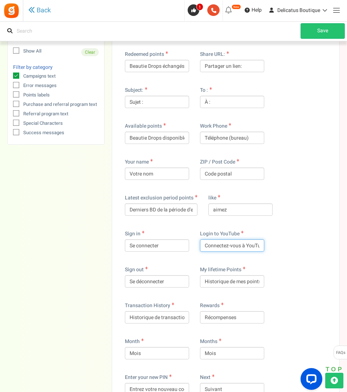
scroll to position [0, 6]
drag, startPoint x: 246, startPoint y: 247, endPoint x: 290, endPoint y: 246, distance: 43.6
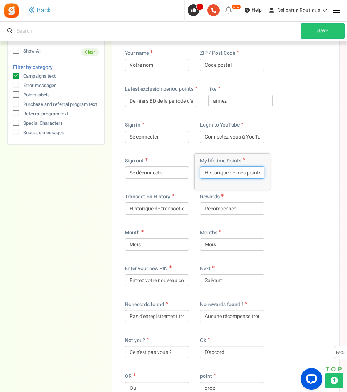
scroll to position [0, 1]
drag, startPoint x: 248, startPoint y: 173, endPoint x: 322, endPoint y: 179, distance: 73.9
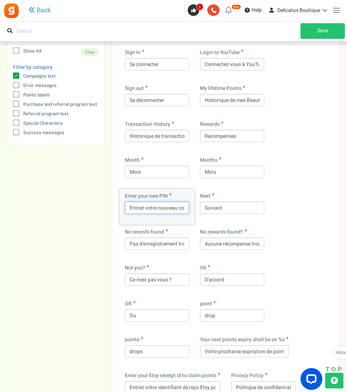
scroll to position [0, 14]
drag, startPoint x: 161, startPoint y: 208, endPoint x: 231, endPoint y: 207, distance: 70.1
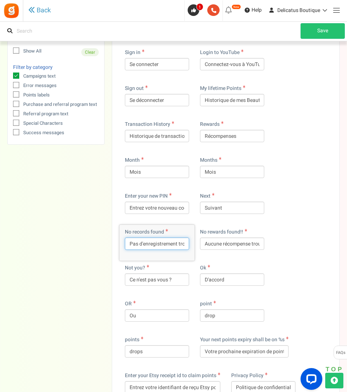
scroll to position [0, 8]
drag, startPoint x: 172, startPoint y: 245, endPoint x: 219, endPoint y: 245, distance: 46.5
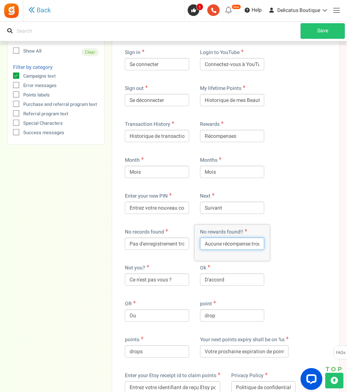
scroll to position [0, 13]
drag, startPoint x: 230, startPoint y: 244, endPoint x: 310, endPoint y: 245, distance: 80.2
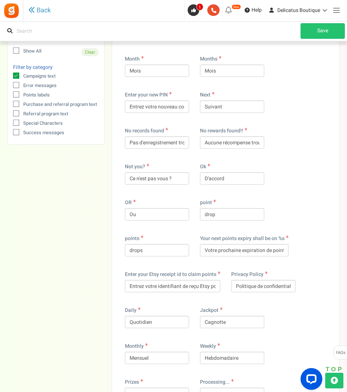
scroll to position [2941, 0]
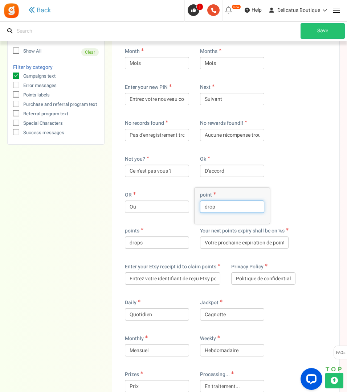
drag, startPoint x: 234, startPoint y: 208, endPoint x: 122, endPoint y: 213, distance: 111.9
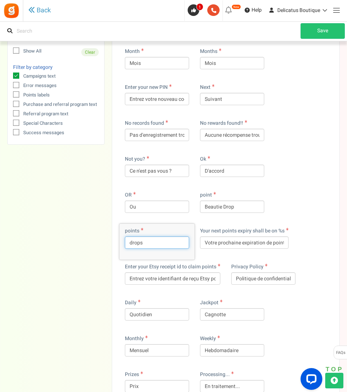
drag, startPoint x: 142, startPoint y: 244, endPoint x: 87, endPoint y: 239, distance: 55.1
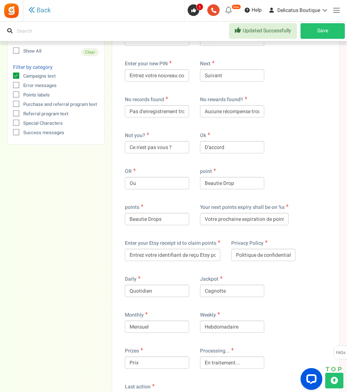
scroll to position [2977, 0]
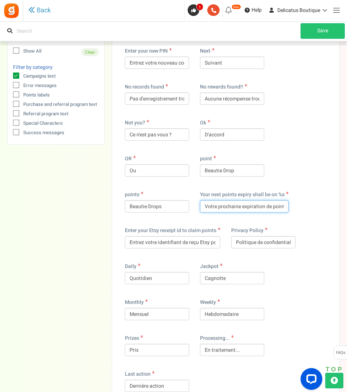
drag, startPoint x: 239, startPoint y: 207, endPoint x: 267, endPoint y: 217, distance: 30.1
click at [239, 207] on input "Votre prochaine expiration de points aura lieu le %s" at bounding box center [244, 206] width 89 height 12
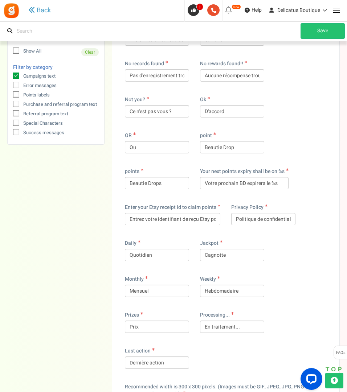
scroll to position [3013, 0]
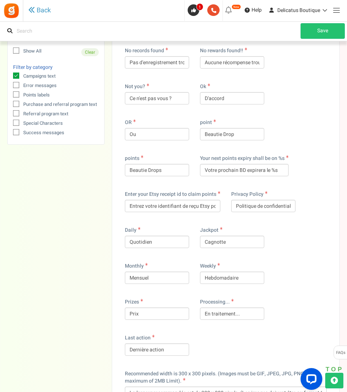
click at [198, 208] on input "Entrez votre identifiant de reçu Etsy pour réclamer des points" at bounding box center [172, 206] width 95 height 12
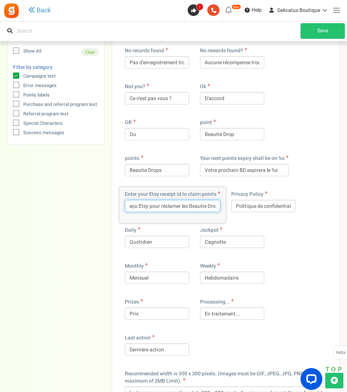
scroll to position [0, 67]
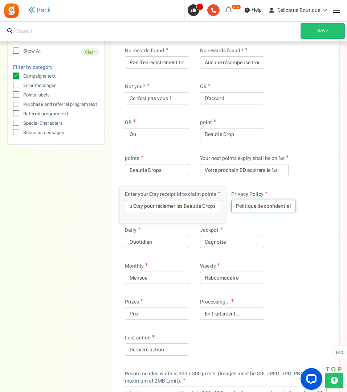
click at [263, 207] on input "Politique de confidentialité" at bounding box center [263, 206] width 64 height 12
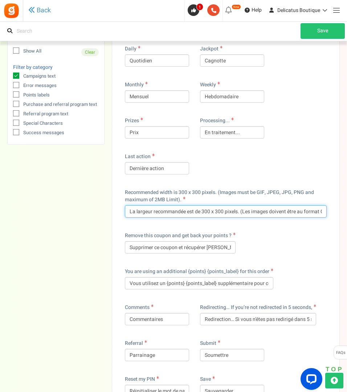
scroll to position [0, 122]
drag, startPoint x: 319, startPoint y: 210, endPoint x: 348, endPoint y: 210, distance: 29.0
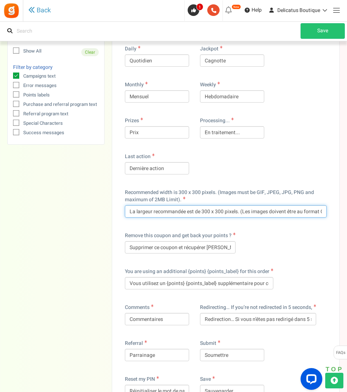
click at [239, 213] on input "La largeur recommandée est de 300 x 300 pixels. (Les images doivent être au for…" at bounding box center [226, 211] width 202 height 12
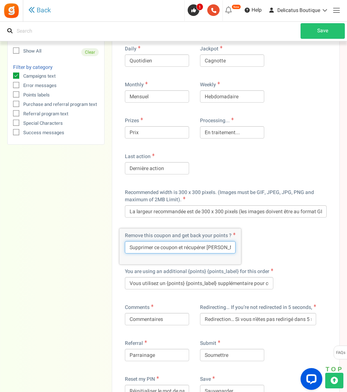
drag, startPoint x: 217, startPoint y: 247, endPoint x: 301, endPoint y: 254, distance: 84.1
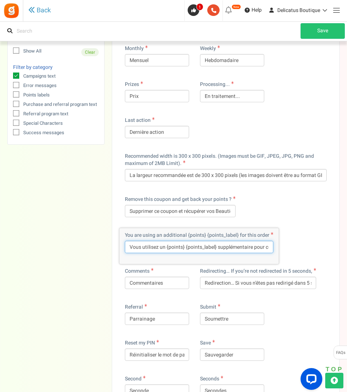
scroll to position [0, 36]
drag, startPoint x: 249, startPoint y: 247, endPoint x: 293, endPoint y: 246, distance: 44.7
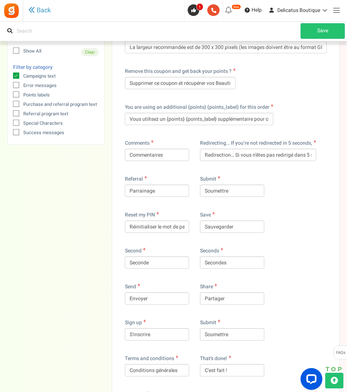
scroll to position [3376, 0]
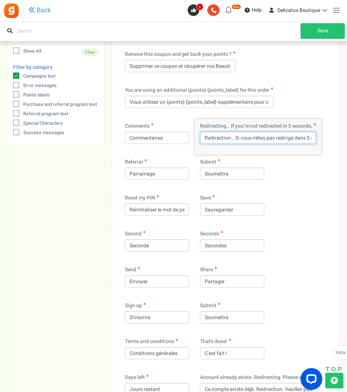
scroll to position [0, 22]
drag, startPoint x: 329, startPoint y: 137, endPoint x: 346, endPoint y: 137, distance: 17.4
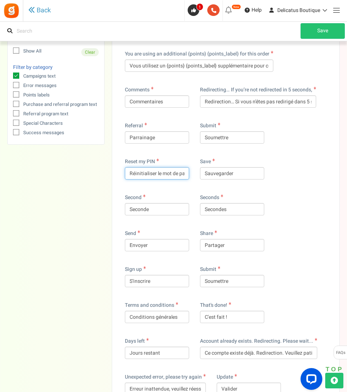
scroll to position [0, 8]
drag, startPoint x: 176, startPoint y: 174, endPoint x: 209, endPoint y: 176, distance: 33.1
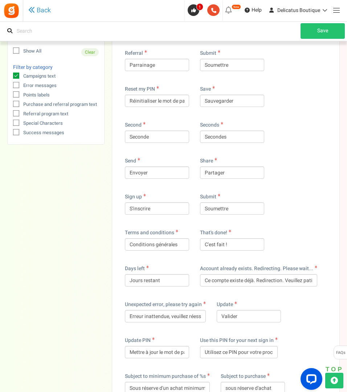
scroll to position [3522, 0]
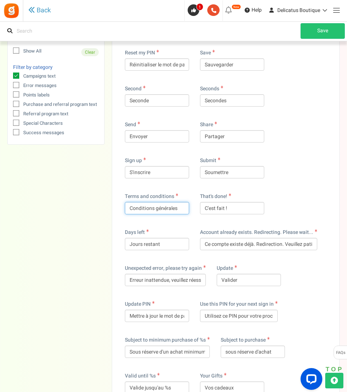
click at [155, 210] on input "Conditions générales" at bounding box center [157, 208] width 64 height 12
click at [214, 203] on input "C'est fait !" at bounding box center [232, 208] width 64 height 12
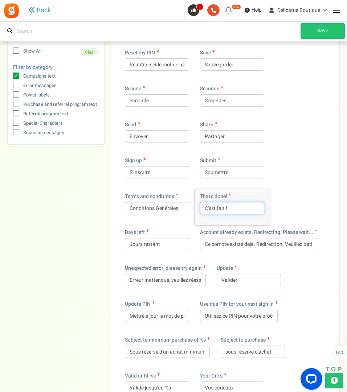
click at [206, 208] on input "C'est fait !" at bounding box center [232, 208] width 64 height 12
click at [251, 210] on input "Yay ! C'est fait !" at bounding box center [232, 208] width 64 height 12
paste input "🙌"
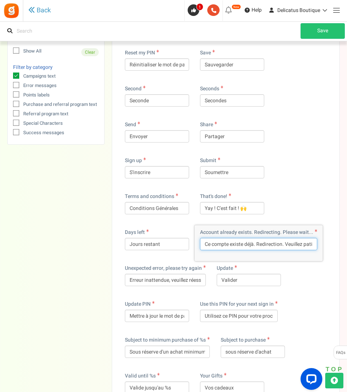
click at [285, 244] on input "Ce compte existe déjà. Redirection. Veuillez patienter..." at bounding box center [258, 244] width 117 height 12
drag, startPoint x: 301, startPoint y: 245, endPoint x: 342, endPoint y: 245, distance: 41.4
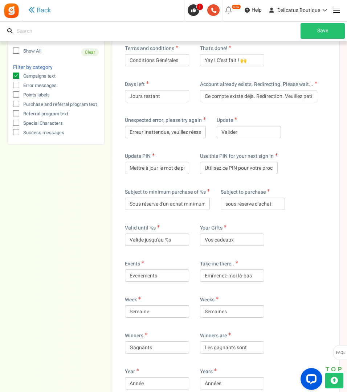
scroll to position [3703, 0]
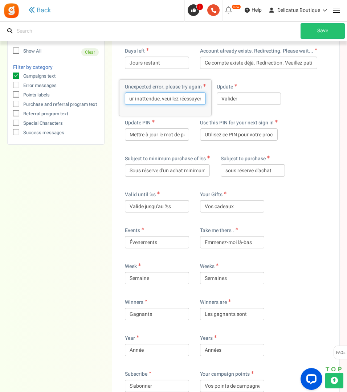
drag, startPoint x: 129, startPoint y: 98, endPoint x: 249, endPoint y: 98, distance: 120.5
paste input "Oh oh... Erreur inattendue, pouvez-vous réessayer ?"
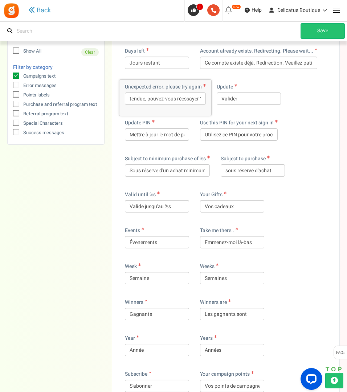
scroll to position [0, 0]
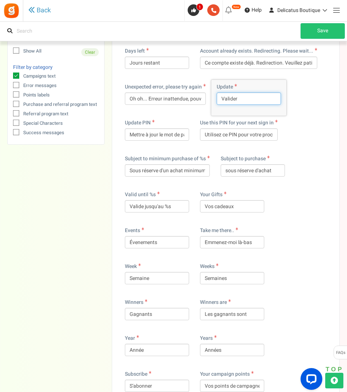
drag, startPoint x: 255, startPoint y: 99, endPoint x: 199, endPoint y: 98, distance: 56.3
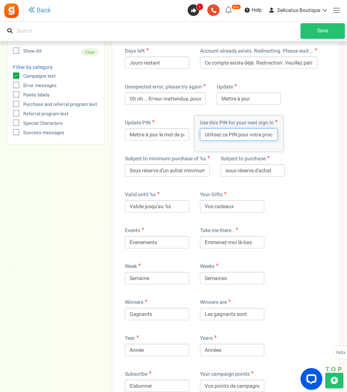
scroll to position [0, 37]
drag, startPoint x: 256, startPoint y: 134, endPoint x: 303, endPoint y: 134, distance: 47.2
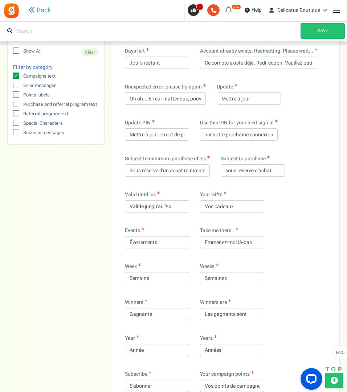
scroll to position [0, 0]
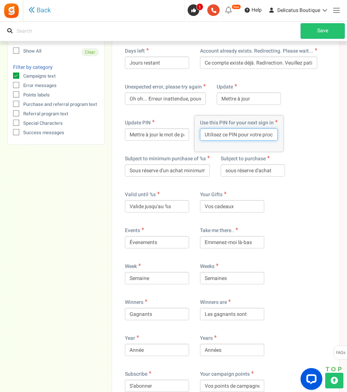
click at [239, 135] on input "Utilisez ce PIN pour votre prochaine connexion" at bounding box center [239, 135] width 78 height 12
drag, startPoint x: 235, startPoint y: 138, endPoint x: 307, endPoint y: 142, distance: 72.7
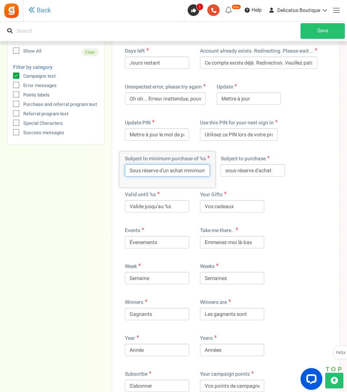
scroll to position [0, 15]
drag, startPoint x: 190, startPoint y: 169, endPoint x: 228, endPoint y: 171, distance: 38.2
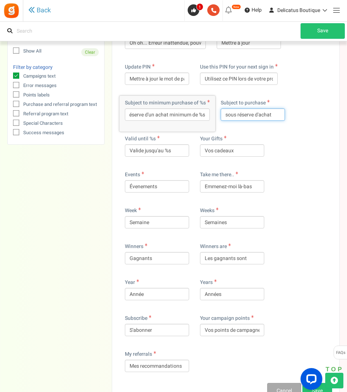
scroll to position [0, 0]
drag, startPoint x: 229, startPoint y: 114, endPoint x: 199, endPoint y: 114, distance: 30.1
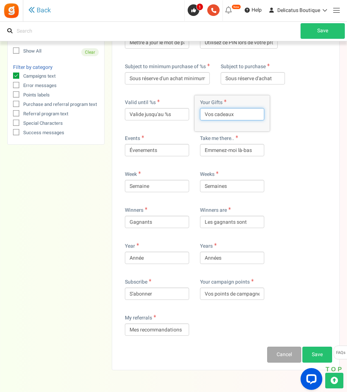
click at [216, 115] on input "Vos cadeaux" at bounding box center [232, 114] width 64 height 12
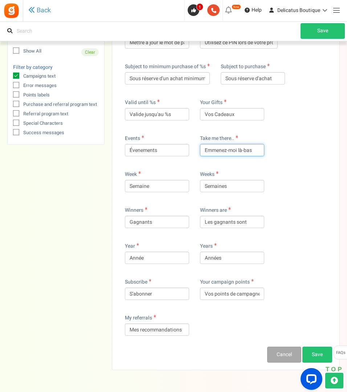
click at [255, 153] on input "Emmenez-moi là-bas" at bounding box center [232, 150] width 64 height 12
click at [216, 224] on input "Les gagnants sont" at bounding box center [232, 222] width 64 height 12
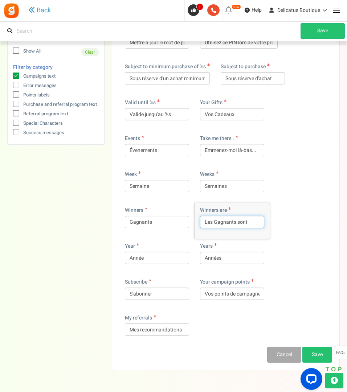
click at [254, 223] on input "Les Gagnants sont" at bounding box center [232, 222] width 64 height 12
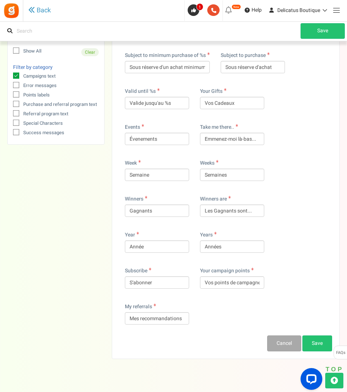
scroll to position [3817, 0]
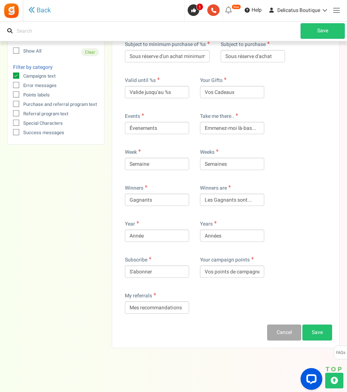
drag, startPoint x: 215, startPoint y: 273, endPoint x: 229, endPoint y: 273, distance: 14.5
click at [229, 273] on input "Vos points de campagne" at bounding box center [232, 272] width 64 height 12
click at [308, 331] on link "Save" at bounding box center [317, 333] width 30 height 16
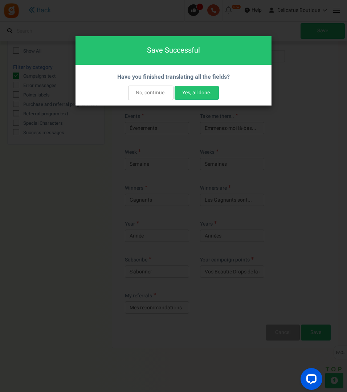
click at [152, 89] on button "No, continue." at bounding box center [150, 93] width 45 height 15
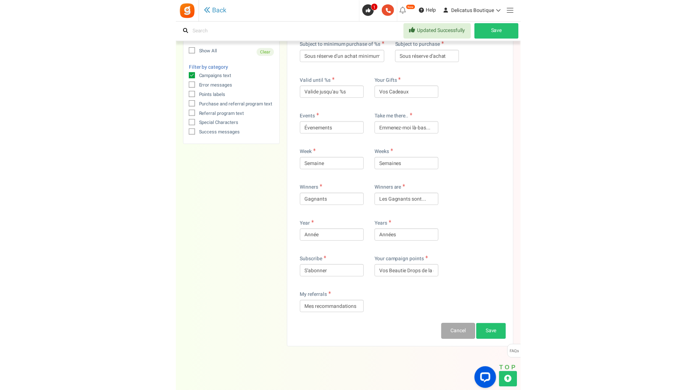
scroll to position [3187, 0]
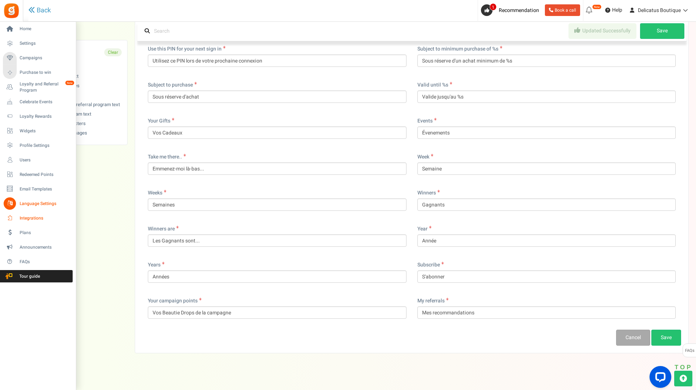
click at [26, 219] on span "Integrations" at bounding box center [45, 218] width 51 height 6
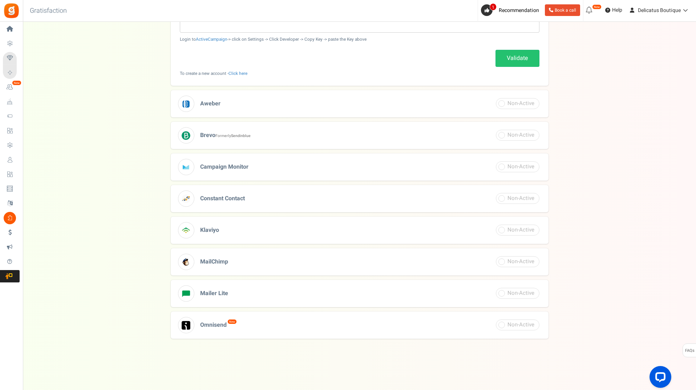
scroll to position [157, 0]
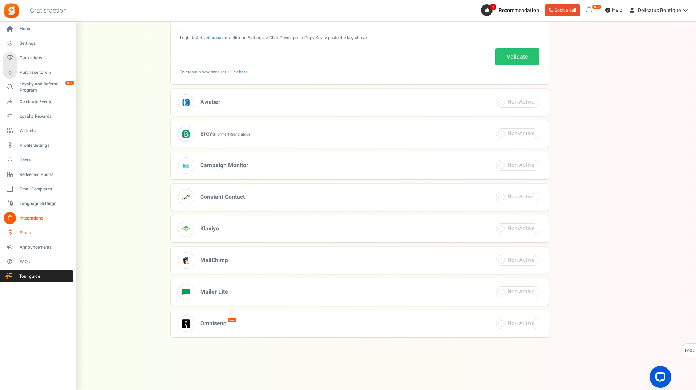
click at [24, 230] on span "Plans" at bounding box center [45, 232] width 51 height 6
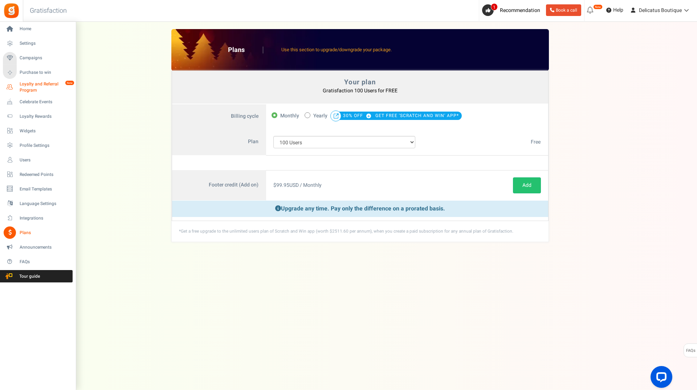
click at [36, 83] on span "Loyalty and Referral Program" at bounding box center [46, 87] width 53 height 12
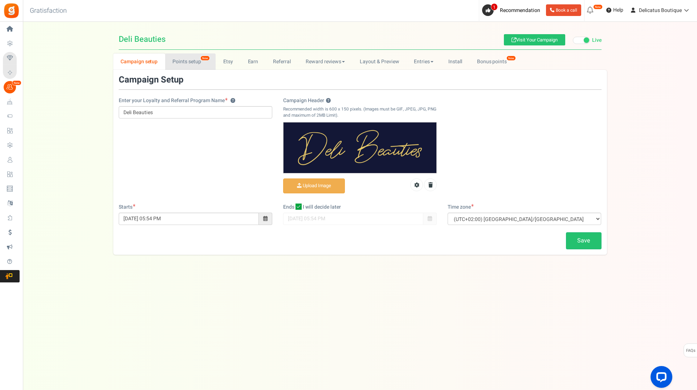
click at [195, 63] on link "Points setup New" at bounding box center [190, 61] width 50 height 16
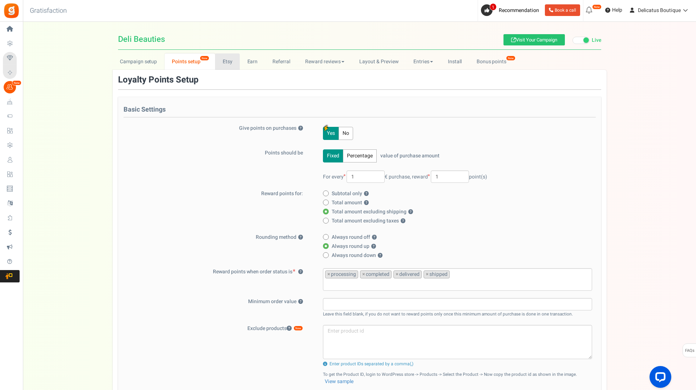
click at [229, 62] on link "Etsy" at bounding box center [227, 61] width 25 height 16
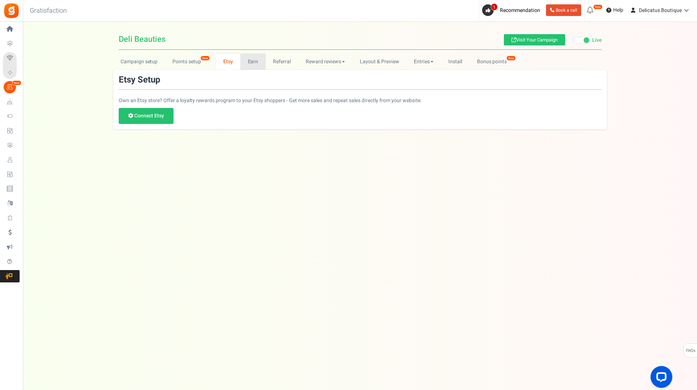
click at [254, 64] on link "Earn" at bounding box center [252, 61] width 25 height 16
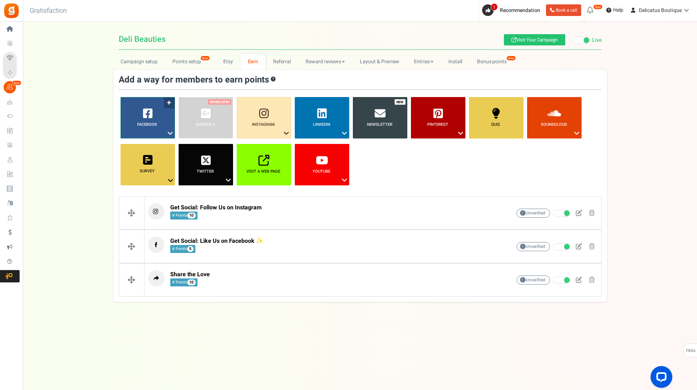
click at [159, 133] on link "Facebook ?" at bounding box center [148, 117] width 54 height 41
click at [81, 239] on div "Campaign setup Points setup New Etsy Earn Referral Reward reviews WOO LOOX [DOM…" at bounding box center [360, 177] width 674 height 248
click at [285, 61] on link "Referral" at bounding box center [282, 61] width 33 height 16
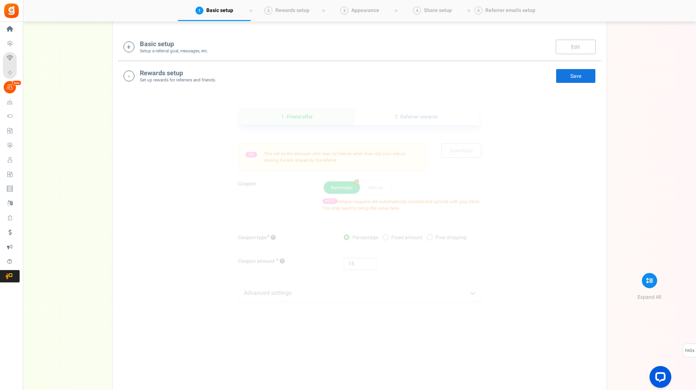
scroll to position [145, 0]
click at [131, 73] on icon at bounding box center [128, 71] width 11 height 11
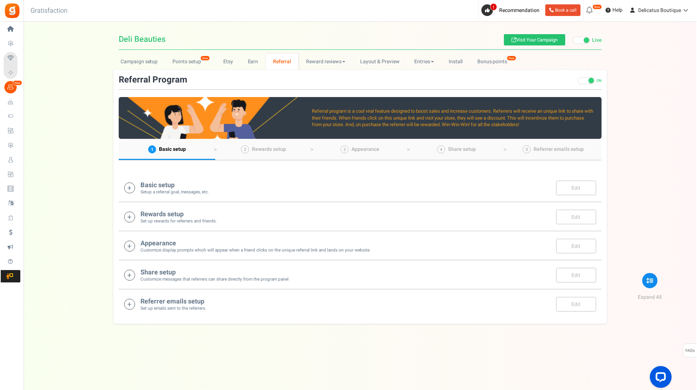
scroll to position [0, 0]
click at [131, 184] on icon at bounding box center [129, 187] width 11 height 11
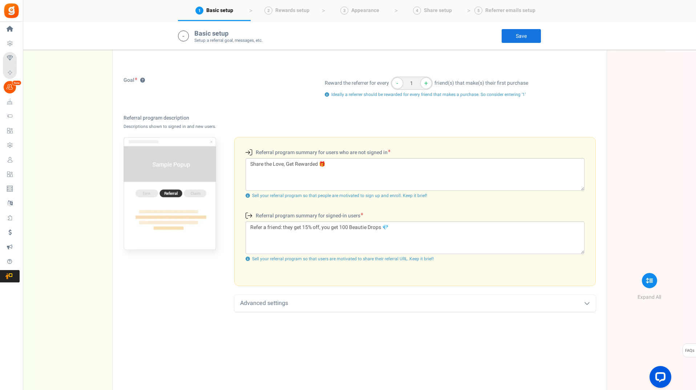
scroll to position [152, 0]
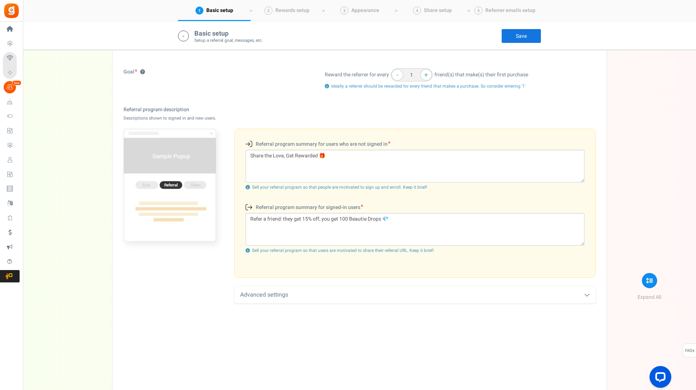
click at [396, 298] on div "Advanced settings" at bounding box center [414, 294] width 361 height 17
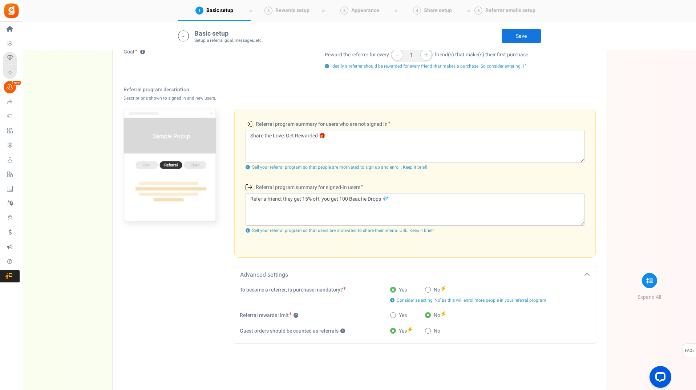
scroll to position [188, 0]
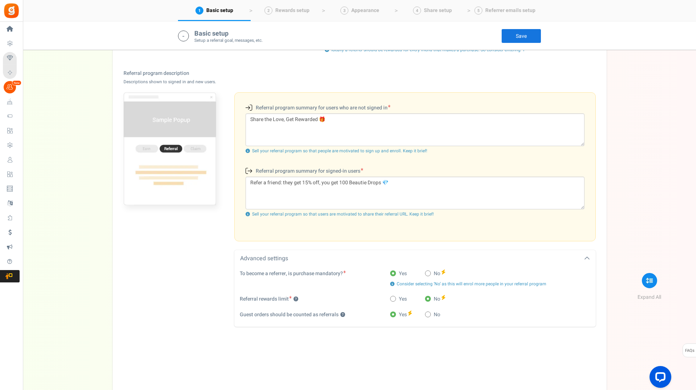
click at [426, 273] on span at bounding box center [428, 273] width 6 height 6
click at [426, 273] on input "No" at bounding box center [427, 273] width 5 height 5
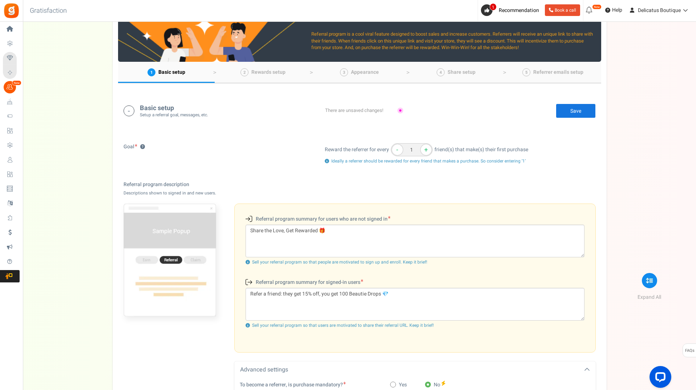
scroll to position [43, 0]
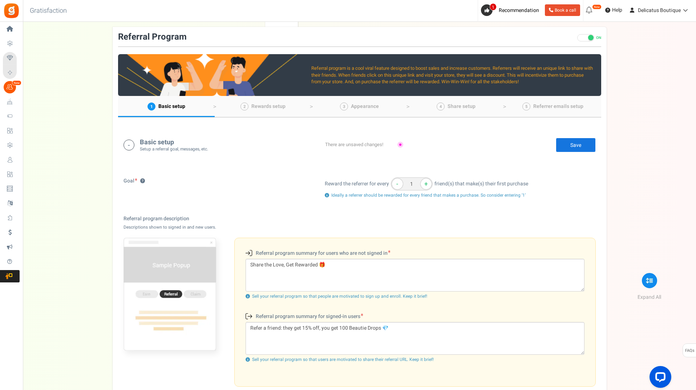
click at [582, 146] on link "Save" at bounding box center [575, 145] width 40 height 15
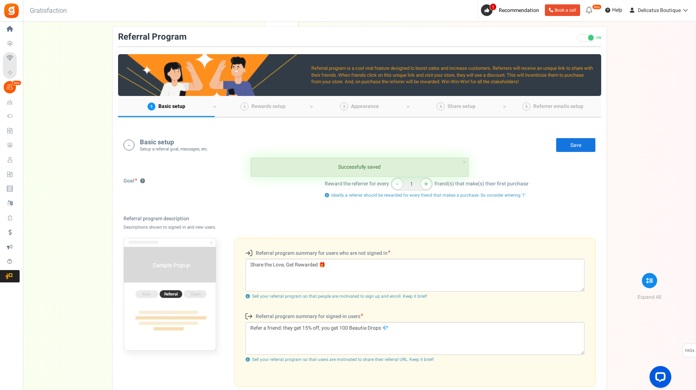
click at [132, 140] on icon at bounding box center [128, 144] width 11 height 11
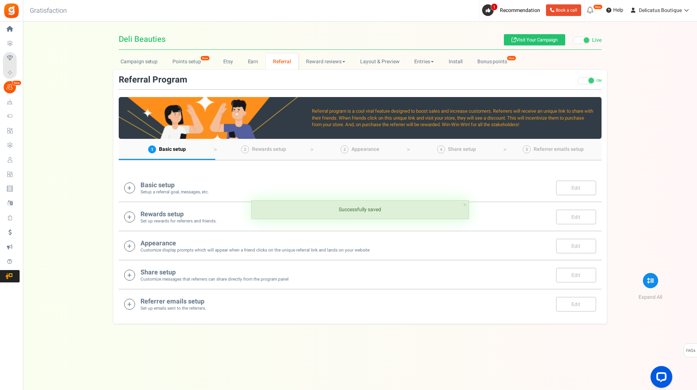
click at [127, 215] on icon at bounding box center [129, 216] width 11 height 11
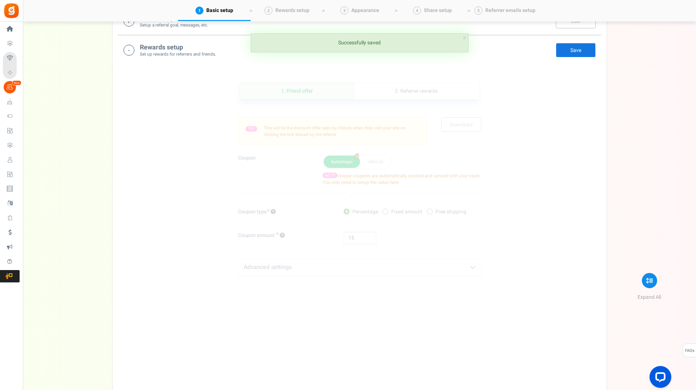
scroll to position [181, 0]
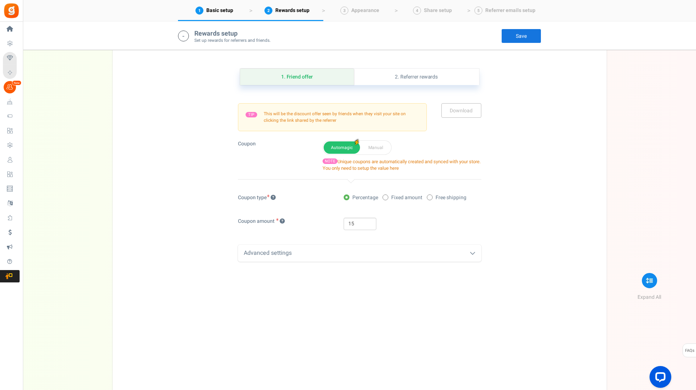
click at [403, 253] on div "Advanced settings" at bounding box center [359, 252] width 243 height 17
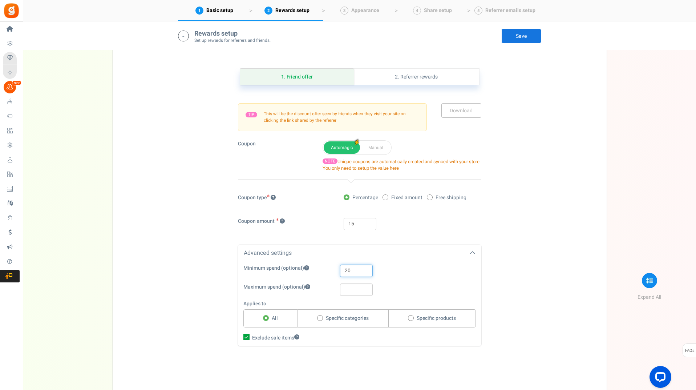
drag, startPoint x: 361, startPoint y: 272, endPoint x: 282, endPoint y: 272, distance: 78.1
click at [283, 272] on div "Minimum spend (optional) 20" at bounding box center [354, 270] width 232 height 12
click at [352, 272] on input "text" at bounding box center [356, 270] width 33 height 12
click at [545, 266] on div "1. Friend offer Paused! Coupons over. Upload now! 2. Referrer rewards Paused! C…" at bounding box center [359, 225] width 483 height 351
click at [412, 80] on link "2. Referrer rewards" at bounding box center [416, 77] width 125 height 16
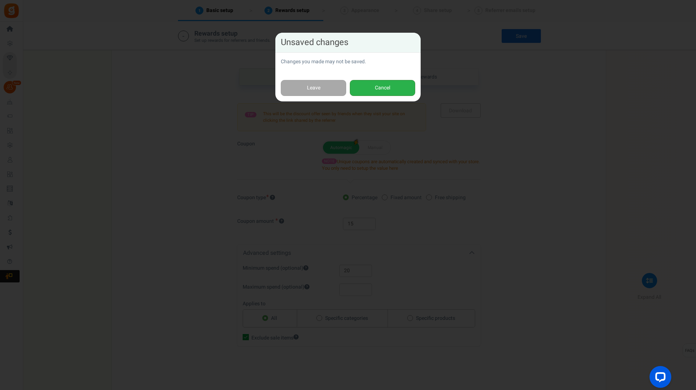
click at [384, 87] on button "Cancel" at bounding box center [382, 88] width 65 height 16
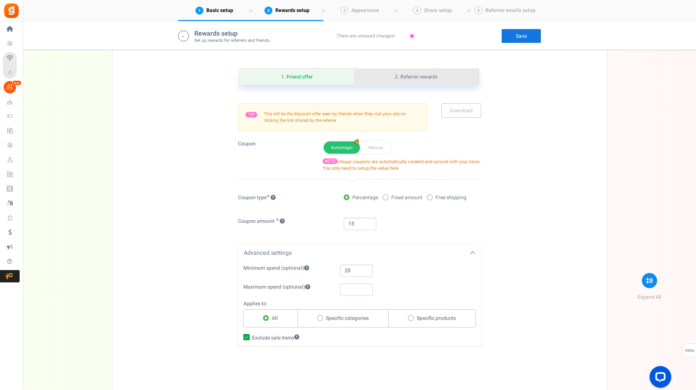
click at [429, 79] on link "2. Referrer rewards" at bounding box center [416, 77] width 125 height 16
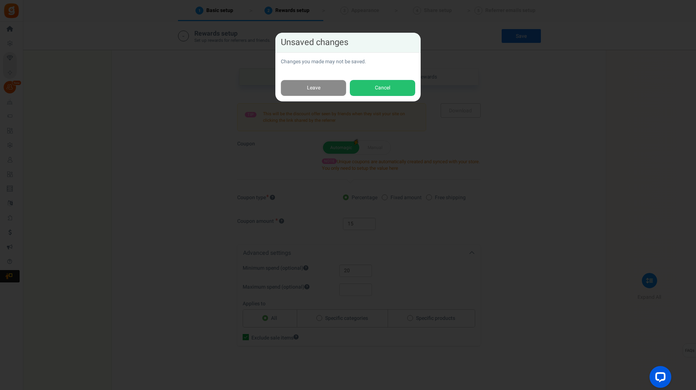
click at [324, 88] on link "Leave" at bounding box center [313, 88] width 65 height 16
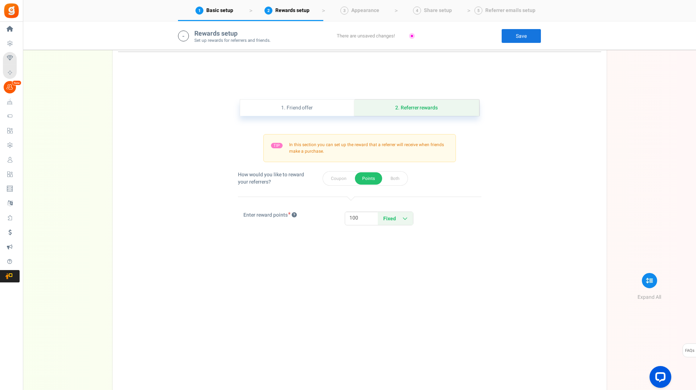
scroll to position [72, 0]
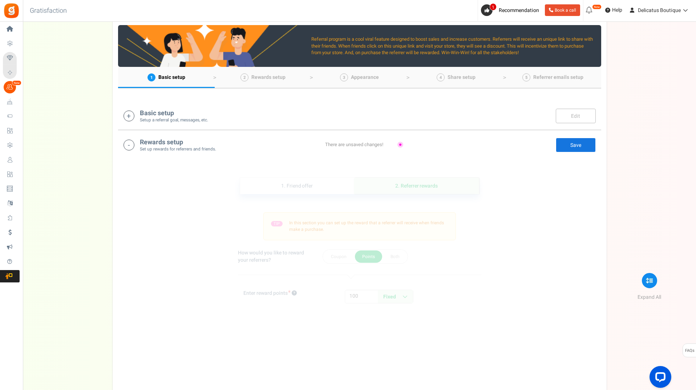
click at [580, 144] on link "Save" at bounding box center [575, 145] width 40 height 15
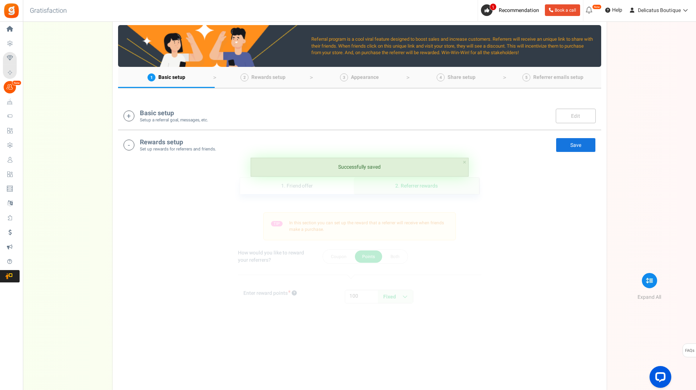
click at [129, 146] on icon at bounding box center [128, 144] width 11 height 11
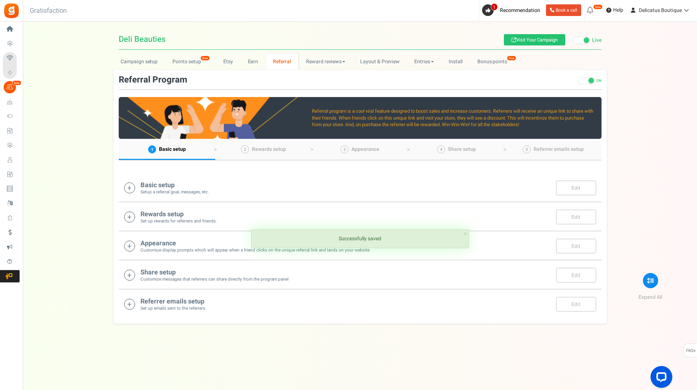
click at [133, 244] on icon at bounding box center [129, 245] width 11 height 11
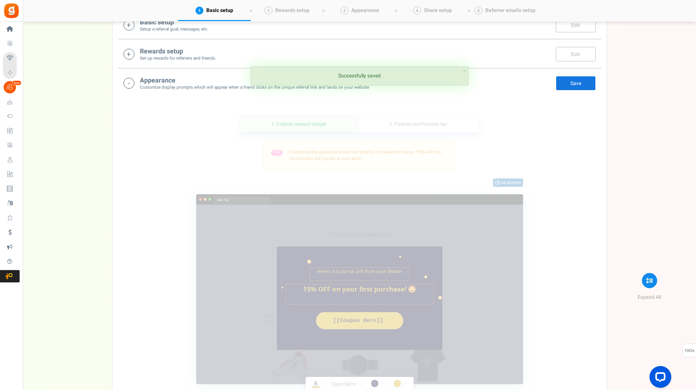
scroll to position [210, 0]
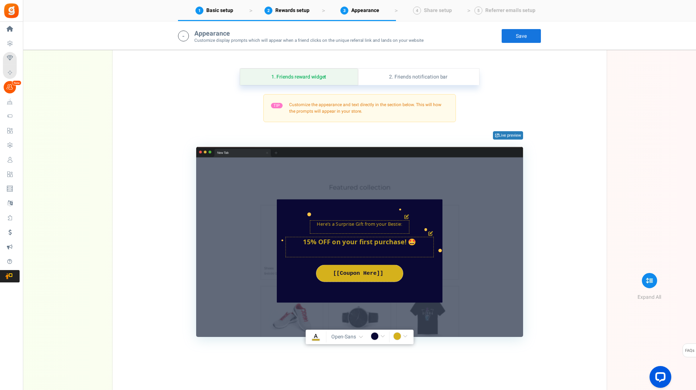
click at [369, 274] on div "[[Coupon Here]]" at bounding box center [360, 273] width 76 height 8
drag, startPoint x: 384, startPoint y: 274, endPoint x: 333, endPoint y: 273, distance: 51.6
click at [333, 273] on div "[[Coupon Here]]" at bounding box center [360, 273] width 76 height 8
click at [559, 272] on div "TIP Customize the appearance and text directly in the section below. This will …" at bounding box center [359, 215] width 472 height 243
click at [401, 74] on link "2. Friends notification bar" at bounding box center [418, 77] width 121 height 16
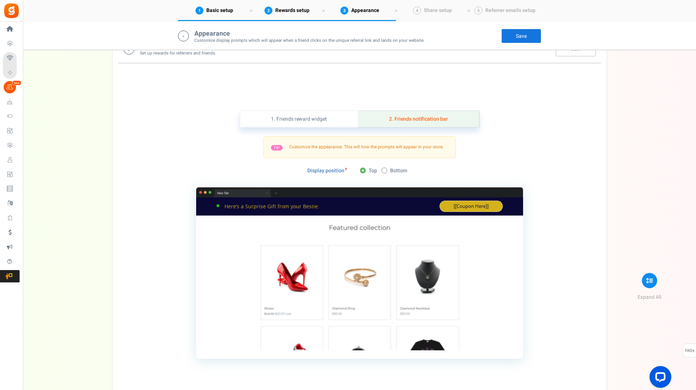
scroll to position [137, 0]
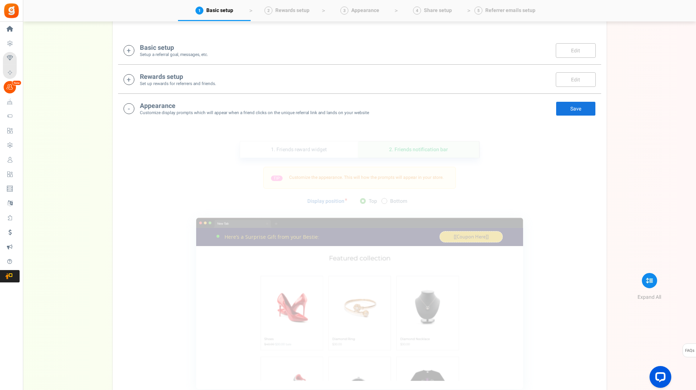
click at [134, 111] on icon at bounding box center [128, 108] width 11 height 11
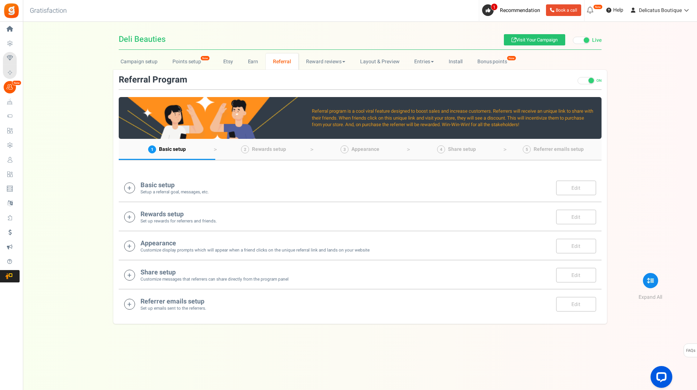
click at [129, 277] on icon at bounding box center [129, 274] width 11 height 11
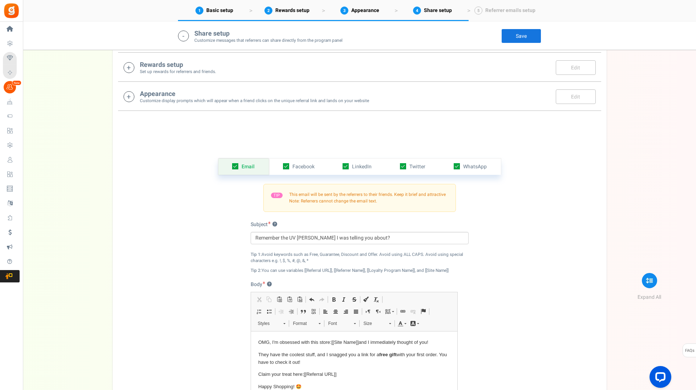
scroll to position [130, 0]
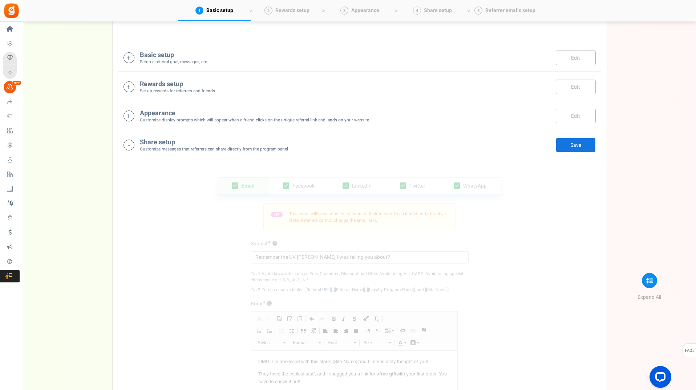
click at [130, 145] on icon at bounding box center [128, 144] width 11 height 11
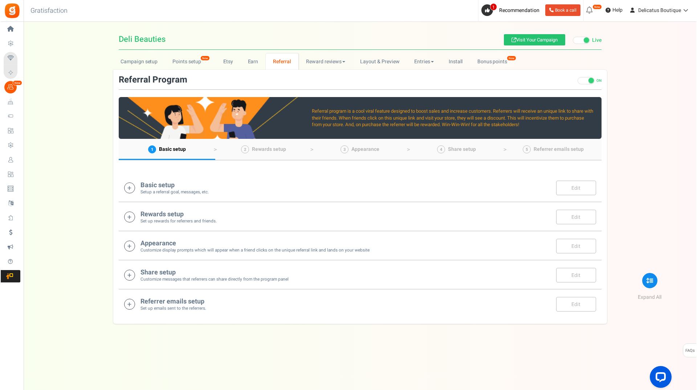
scroll to position [0, 0]
click at [180, 302] on h4 "Referrer emails setup" at bounding box center [173, 301] width 66 height 7
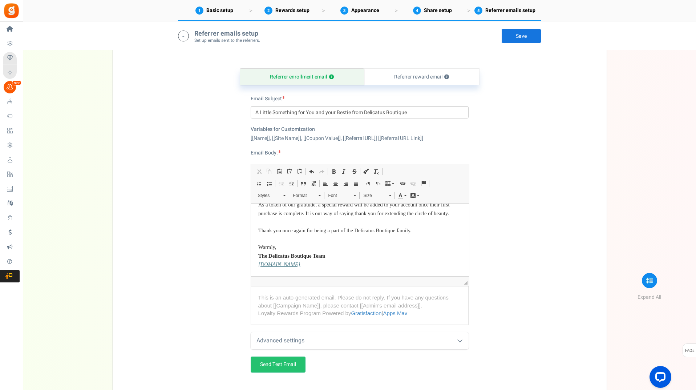
scroll to position [304, 0]
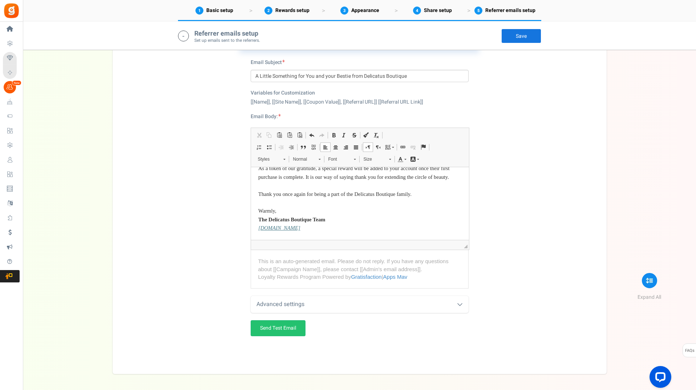
drag, startPoint x: 301, startPoint y: 227, endPoint x: 231, endPoint y: 228, distance: 70.1
click at [251, 228] on html "Dear [[Name]] , We are so delighted that you chose to shop with us at [[Site Na…" at bounding box center [360, 143] width 218 height 194
click at [314, 223] on p "Dear [[Name]] , We are so delighted that you chose to shop with us at [[Site Na…" at bounding box center [359, 142] width 203 height 179
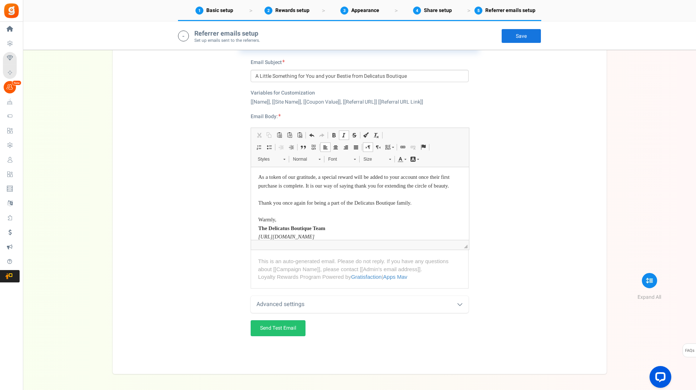
click at [314, 235] on icon "https://delicatusboutique.com" at bounding box center [286, 236] width 56 height 6
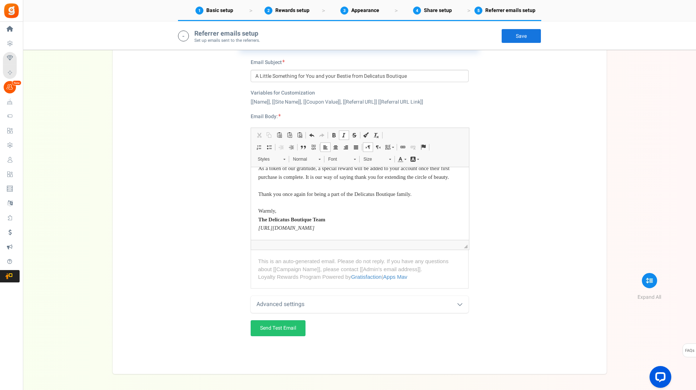
drag, startPoint x: 322, startPoint y: 236, endPoint x: 239, endPoint y: 231, distance: 83.0
click at [251, 231] on html "Dear [[Name]] , We are so delighted that you chose to shop with us at [[Site Na…" at bounding box center [360, 143] width 218 height 194
click at [404, 147] on span at bounding box center [403, 147] width 6 height 6
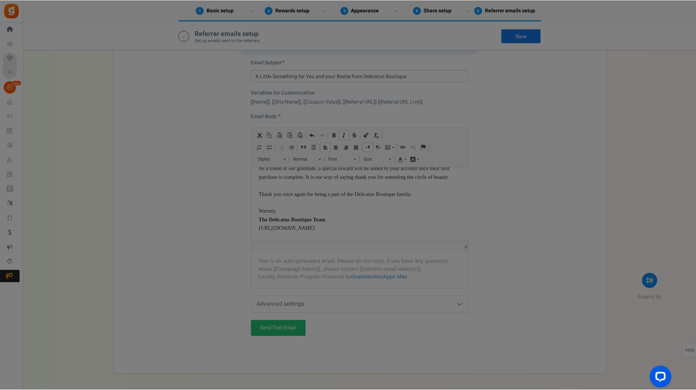
scroll to position [0, 0]
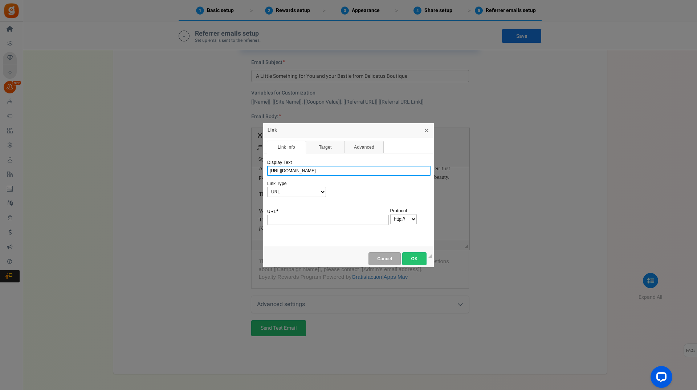
drag, startPoint x: 335, startPoint y: 172, endPoint x: 199, endPoint y: 168, distance: 136.6
click at [199, 168] on div "Link X Link Info Target Upload Advanced Display Text https://delicatusboutique.…" at bounding box center [348, 195] width 697 height 390
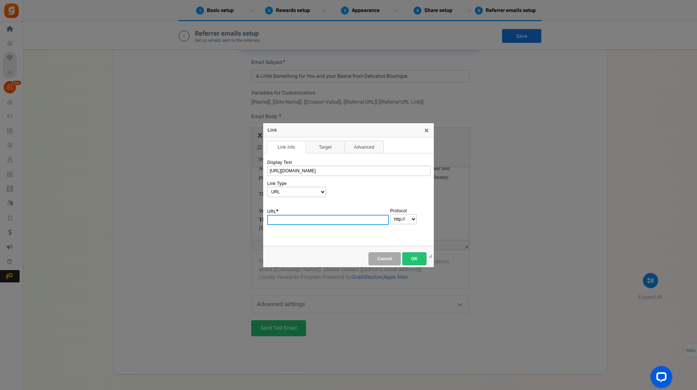
click at [286, 219] on input "URL *" at bounding box center [328, 220] width 122 height 10
paste input "https://delicatusboutique.com"
click at [342, 235] on div "Display Text https://delicatusboutique.com Link Type URL Link to anchor in the …" at bounding box center [348, 199] width 163 height 87
click at [412, 256] on span "OK" at bounding box center [415, 258] width 16 height 5
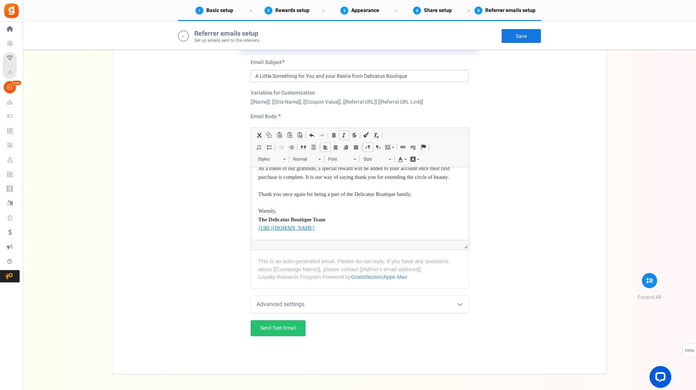
click at [371, 227] on p "Dear [[Name]] , We are so delighted that you chose to shop with us at [[Site Na…" at bounding box center [359, 142] width 203 height 179
click at [356, 365] on div "Referrer enrollment email ? Referrer reward email ? Email Subject A Little Some…" at bounding box center [359, 189] width 483 height 351
click at [349, 223] on p "Dear [[Name]] , We are so delighted that you chose to shop with us at [[Site Na…" at bounding box center [359, 142] width 203 height 179
click at [327, 214] on p "Dear [[Name]] , We are so delighted that you chose to shop with us at [[Site Na…" at bounding box center [359, 142] width 203 height 179
click at [372, 299] on div "Advanced settings" at bounding box center [360, 304] width 218 height 17
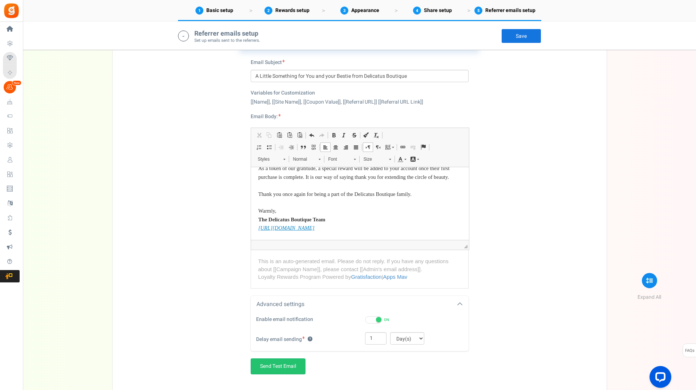
click at [372, 299] on div "Advanced settings" at bounding box center [360, 304] width 218 height 17
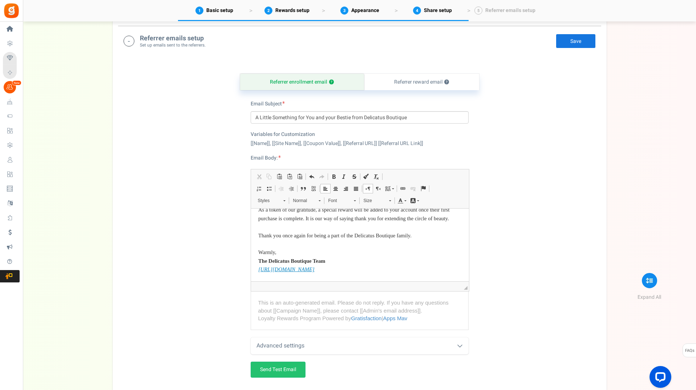
scroll to position [223, 0]
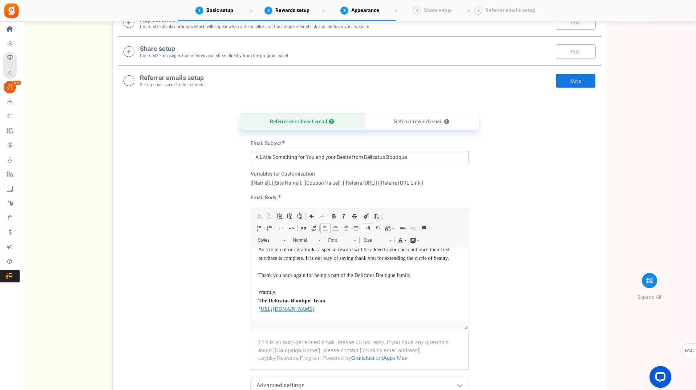
click at [573, 84] on link "Save" at bounding box center [575, 80] width 40 height 15
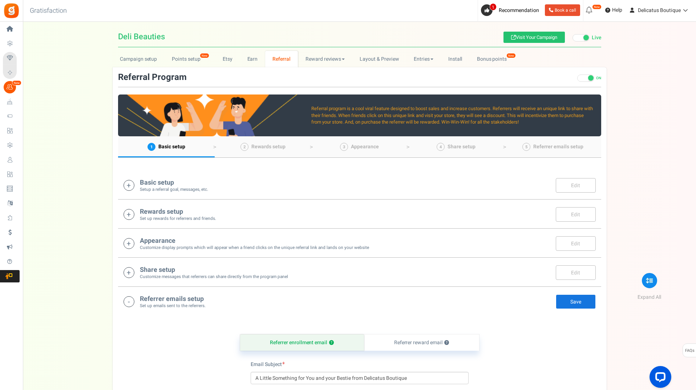
scroll to position [0, 0]
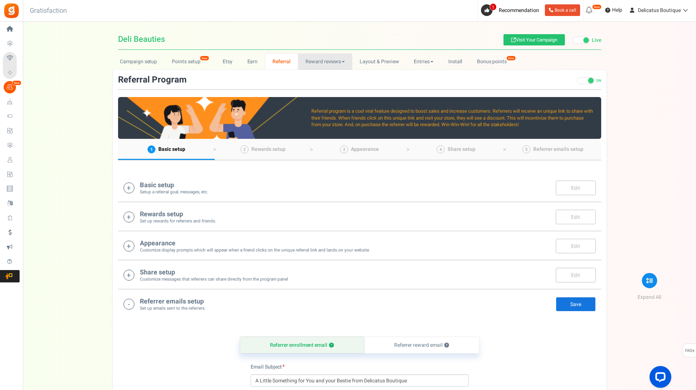
click at [330, 57] on link "Reward reviews" at bounding box center [325, 61] width 54 height 16
click at [318, 77] on link "WOO" at bounding box center [327, 77] width 58 height 11
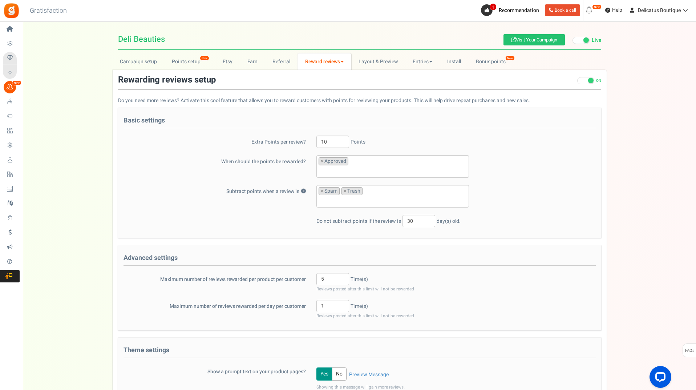
click at [178, 199] on div "Subtract points when a review is ? Unapproved Spam Trash × Spam × Trash" at bounding box center [359, 196] width 483 height 23
click at [386, 194] on ul "× Spam × Trash" at bounding box center [393, 195] width 152 height 20
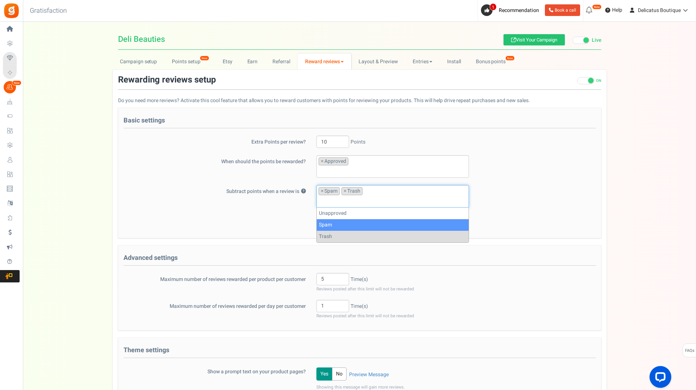
click at [183, 223] on label at bounding box center [214, 220] width 193 height 10
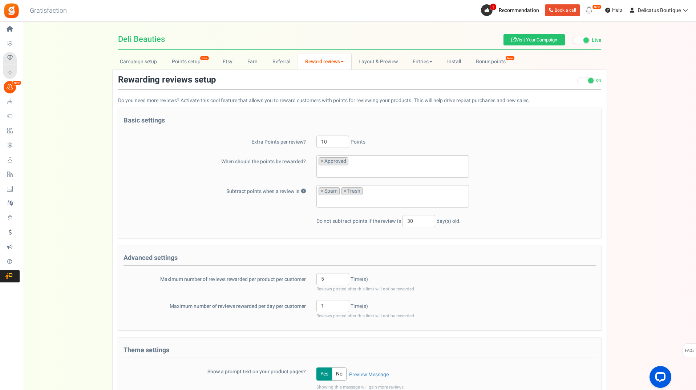
click at [339, 62] on link "Reward reviews" at bounding box center [323, 61] width 53 height 16
click at [324, 91] on link "[DOMAIN_NAME]" at bounding box center [326, 88] width 58 height 11
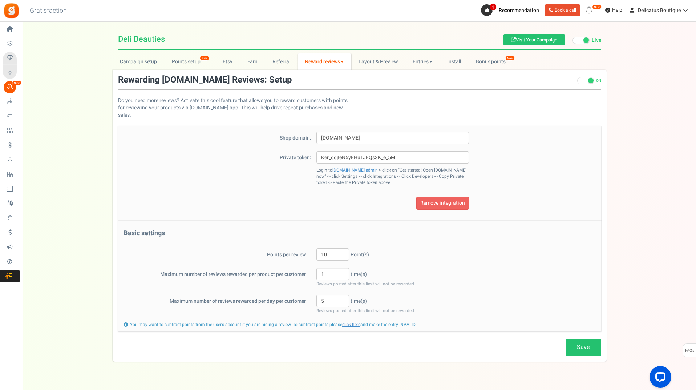
click at [247, 202] on div "Activate Remove integration" at bounding box center [359, 202] width 483 height 13
click at [383, 62] on link "Layout & Preview" at bounding box center [378, 61] width 54 height 16
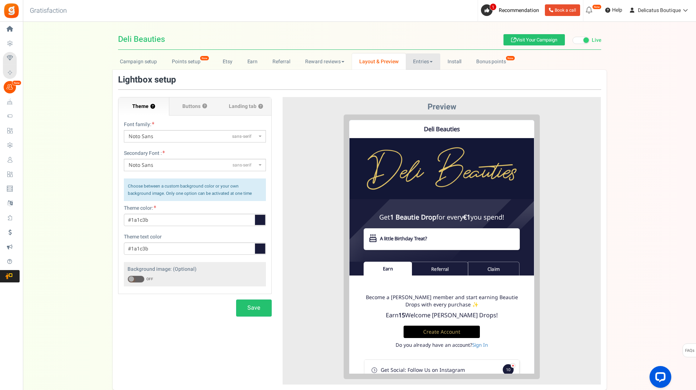
click at [424, 58] on link "Entries" at bounding box center [423, 61] width 34 height 16
click at [425, 77] on link "Entries" at bounding box center [435, 77] width 58 height 11
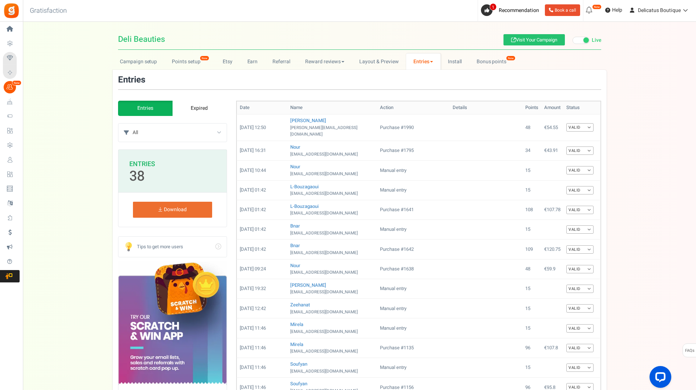
click at [427, 62] on link "Entries" at bounding box center [423, 61] width 34 height 16
click at [430, 90] on link "Referral entries" at bounding box center [435, 88] width 58 height 11
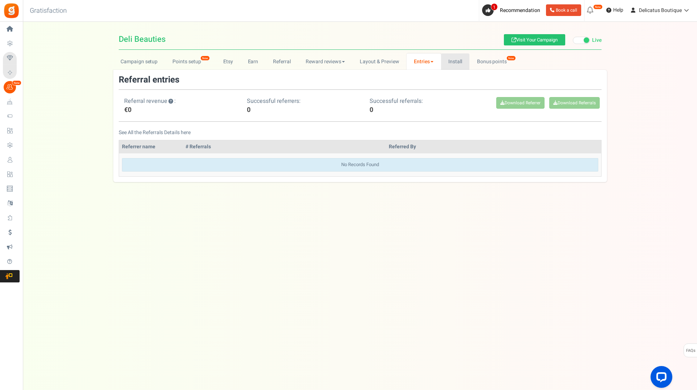
click at [451, 62] on link "Install" at bounding box center [455, 61] width 29 height 16
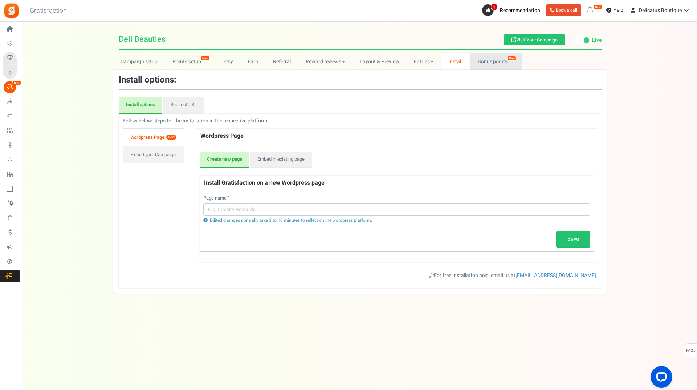
click at [495, 61] on link "Bonus points New" at bounding box center [496, 61] width 52 height 16
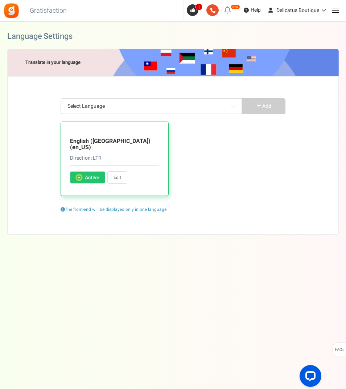
click at [88, 174] on span "Active" at bounding box center [92, 177] width 14 height 7
click at [81, 176] on input "Activate Active" at bounding box center [78, 178] width 5 height 5
click at [117, 175] on link "Edit" at bounding box center [117, 177] width 20 height 12
type input "Do you already have an account?"
type input "Yes, I am subscribed"
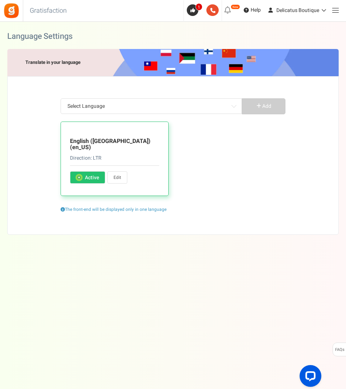
type input "Redeemable Beautie Drops"
type input "Get <strong>+ %s</strong> Beautie Drops when you sign up"
type input "I agree"
type input "Change User"
type input "Claim Now ✨"
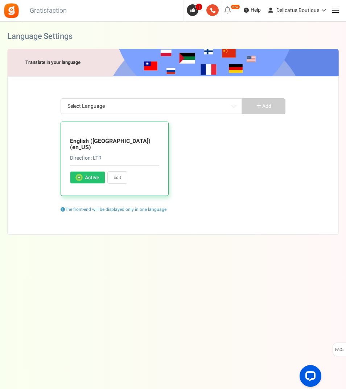
type input "Profile filled by User"
type input "Complete actions to earn Beautie Drops"
type input "<strong>Hey !</strong> Let's complete your profile and earn %s Beautie Drops! 🎀"
type input "CONGRATULATIONS! 🎉🎉🎉"
type input "Contact Site Admin for reward coupon"
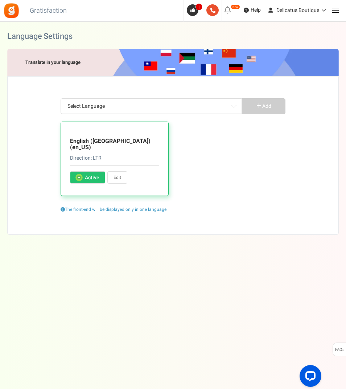
type input "Beautie Drops redeemed on purchase"
type input "Earn <strong>{points}</strong> {points_label} upon purchasing this product"
type input "Edit Profile"
type input "This is an auto-generated email. Please do not reply. If you have any questions…"
type input "Enter date"
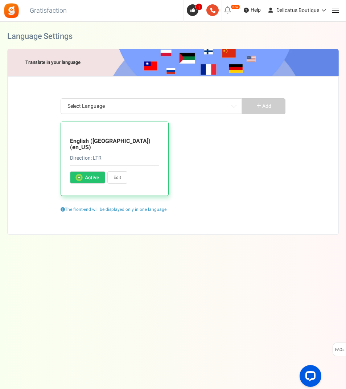
type input "Please enter a valid date"
type input "Sign in to the Boutique"
type input "Please accept the Terms and Conditions to proceed"
type input "Hey, your account already exist! 😄 You can sign in below"
type input "This account does not exist 😔"
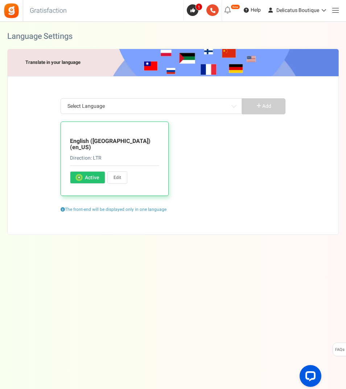
type input "Oops... This email address is temporarily suspended. Can you please get in touc…"
type input "Your campaign has not been published"
type input "When were you born? 🎂"
type input "Please enter your date of birth in"
type input "Your age should be greater than"
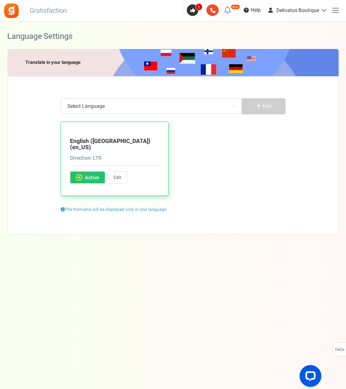
type input "Email or password is incorrect; which one? Can you re-try both? 🙏"
type input "Cannot be empty..."
type input "We need a number 🤪"
type input "Oops! BD have already been claimed for this order. Please contact us if you thi…"
type input "Oh no! The order ID does not match with your email address, can you check again?"
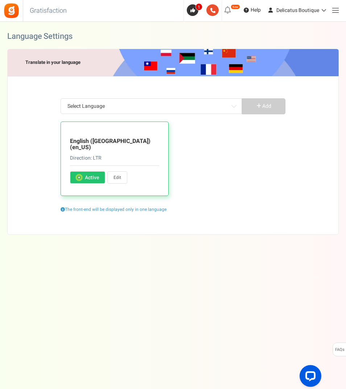
type input "Oops! Receipt ID not found. Please contact us if you think this is a mistake."
type input "Oops! BD not allocated. Your order value is less than the minimum order value."
type input "Oh oh... Invalid Campaign"
type input "That was the max, sorry, you now have to confirm that you're not a robot 👾"
type input "Oops, invalid email address."
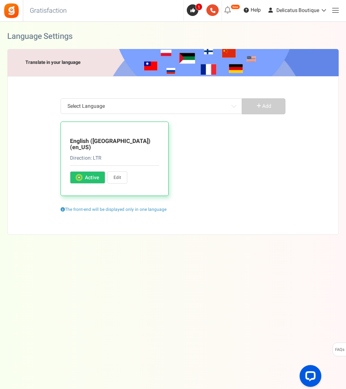
type input "Just a few seconds late, your session expired."
type input "Oh oh! More Beautie Drops required"
type input "What is your name?"
type input "Oops! Sorry, something went wrong. Can you please try again? 🙏"
type input "Special characters are not allowed"
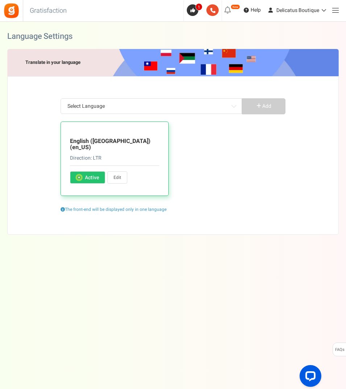
type input "Congratulations! 🎉 You earned %points for this transaction!"
type input "This promotion is in no way sponsored, endorsed or administered by, or associat…"
type input "and not to Facebook. By participating in this promotion you agree to a complete…"
type input "Invalid email ID. Do not hesitate to get in touch with us!"
type input "Your account has been restricted. Please contact us if you think this is a mist…"
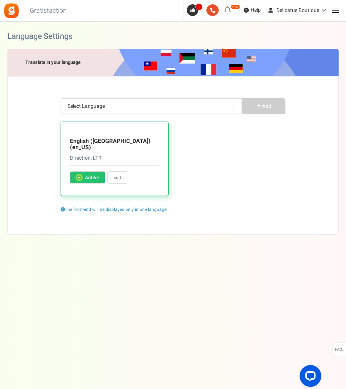
type input "Instructions to reset PIN have been emailed to you. Do not forget to check your…"
type input "I have read and agreed to the"
type input "Welcome to our Colorverse! 🎨 The campaign will start in"
type input "Welcome back! This promotion has ended. The winner(s) will be announced shortly!"
type input "Welcome to our Colorverse! 🎨 This campaign is currently unavailable."
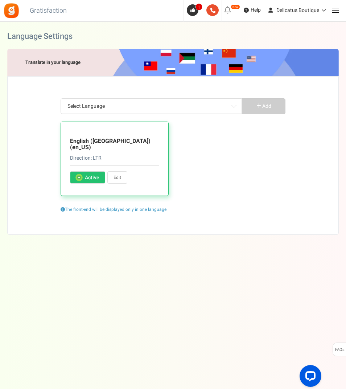
type input "Ow, we are sorry. This program is now closed 😔"
type input "We use Apps Mav as our promotions platform. By clicking the above options, you …"
type input "Apps Mav is one of our Data Processor and Data Controller"
type input "Get more Beautie Drops! ✨"
type input "These BD cannot be currently redeemed. They will be added to your 'Redeemable B…"
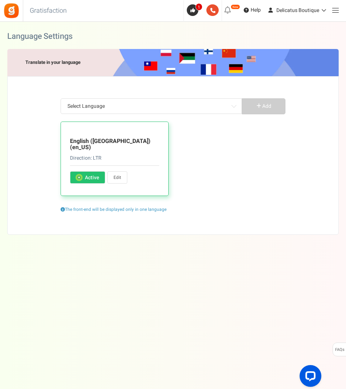
type input "For more entries"
type input "Beautie Drops that you can redeem for rewards"
type input "Total BD minus any redeemed BD. BD currently in Exclusion Period are also inclu…"
type input "In which city were you born?"
type input "Company Name"
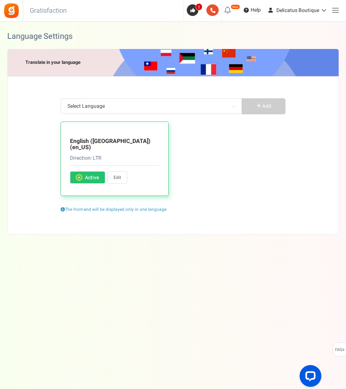
type input "What is the thing that makes you, YOU?"
type input "Enter email addresses (separate by commas)"
type input "My Rewards"
type input "Profile image"
type input "Redeemed Beautie Drops"
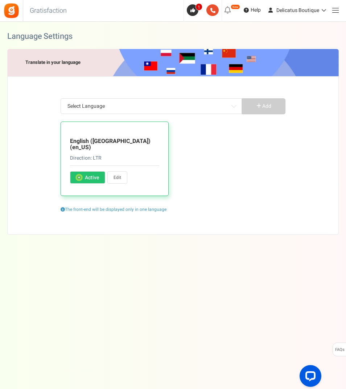
type input "Get point's when you signup"
type input "Slide to select the Beautie Drops"
type input "Available Beautie Drops"
type input "Your Name"
type input "Latest Exclusion Period BD"
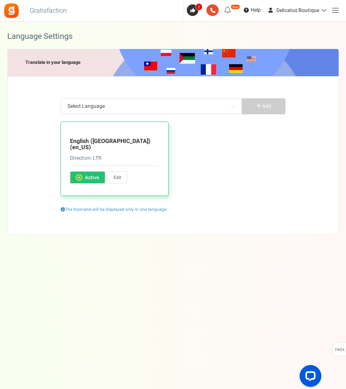
type input "Sign In"
type input "to check your Balance or redeem Beautie Drops"
type input "My lifetime Beautie Drops"
type input "Transaction history"
type input "No records found."
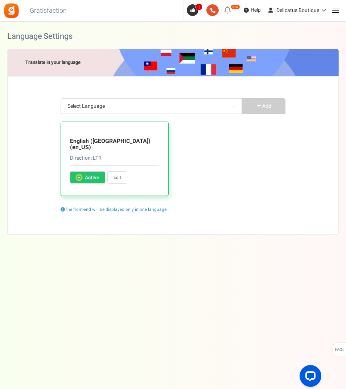
type input "No rewards found."
type input "Beautie Drop"
type input "Beautie Drops"
type input "Your next BD will expire on %s"
type input "to check your balance or redeem points."
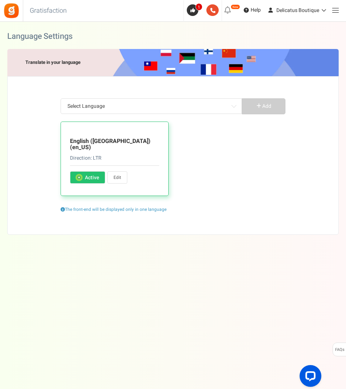
type input "Enter your Etsy receipt ID to claim Beautie Drops"
type input "Get <strong>%percentage%</strong> of purchase value as loyalty drops"
type input "Recommended width is 300 x 300 pixels (images must be GIF, JPEG, JPG, PNG and m…"
type input "Cancel the coupon and get back your Beautie Drops ?"
type input "Sign Up"
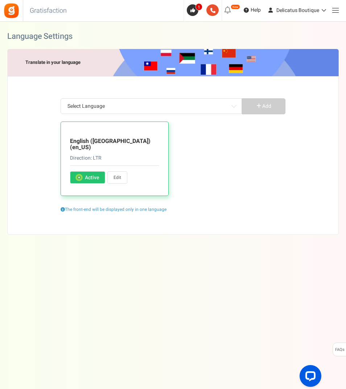
type input "Invite your friends and you both earn rewards! 🎁"
type input "Terms and Conditions"
type input "Yay! That's done! 🙌"
type input "Earn <strong>%s</strong> Welcome Beautie Drops!"
type input "Account already exist. Redirecting. Please wait..."
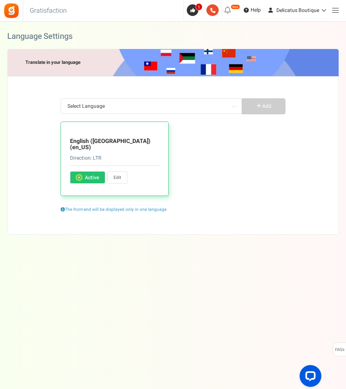
type input "Oh oh... Unexpected error, can you please try again?"
type input "You just earned %s Beautie Drops !"
type input "The Winners are..."
type input "Your campaign Beautie Drops"
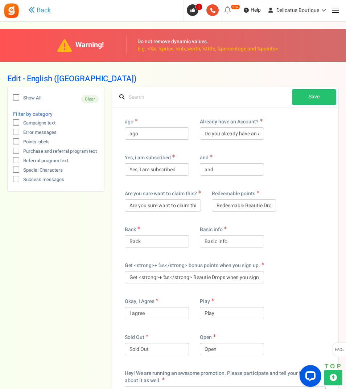
click at [15, 122] on icon at bounding box center [16, 123] width 5 height 5
click at [11, 122] on input "Campaigns text" at bounding box center [8, 123] width 5 height 5
checkbox input "true"
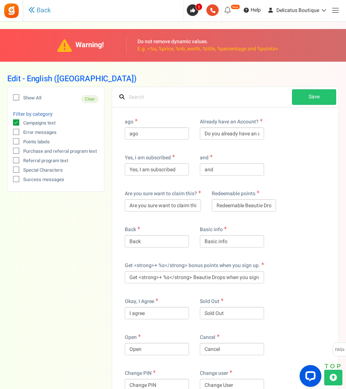
drag, startPoint x: 239, startPoint y: 132, endPoint x: 288, endPoint y: 135, distance: 48.8
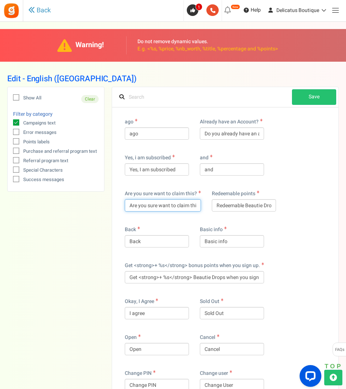
scroll to position [0, 5]
drag, startPoint x: 182, startPoint y: 204, endPoint x: 224, endPoint y: 208, distance: 42.7
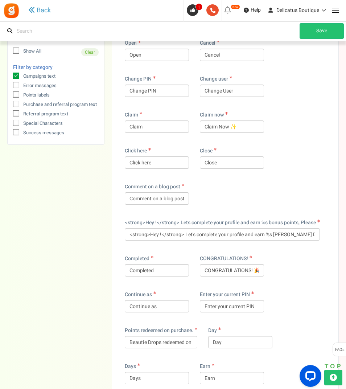
scroll to position [290, 0]
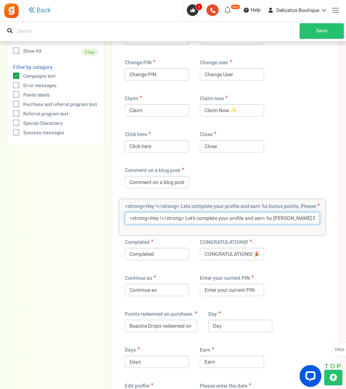
drag, startPoint x: 308, startPoint y: 217, endPoint x: 329, endPoint y: 221, distance: 21.0
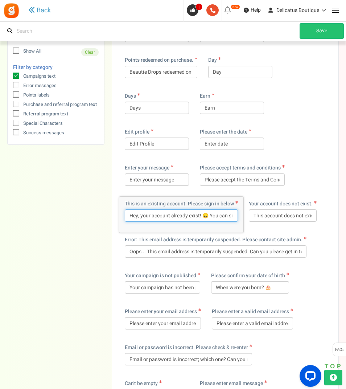
scroll to position [0, 26]
drag, startPoint x: 130, startPoint y: 214, endPoint x: 272, endPoint y: 217, distance: 141.3
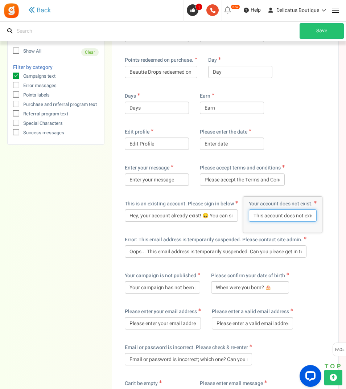
scroll to position [0, 11]
drag, startPoint x: 309, startPoint y: 215, endPoint x: 325, endPoint y: 215, distance: 16.0
click at [306, 214] on input "This account does not exist 😔" at bounding box center [283, 215] width 68 height 12
drag, startPoint x: 307, startPoint y: 215, endPoint x: 338, endPoint y: 219, distance: 31.1
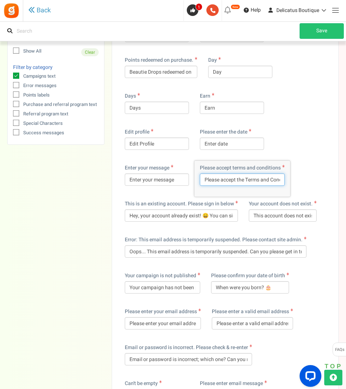
scroll to position [0, 41]
drag, startPoint x: 266, startPoint y: 181, endPoint x: 323, endPoint y: 180, distance: 57.4
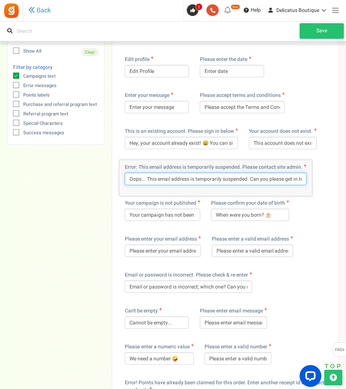
scroll to position [0, 38]
drag, startPoint x: 130, startPoint y: 179, endPoint x: 367, endPoint y: 182, distance: 237.5
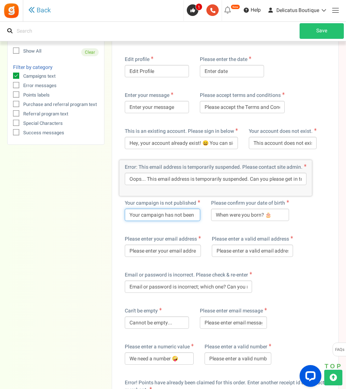
scroll to position [0, 22]
drag, startPoint x: 171, startPoint y: 214, endPoint x: 264, endPoint y: 221, distance: 93.2
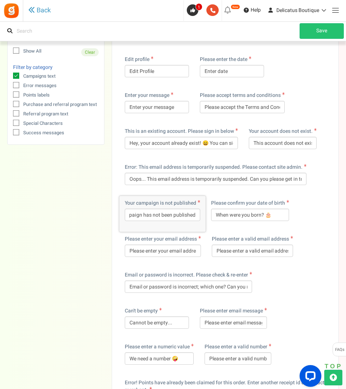
scroll to position [0, 0]
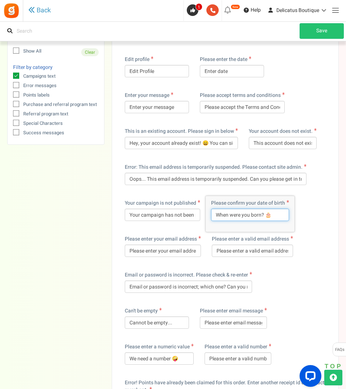
drag, startPoint x: 275, startPoint y: 214, endPoint x: 171, endPoint y: 209, distance: 104.7
drag, startPoint x: 261, startPoint y: 215, endPoint x: 229, endPoint y: 213, distance: 31.6
click at [229, 213] on input "When were you born? 🎂" at bounding box center [250, 215] width 78 height 12
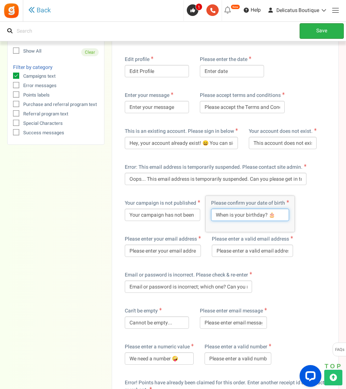
type input "When is your birthday? 🎂"
click at [312, 32] on link "Save" at bounding box center [322, 31] width 44 height 16
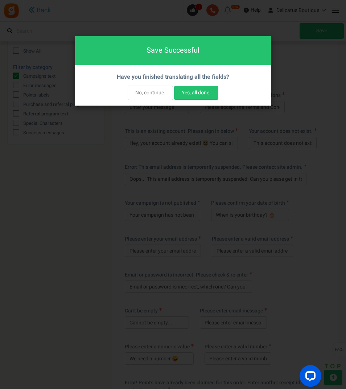
click at [145, 91] on button "No, continue." at bounding box center [150, 93] width 45 height 15
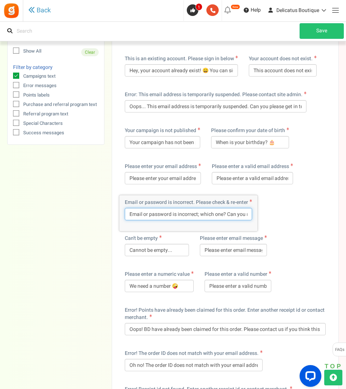
scroll to position [0, 31]
drag, startPoint x: 223, startPoint y: 212, endPoint x: 300, endPoint y: 217, distance: 77.5
drag, startPoint x: 129, startPoint y: 215, endPoint x: 313, endPoint y: 216, distance: 183.7
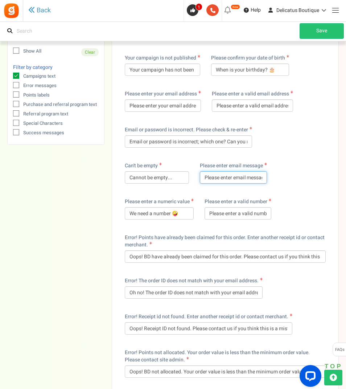
scroll to position [0, 5]
drag, startPoint x: 233, startPoint y: 178, endPoint x: 310, endPoint y: 180, distance: 76.3
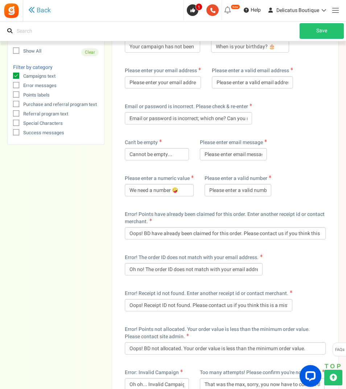
scroll to position [799, 0]
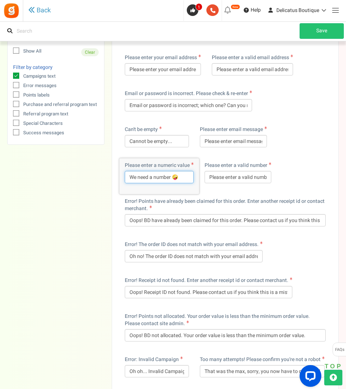
drag, startPoint x: 183, startPoint y: 175, endPoint x: 76, endPoint y: 167, distance: 107.0
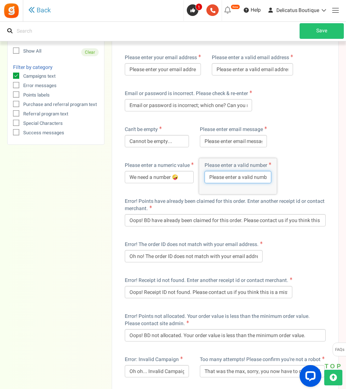
scroll to position [0, 5]
drag, startPoint x: 210, startPoint y: 176, endPoint x: 304, endPoint y: 178, distance: 94.0
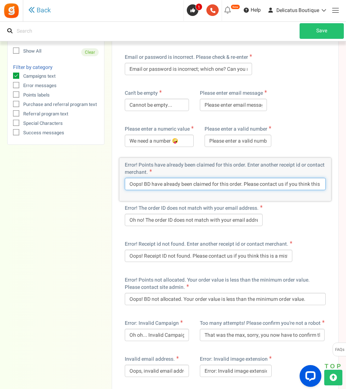
scroll to position [0, 29]
drag, startPoint x: 129, startPoint y: 184, endPoint x: 385, endPoint y: 192, distance: 256.4
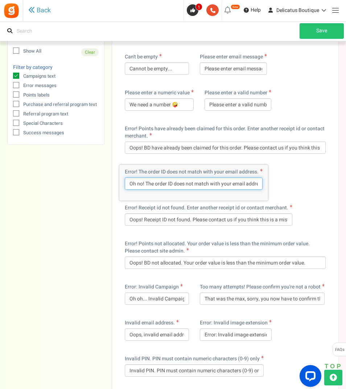
scroll to position [0, 56]
drag, startPoint x: 129, startPoint y: 185, endPoint x: 314, endPoint y: 185, distance: 185.2
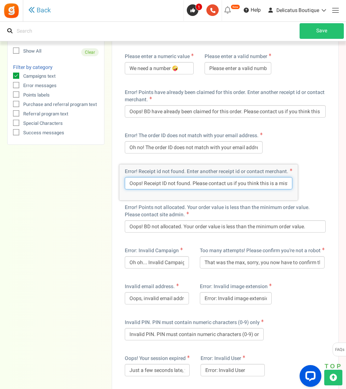
scroll to position [0, 11]
drag, startPoint x: 130, startPoint y: 182, endPoint x: 347, endPoint y: 189, distance: 217.6
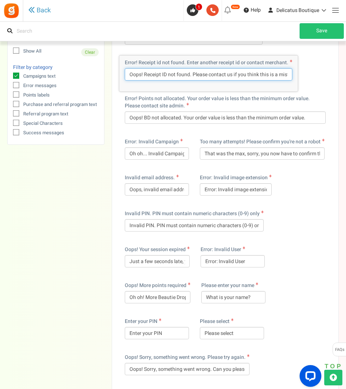
scroll to position [1053, 0]
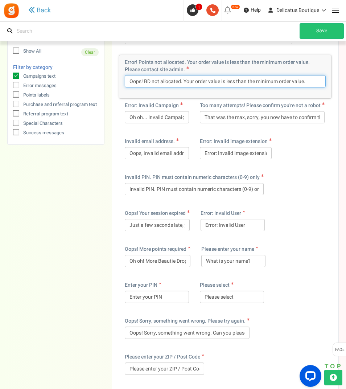
drag, startPoint x: 127, startPoint y: 82, endPoint x: 330, endPoint y: 84, distance: 202.2
click at [329, 84] on div "Error! Points not allocated. Your order value is less than the minimum order va…" at bounding box center [225, 76] width 212 height 43
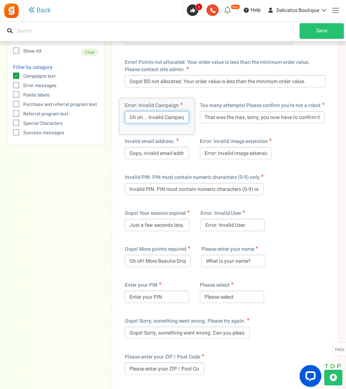
scroll to position [0, 3]
drag, startPoint x: 169, startPoint y: 119, endPoint x: 211, endPoint y: 121, distance: 42.2
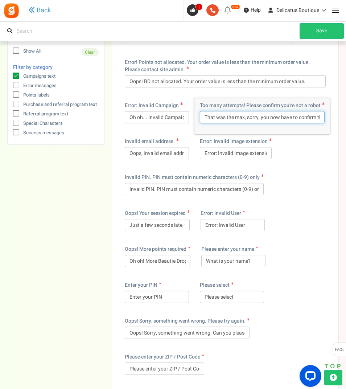
scroll to position [0, 54]
drag, startPoint x: 205, startPoint y: 118, endPoint x: 374, endPoint y: 121, distance: 169.6
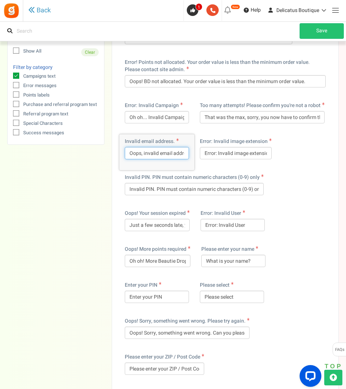
scroll to position [0, 8]
drag, startPoint x: 128, startPoint y: 152, endPoint x: 242, endPoint y: 158, distance: 114.1
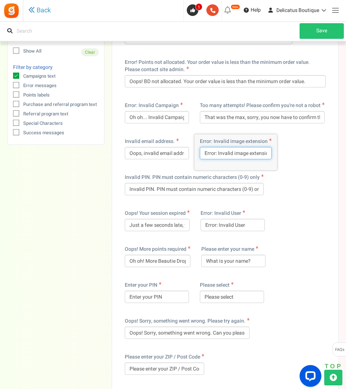
scroll to position [0, 5]
drag, startPoint x: 229, startPoint y: 152, endPoint x: 306, endPoint y: 156, distance: 77.0
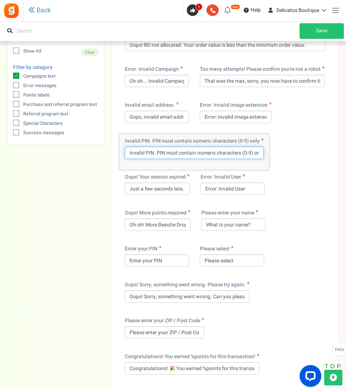
scroll to position [0, 5]
drag, startPoint x: 215, startPoint y: 151, endPoint x: 327, endPoint y: 155, distance: 113.0
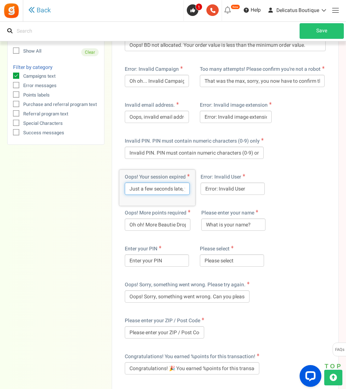
scroll to position [0, 48]
drag, startPoint x: 129, startPoint y: 188, endPoint x: 289, endPoint y: 198, distance: 160.4
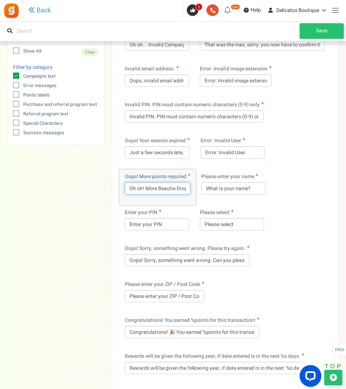
scroll to position [0, 24]
drag, startPoint x: 129, startPoint y: 189, endPoint x: 224, endPoint y: 193, distance: 94.5
click at [146, 188] on input "Oh oh! More Beautie Drops required" at bounding box center [158, 188] width 66 height 12
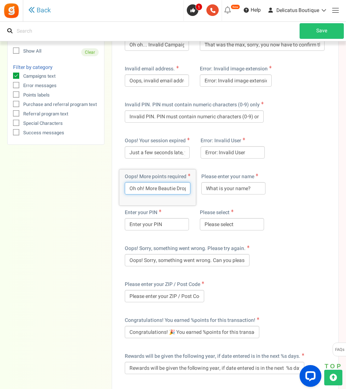
click at [144, 190] on input "Oh oh! More Beautie Drops required" at bounding box center [158, 188] width 66 height 12
type input "Oh oh... More Beautie Drops required"
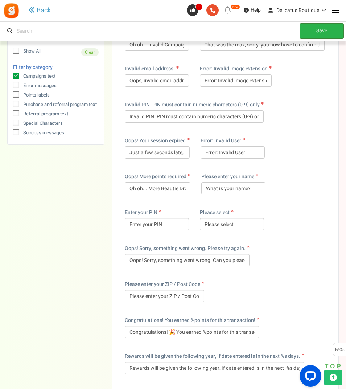
click at [313, 37] on link "Save" at bounding box center [322, 31] width 44 height 16
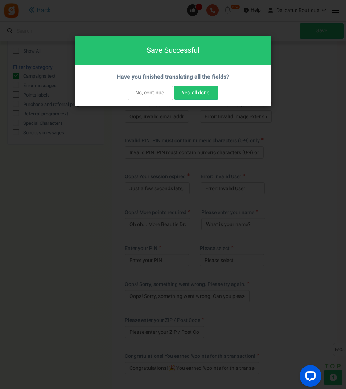
click at [154, 95] on button "No, continue." at bounding box center [150, 93] width 45 height 15
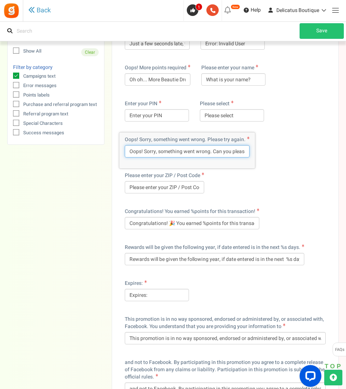
scroll to position [0, 33]
drag, startPoint x: 129, startPoint y: 152, endPoint x: 355, endPoint y: 149, distance: 226.9
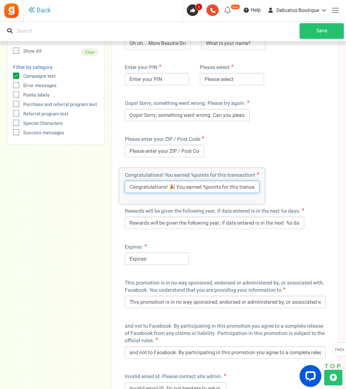
scroll to position [0, 13]
drag, startPoint x: 128, startPoint y: 186, endPoint x: 300, endPoint y: 189, distance: 171.4
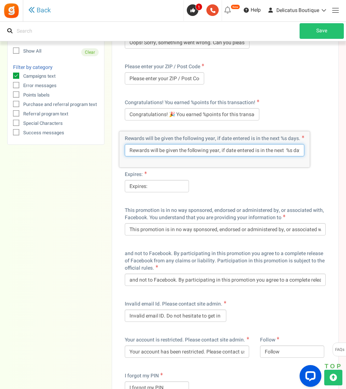
scroll to position [0, 5]
drag, startPoint x: 128, startPoint y: 148, endPoint x: 340, endPoint y: 153, distance: 212.1
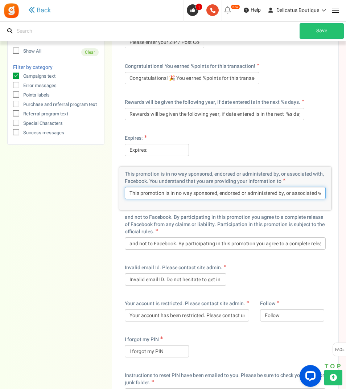
scroll to position [0, 162]
drag, startPoint x: 239, startPoint y: 193, endPoint x: 364, endPoint y: 198, distance: 125.7
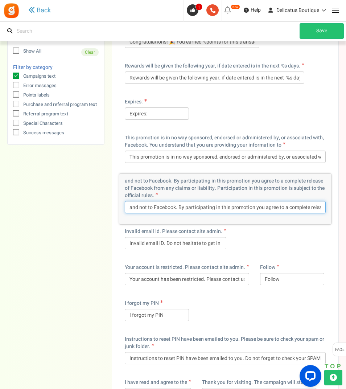
scroll to position [0, 234]
drag, startPoint x: 248, startPoint y: 205, endPoint x: 364, endPoint y: 213, distance: 116.1
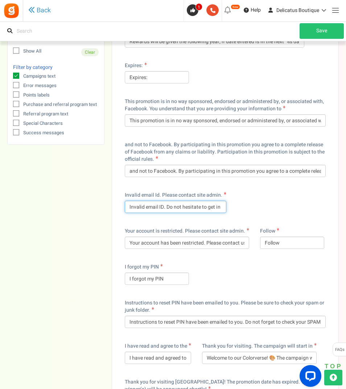
scroll to position [0, 32]
drag, startPoint x: 212, startPoint y: 205, endPoint x: 285, endPoint y: 210, distance: 72.8
drag, startPoint x: 128, startPoint y: 207, endPoint x: 286, endPoint y: 215, distance: 158.1
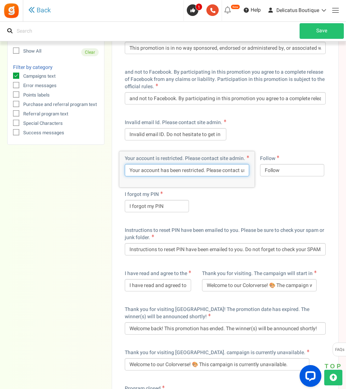
scroll to position [0, 68]
drag, startPoint x: 130, startPoint y: 170, endPoint x: 312, endPoint y: 179, distance: 182.4
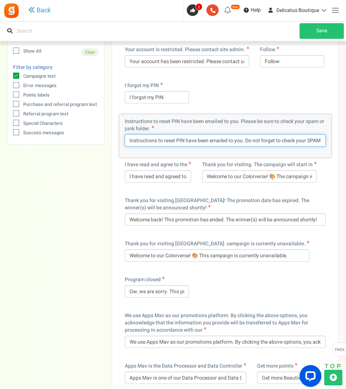
scroll to position [0, 34]
drag, startPoint x: 284, startPoint y: 142, endPoint x: 360, endPoint y: 141, distance: 75.9
drag, startPoint x: 128, startPoint y: 141, endPoint x: 384, endPoint y: 150, distance: 256.1
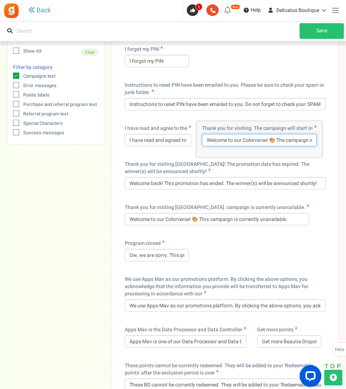
scroll to position [0, 25]
drag, startPoint x: 208, startPoint y: 140, endPoint x: 359, endPoint y: 144, distance: 151.1
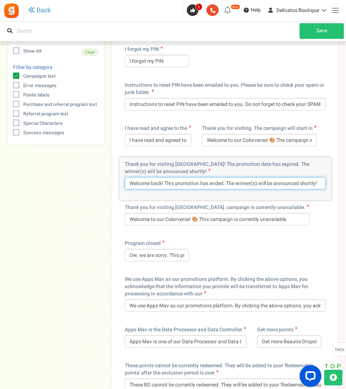
drag, startPoint x: 129, startPoint y: 183, endPoint x: 393, endPoint y: 191, distance: 264.1
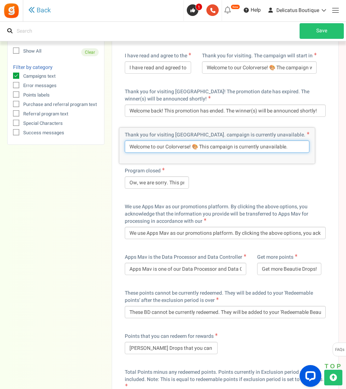
scroll to position [0, 30]
drag, startPoint x: 129, startPoint y: 147, endPoint x: 334, endPoint y: 156, distance: 205.3
click at [334, 156] on div "Successfully added × Close New locale text added. Please translate. ago ago Alr…" at bounding box center [225, 383] width 227 height 4078
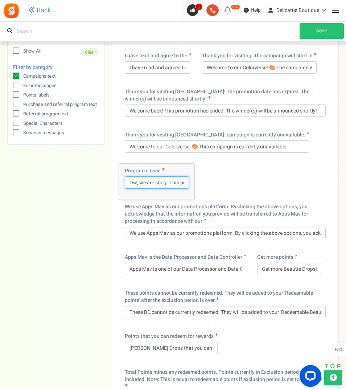
scroll to position [0, 55]
drag, startPoint x: 129, startPoint y: 182, endPoint x: 236, endPoint y: 186, distance: 106.8
click at [236, 186] on div "ago ago Already have an Account? Do you already have an account? Yes, i am subs…" at bounding box center [225, 376] width 212 height 4048
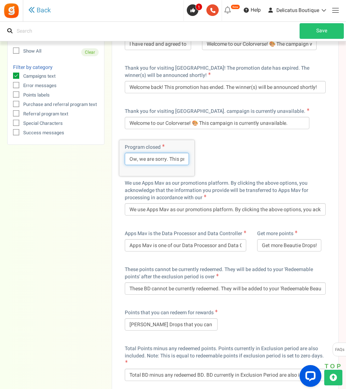
scroll to position [1779, 0]
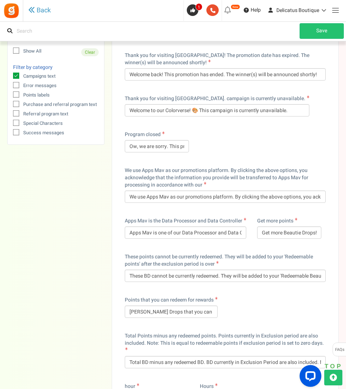
drag, startPoint x: 124, startPoint y: 169, endPoint x: 215, endPoint y: 183, distance: 92.3
click at [215, 183] on div "We use Apps Mav as our promotions platform. By clicking the above options, you …" at bounding box center [225, 188] width 212 height 50
copy span "We use Apps Mav as our promotions platform. By clicking the above options, you …"
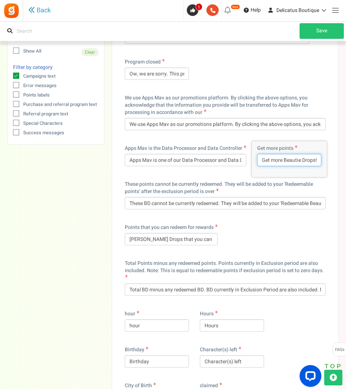
scroll to position [0, 8]
drag, startPoint x: 261, startPoint y: 160, endPoint x: 353, endPoint y: 163, distance: 91.2
click at [346, 163] on html "Install now Back to Home Back to program setup Home Settings Campaigns Purchase…" at bounding box center [173, 253] width 346 height 4210
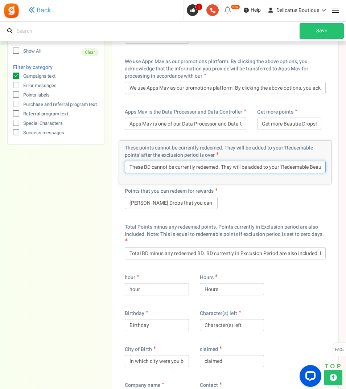
scroll to position [0, 100]
drag, startPoint x: 129, startPoint y: 167, endPoint x: 393, endPoint y: 167, distance: 264.7
click at [346, 167] on html "Install now Back to Home Back to program setup Home Settings Campaigns Purchase…" at bounding box center [173, 217] width 346 height 4210
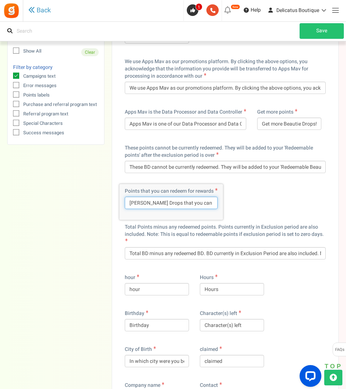
scroll to position [0, 22]
drag, startPoint x: 129, startPoint y: 203, endPoint x: 281, endPoint y: 209, distance: 152.2
click at [281, 209] on div "ago ago Already have an Account? Do you already have an account? Yes, i am subs…" at bounding box center [225, 231] width 212 height 4048
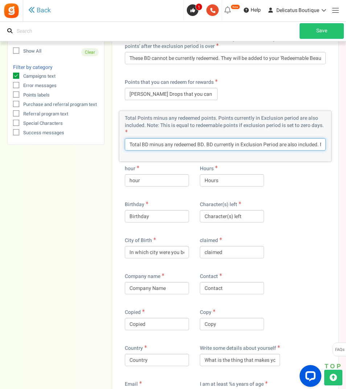
scroll to position [0, 163]
drag, startPoint x: 130, startPoint y: 142, endPoint x: 367, endPoint y: 147, distance: 237.1
click at [346, 147] on html "Install now Back to Home Back to program setup Home Settings Campaigns Purchase…" at bounding box center [173, 108] width 346 height 4210
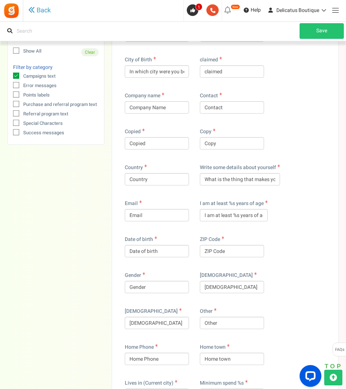
scroll to position [2178, 0]
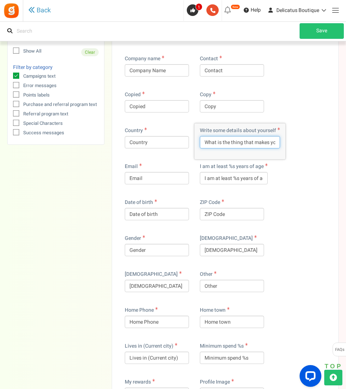
scroll to position [0, 17]
drag, startPoint x: 206, startPoint y: 142, endPoint x: 353, endPoint y: 145, distance: 147.4
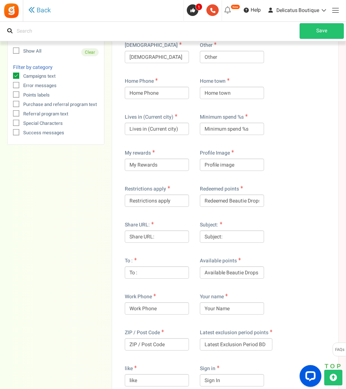
scroll to position [2469, 0]
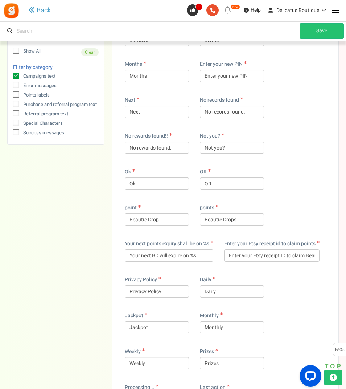
scroll to position [2941, 0]
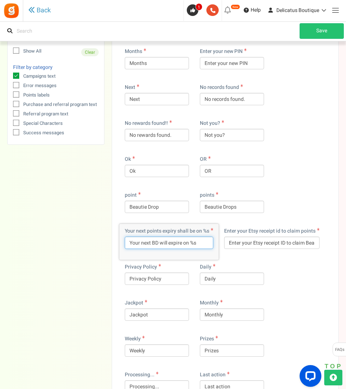
drag, startPoint x: 126, startPoint y: 244, endPoint x: 222, endPoint y: 239, distance: 96.0
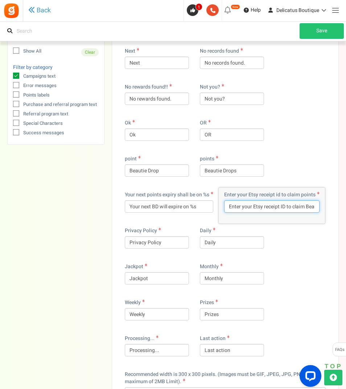
scroll to position [0, 23]
drag, startPoint x: 299, startPoint y: 205, endPoint x: 338, endPoint y: 207, distance: 39.3
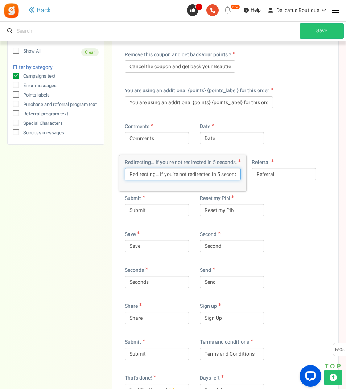
scroll to position [0, 4]
drag, startPoint x: 224, startPoint y: 175, endPoint x: 286, endPoint y: 175, distance: 62.4
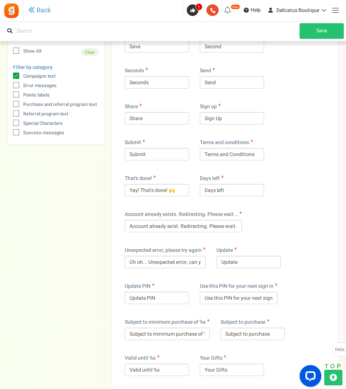
scroll to position [3558, 0]
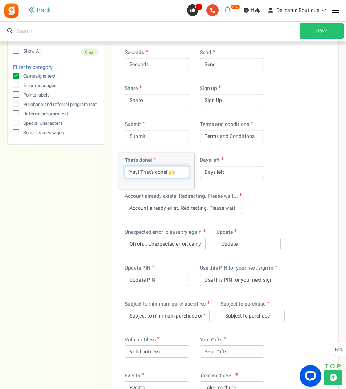
drag, startPoint x: 181, startPoint y: 171, endPoint x: 78, endPoint y: 168, distance: 103.5
click at [178, 172] on input "Yay! That's done! 🙌" at bounding box center [157, 172] width 64 height 12
drag, startPoint x: 183, startPoint y: 173, endPoint x: 170, endPoint y: 173, distance: 12.7
click at [170, 173] on input "Yay! That's done! 🙌" at bounding box center [157, 172] width 64 height 12
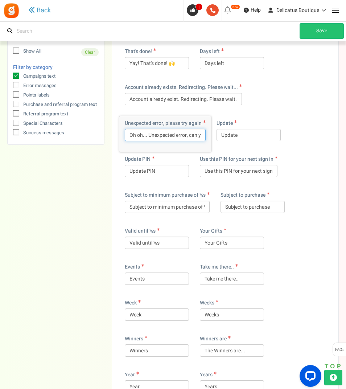
scroll to position [0, 45]
drag, startPoint x: 130, startPoint y: 135, endPoint x: 256, endPoint y: 139, distance: 126.4
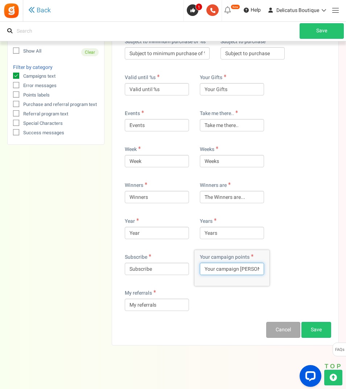
scroll to position [0, 12]
drag, startPoint x: 207, startPoint y: 270, endPoint x: 328, endPoint y: 271, distance: 121.3
